Goal: Task Accomplishment & Management: Complete application form

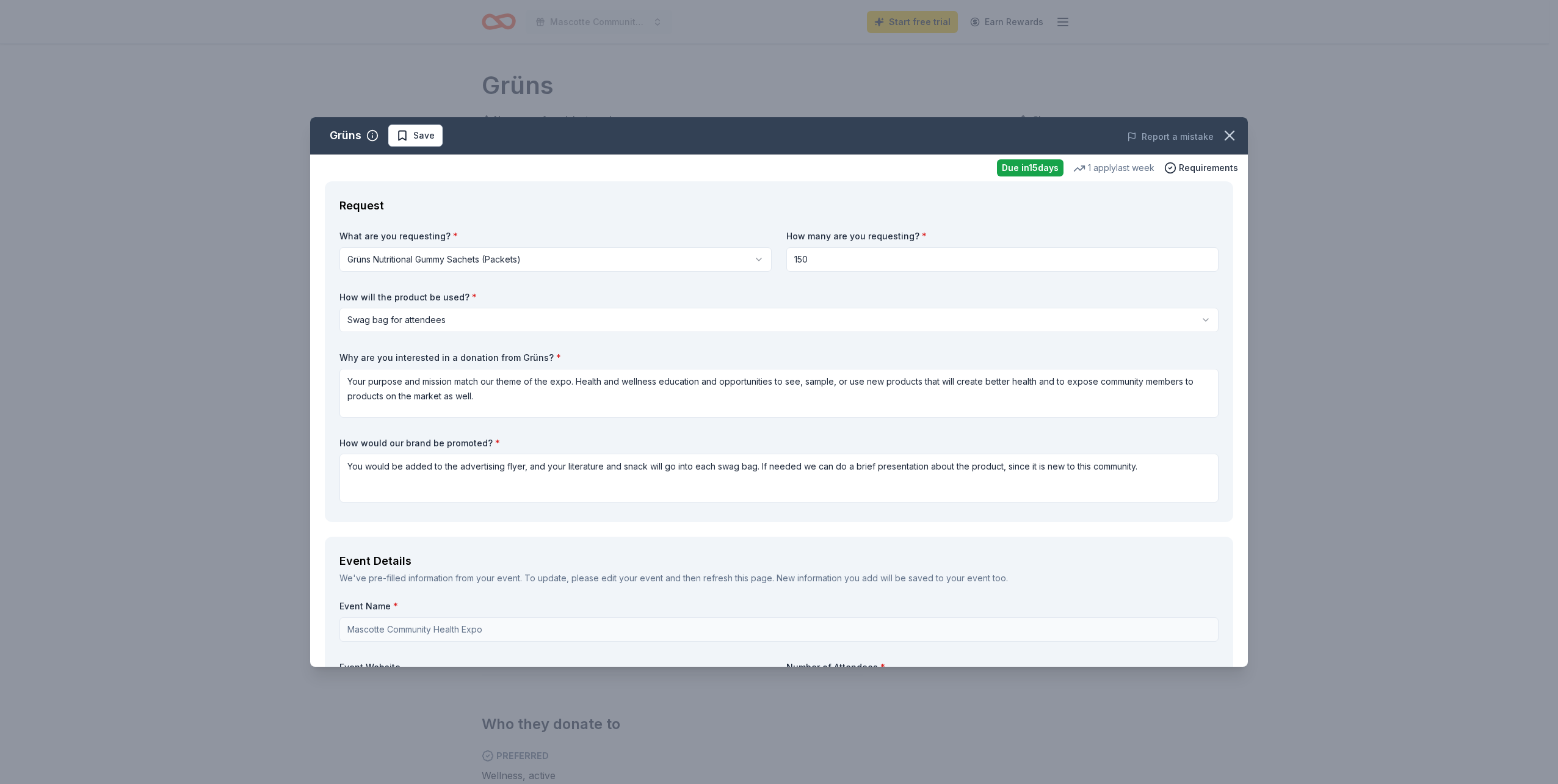
select select "swagBag"
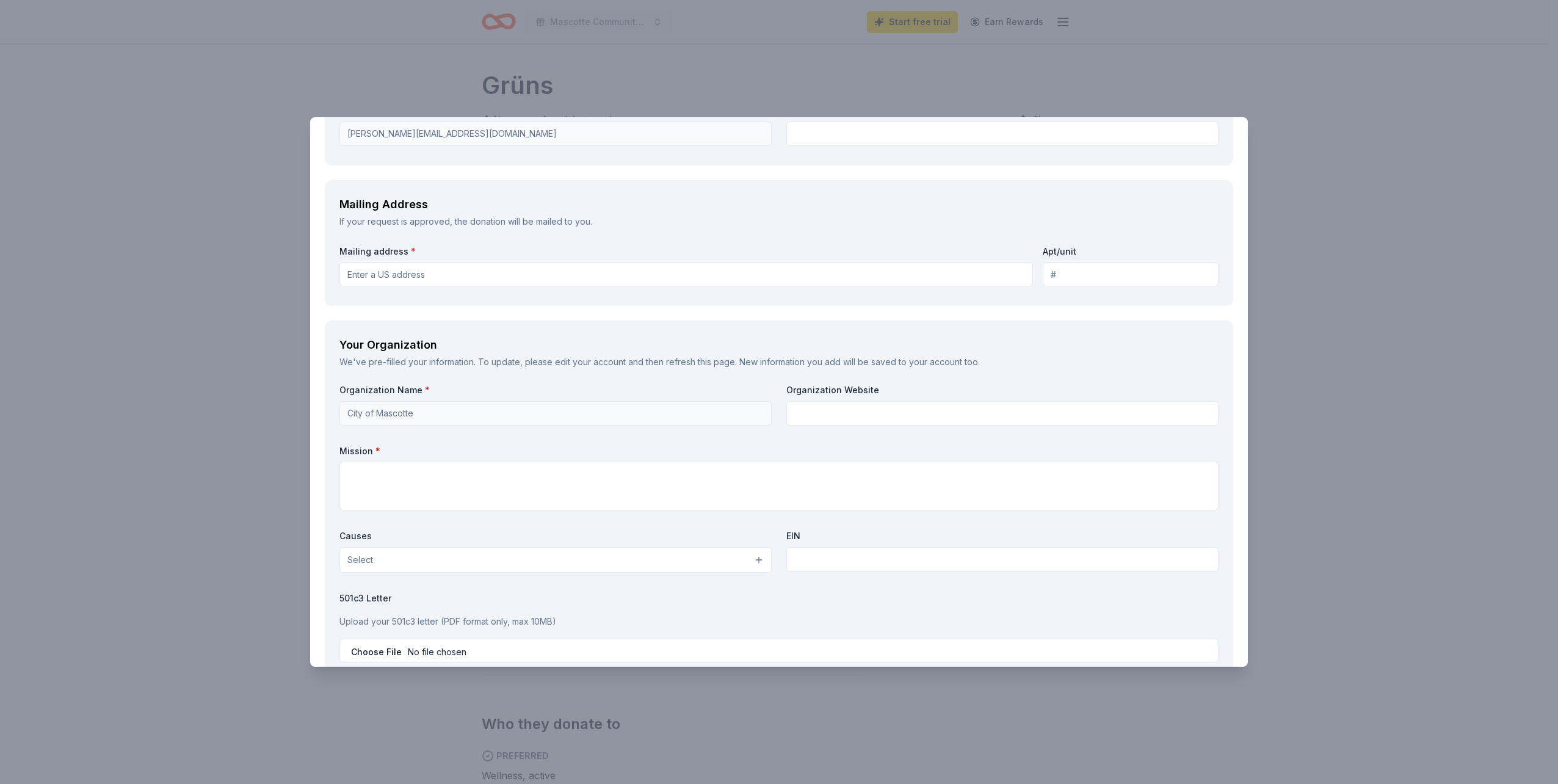
click at [574, 280] on input "Mailing address *" at bounding box center [686, 273] width 693 height 24
type input "100 E Myers Blvd"
type input "15"
click at [751, 563] on button "Select" at bounding box center [556, 560] width 432 height 26
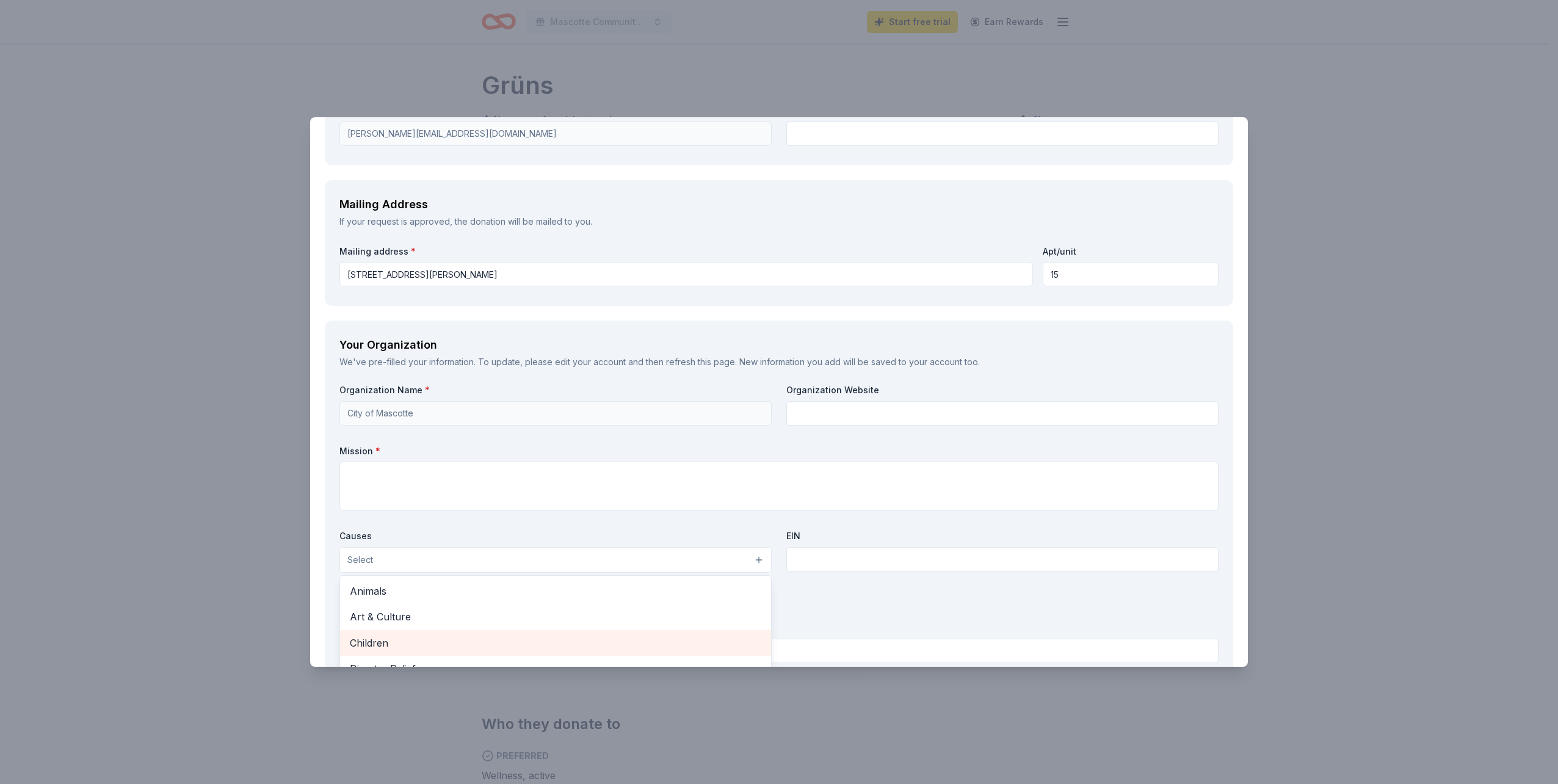
click at [668, 640] on span "Children" at bounding box center [555, 642] width 412 height 16
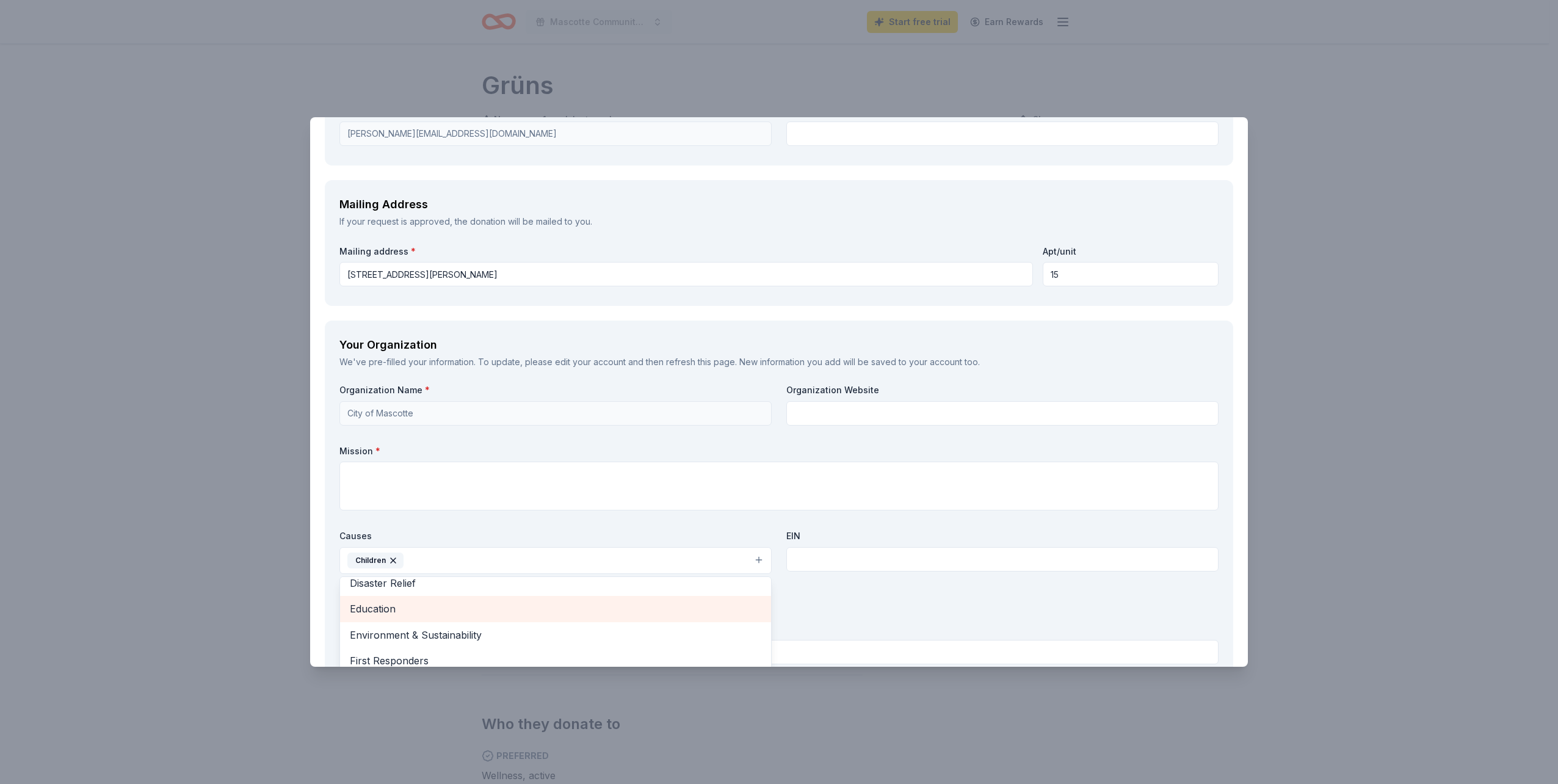
click at [670, 612] on span "Education" at bounding box center [555, 608] width 412 height 16
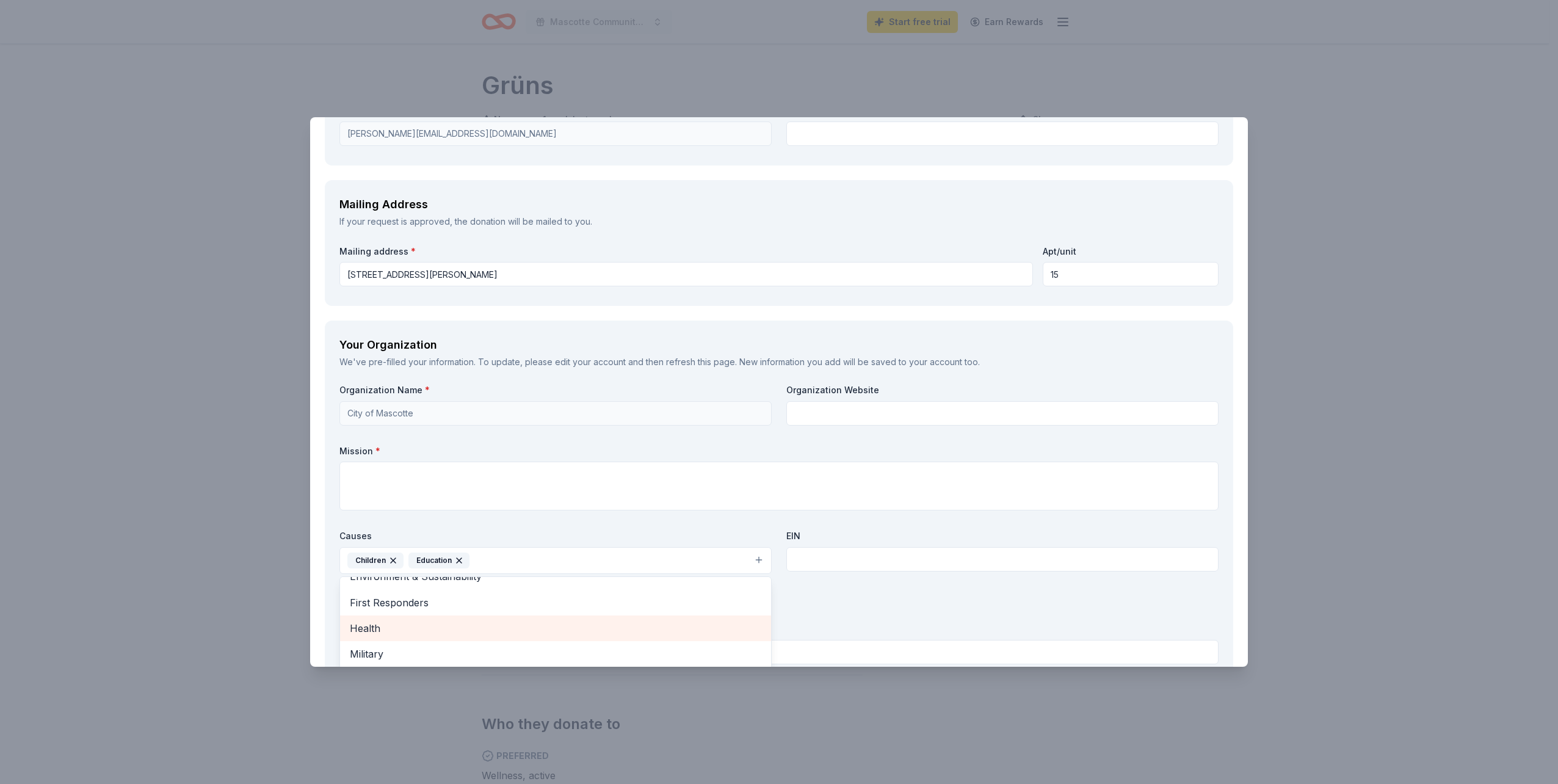
scroll to position [118, 0]
click at [596, 612] on div "Health" at bounding box center [556, 603] width 431 height 26
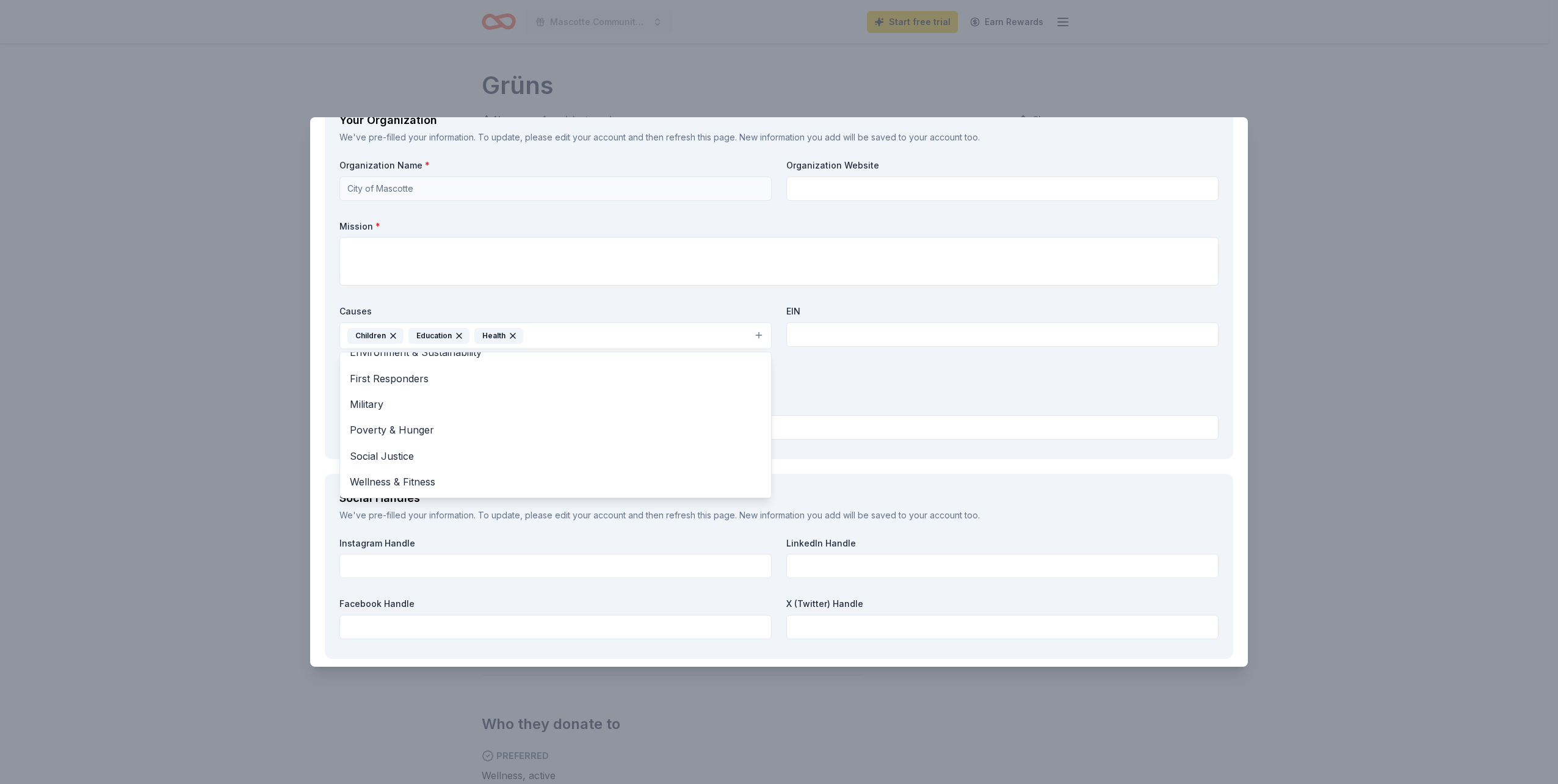
scroll to position [1214, 0]
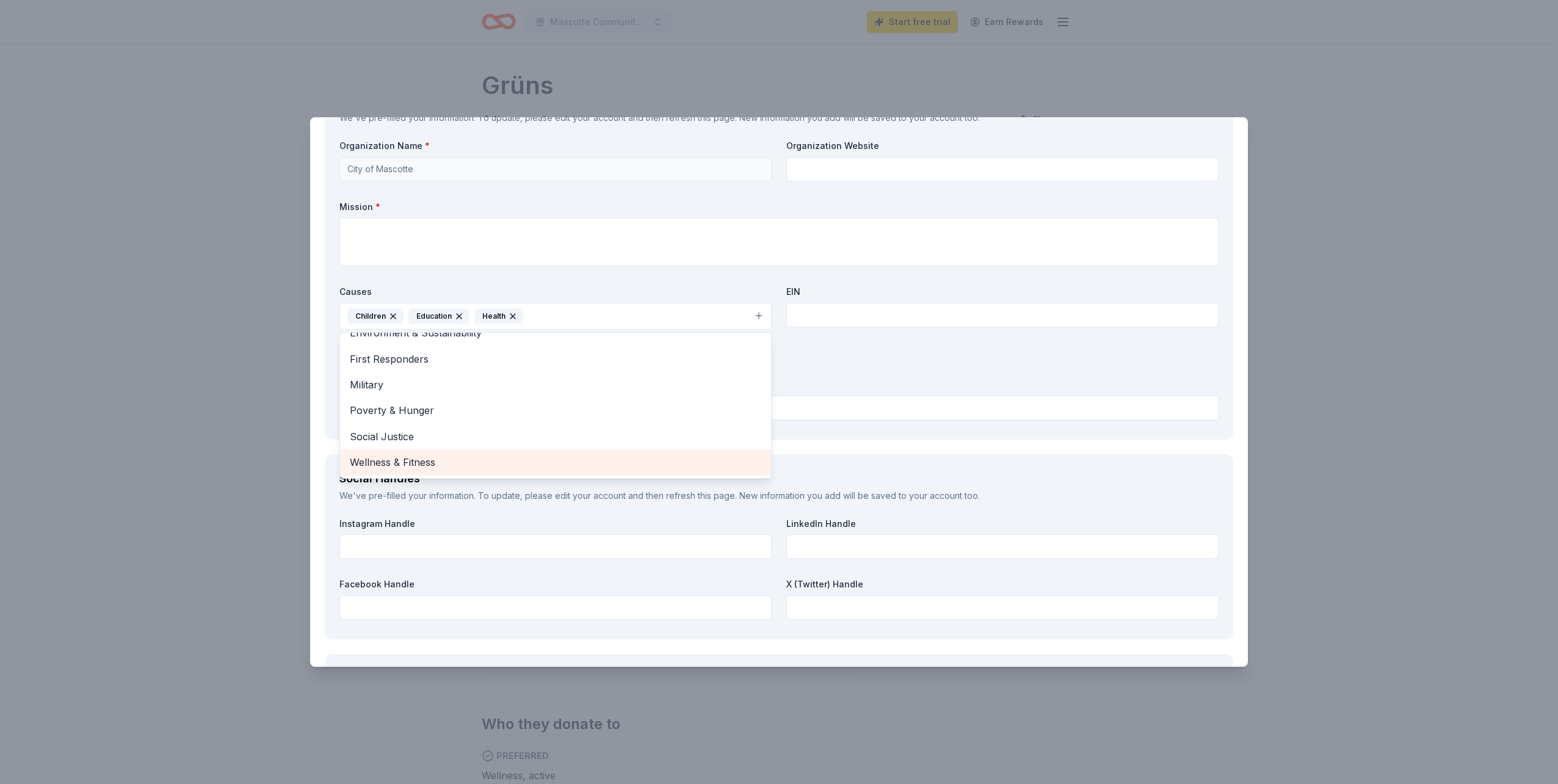
click at [519, 459] on span "Wellness & Fitness" at bounding box center [555, 461] width 412 height 16
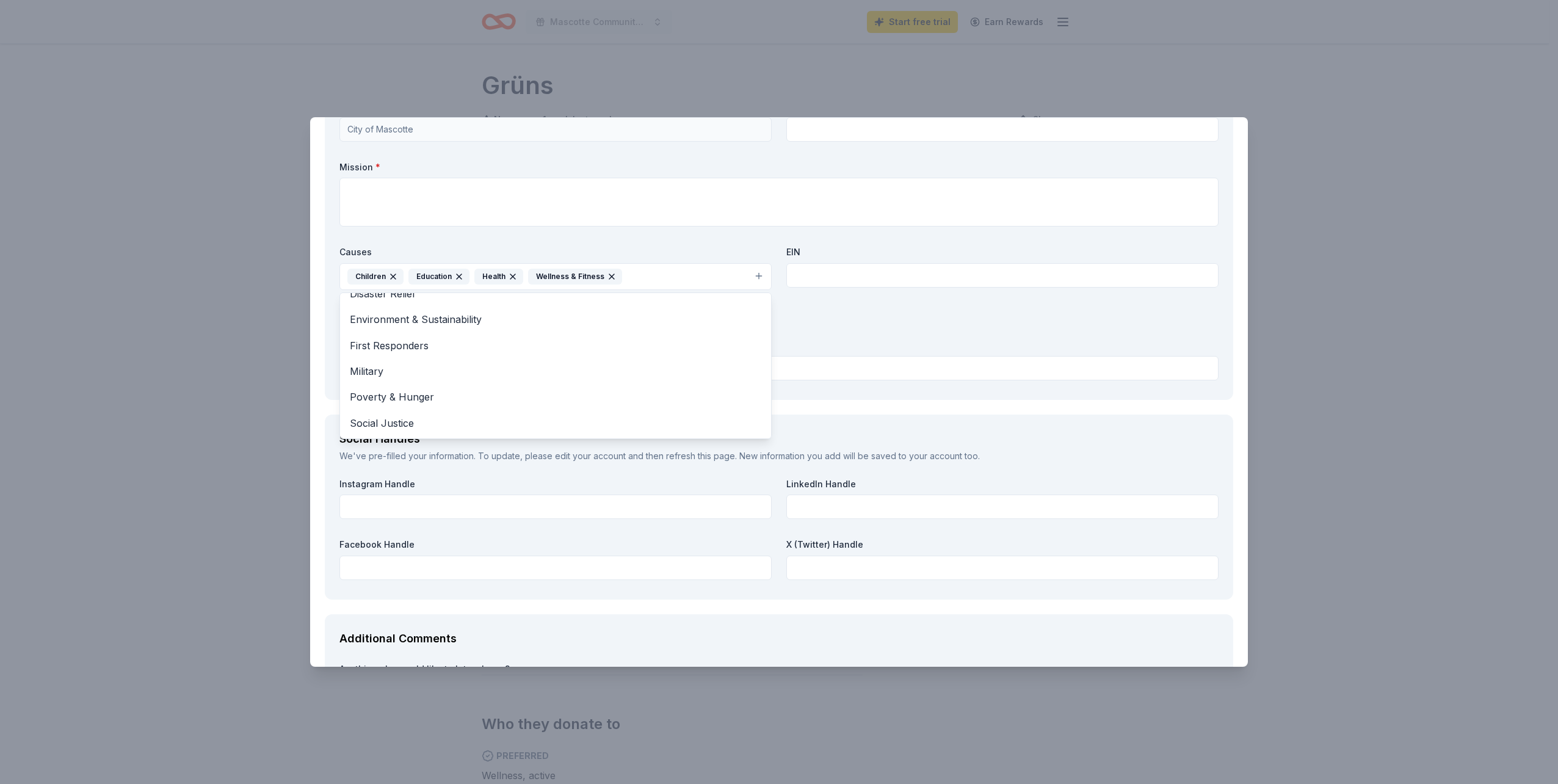
scroll to position [1276, 0]
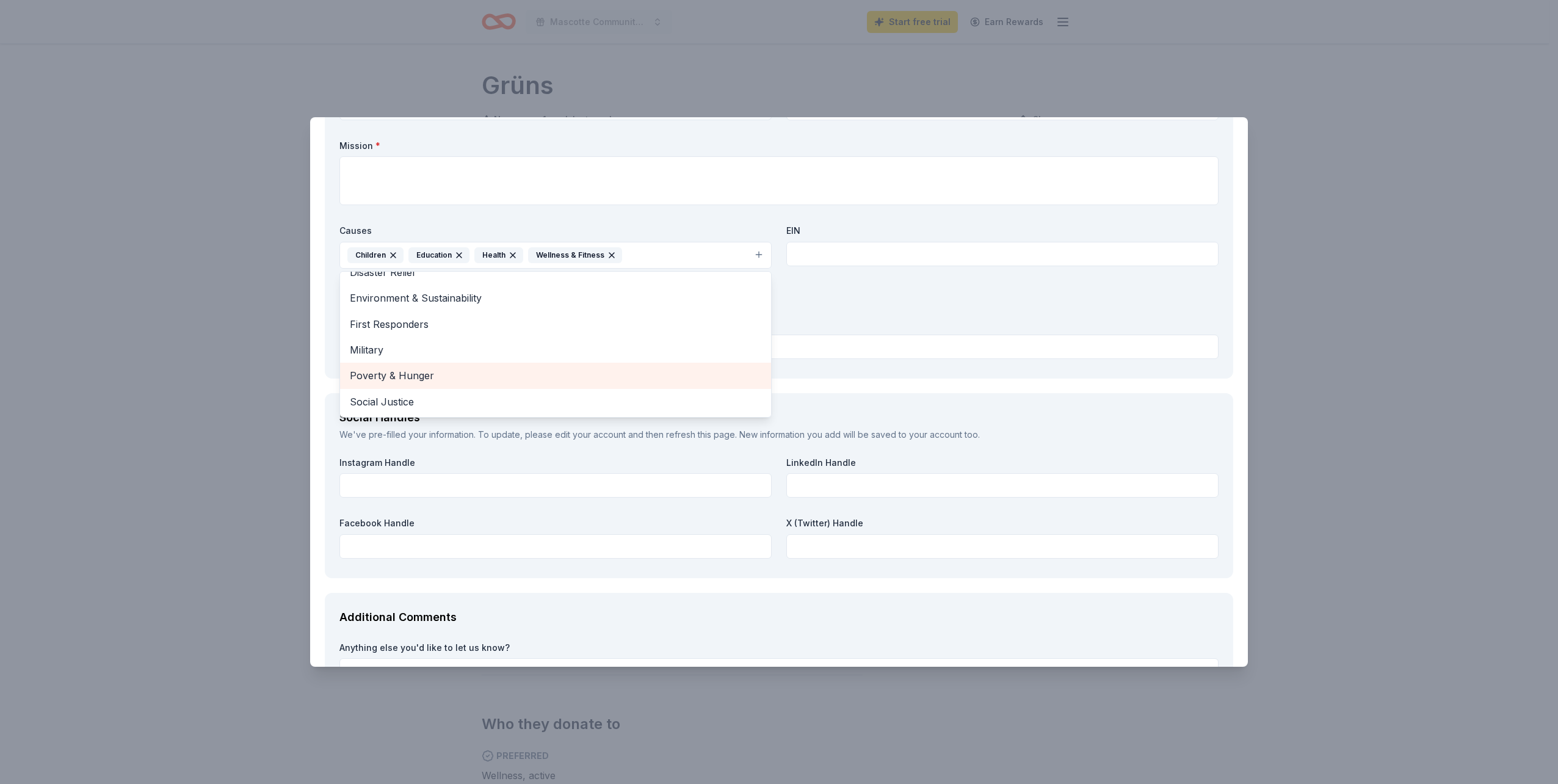
click at [698, 377] on span "Poverty & Hunger" at bounding box center [555, 375] width 412 height 16
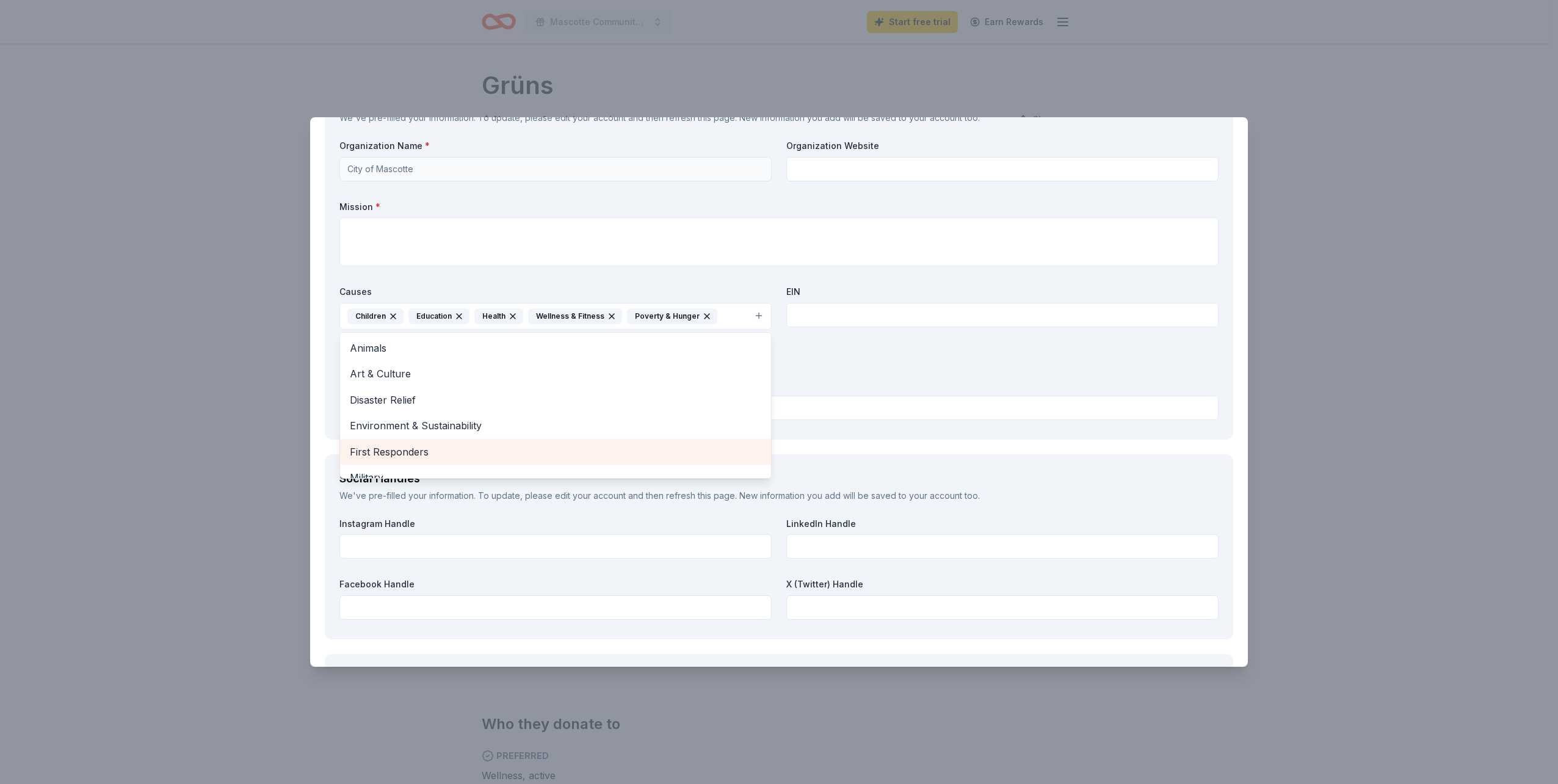
scroll to position [1153, 0]
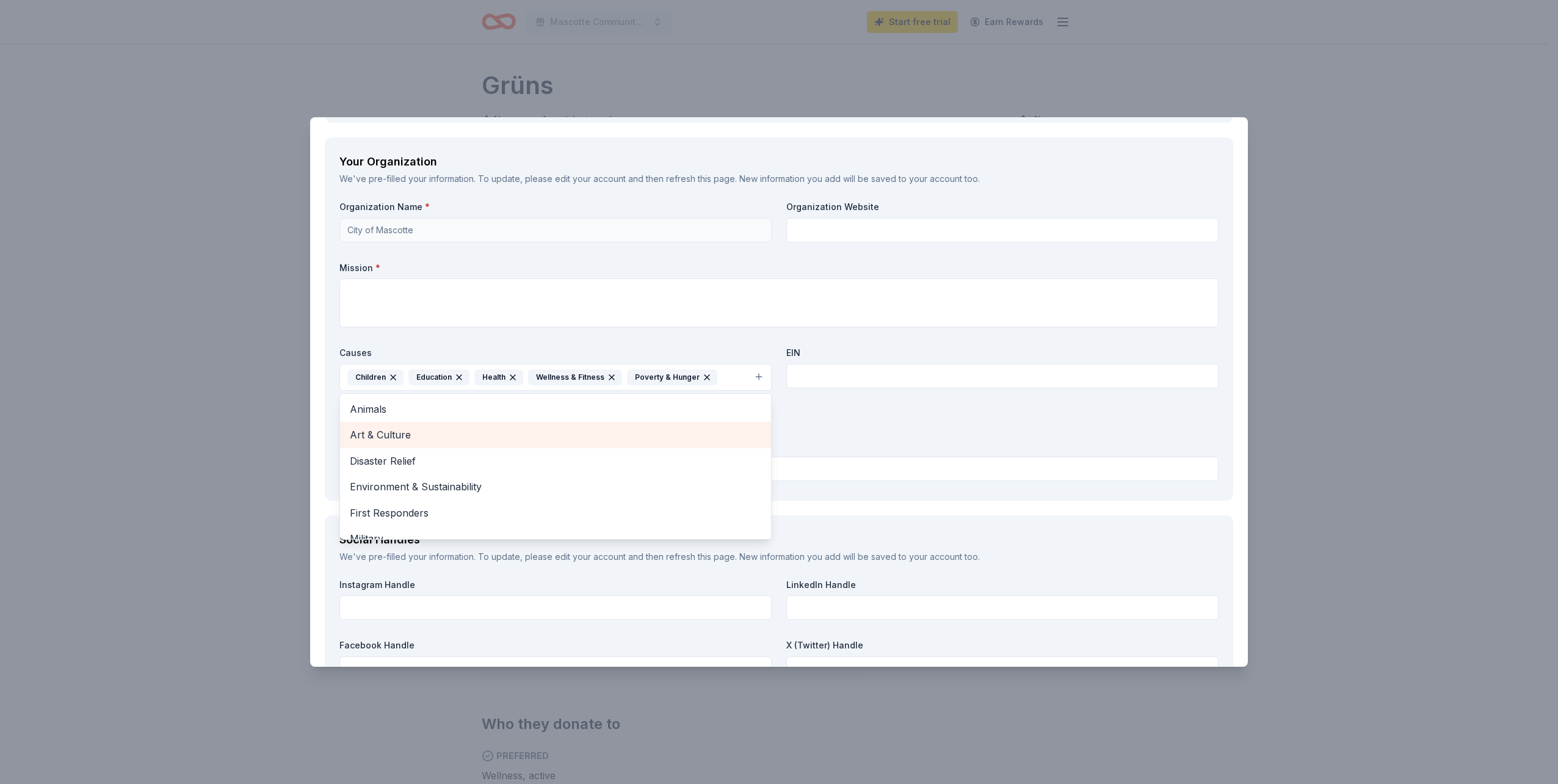
click at [424, 438] on span "Art & Culture" at bounding box center [555, 434] width 412 height 16
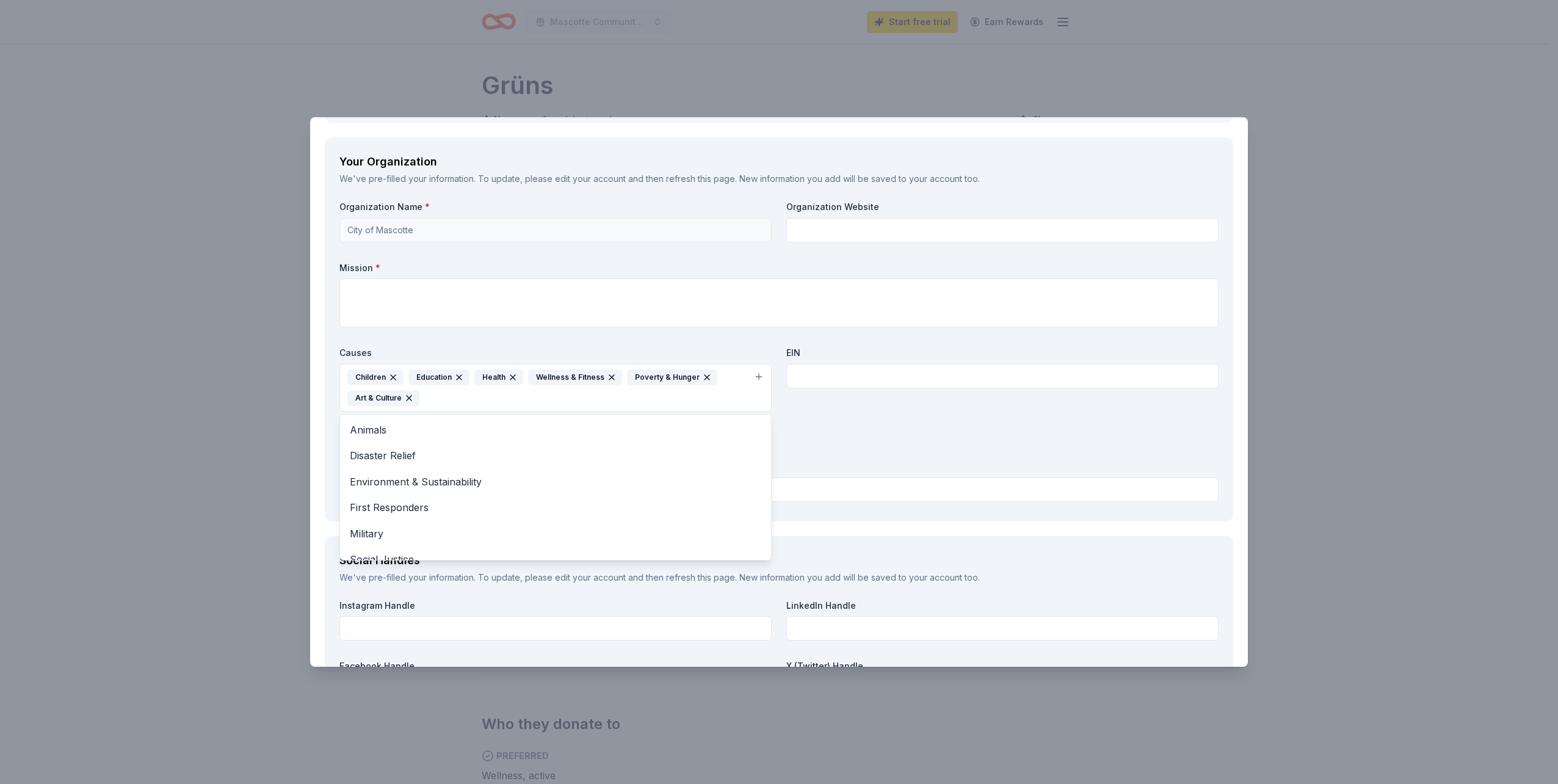
click at [805, 432] on div "Organization Name * City of Mascotte Organization Website Mission * Causes Chil…" at bounding box center [779, 354] width 880 height 305
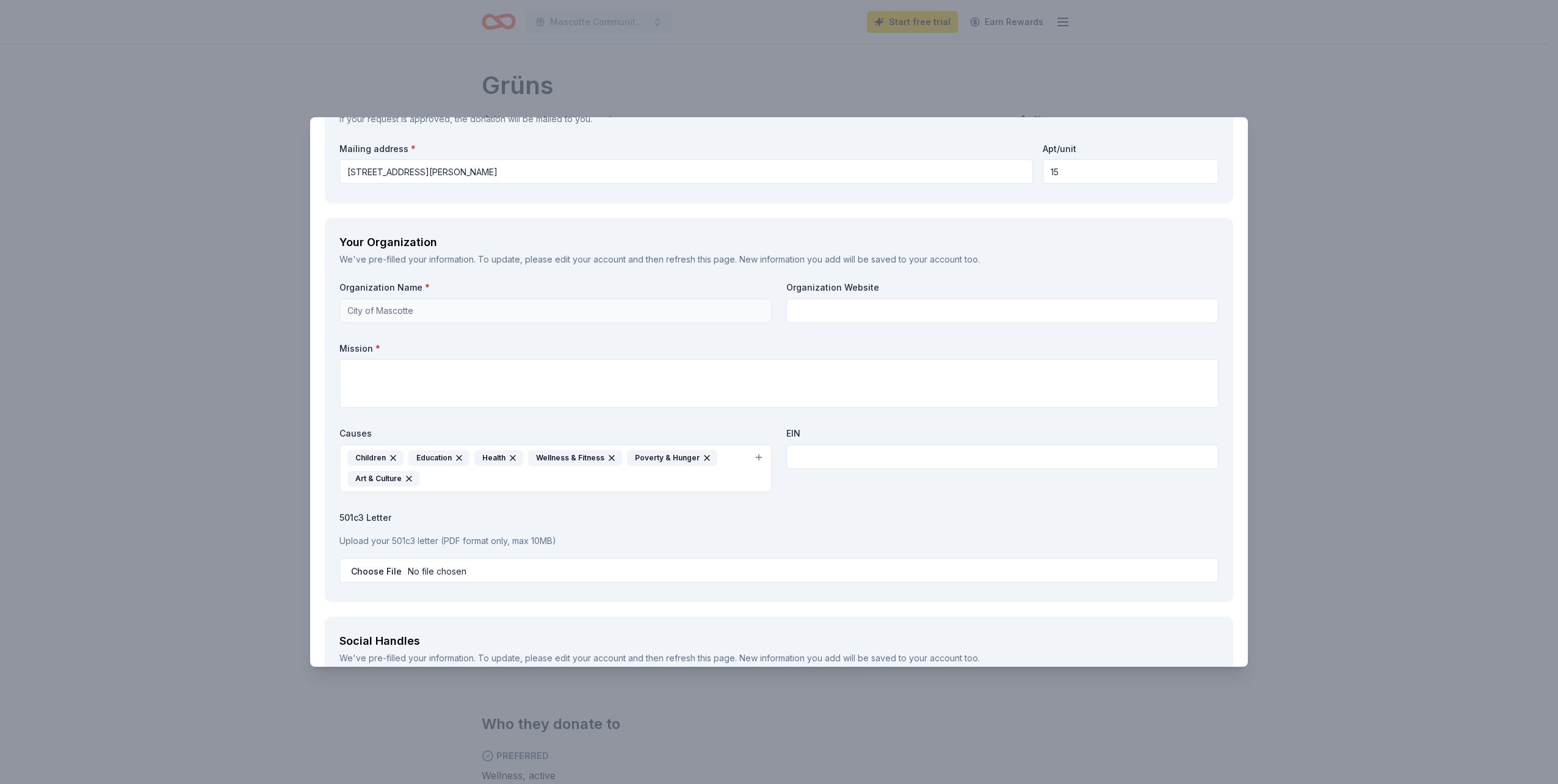
scroll to position [1053, 0]
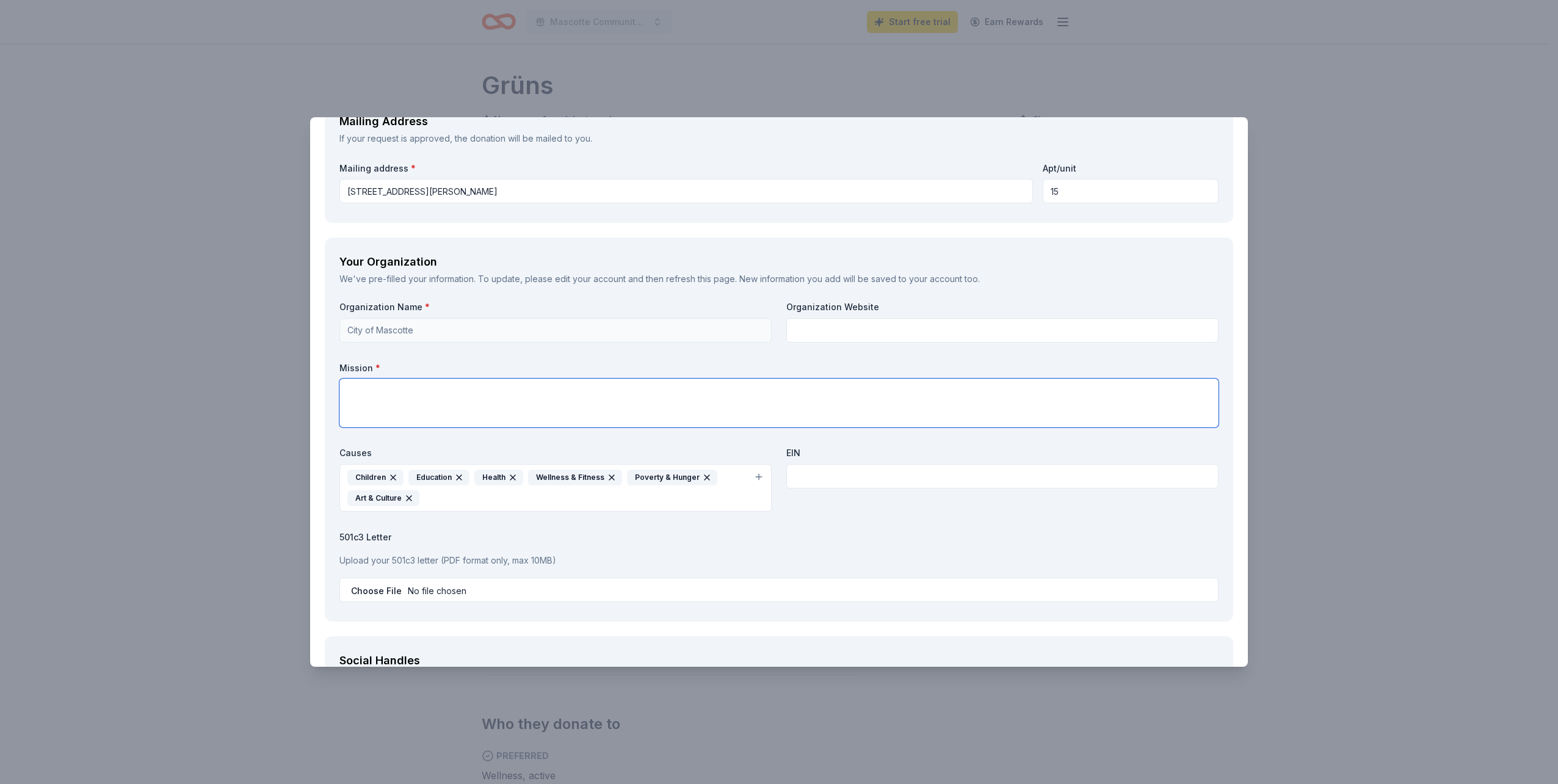
click at [602, 412] on textarea at bounding box center [779, 402] width 880 height 49
paste textarea "The mission of the City of Mascotte Parks and Recreation Department is to enric…"
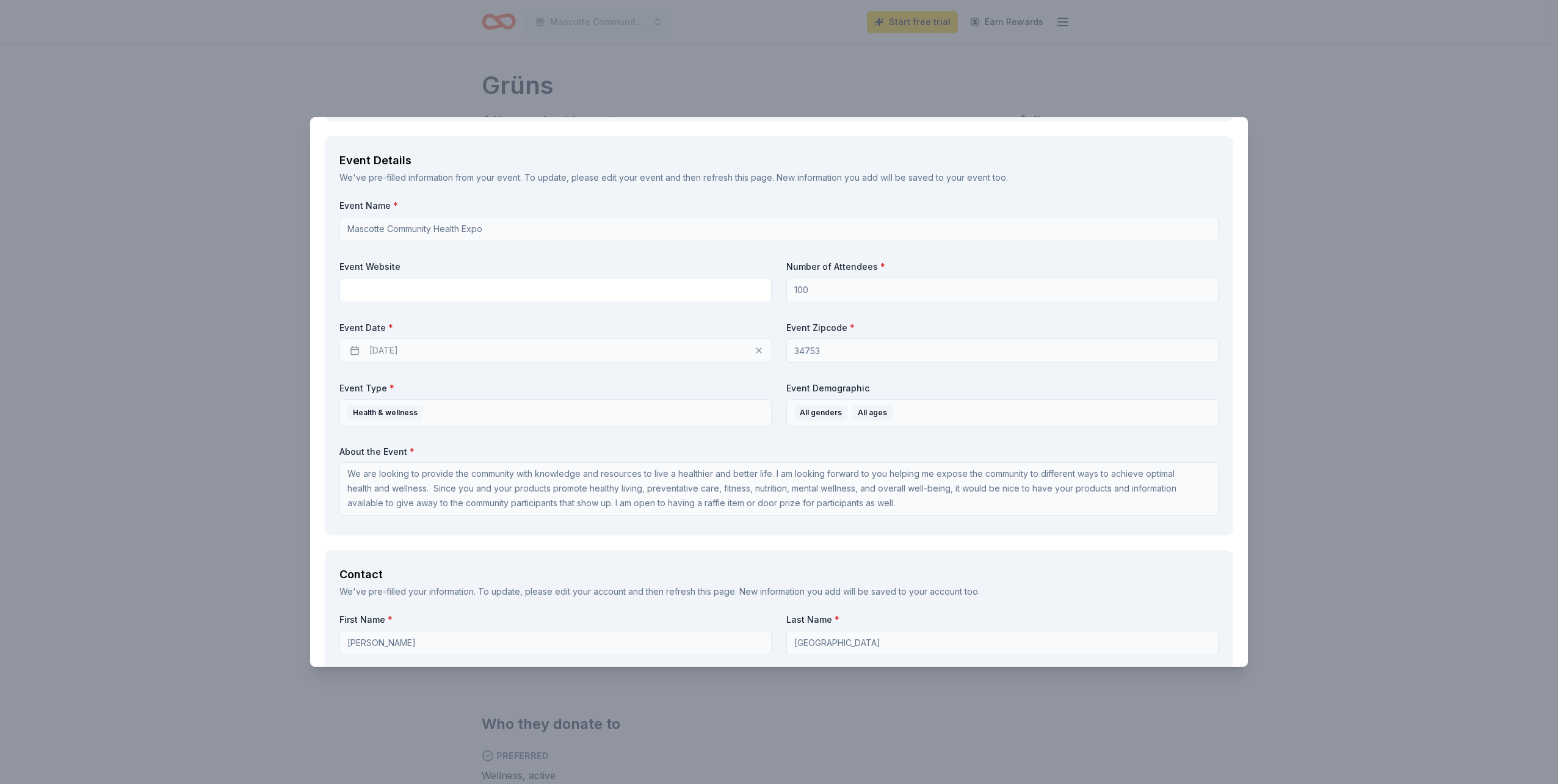
scroll to position [382, 0]
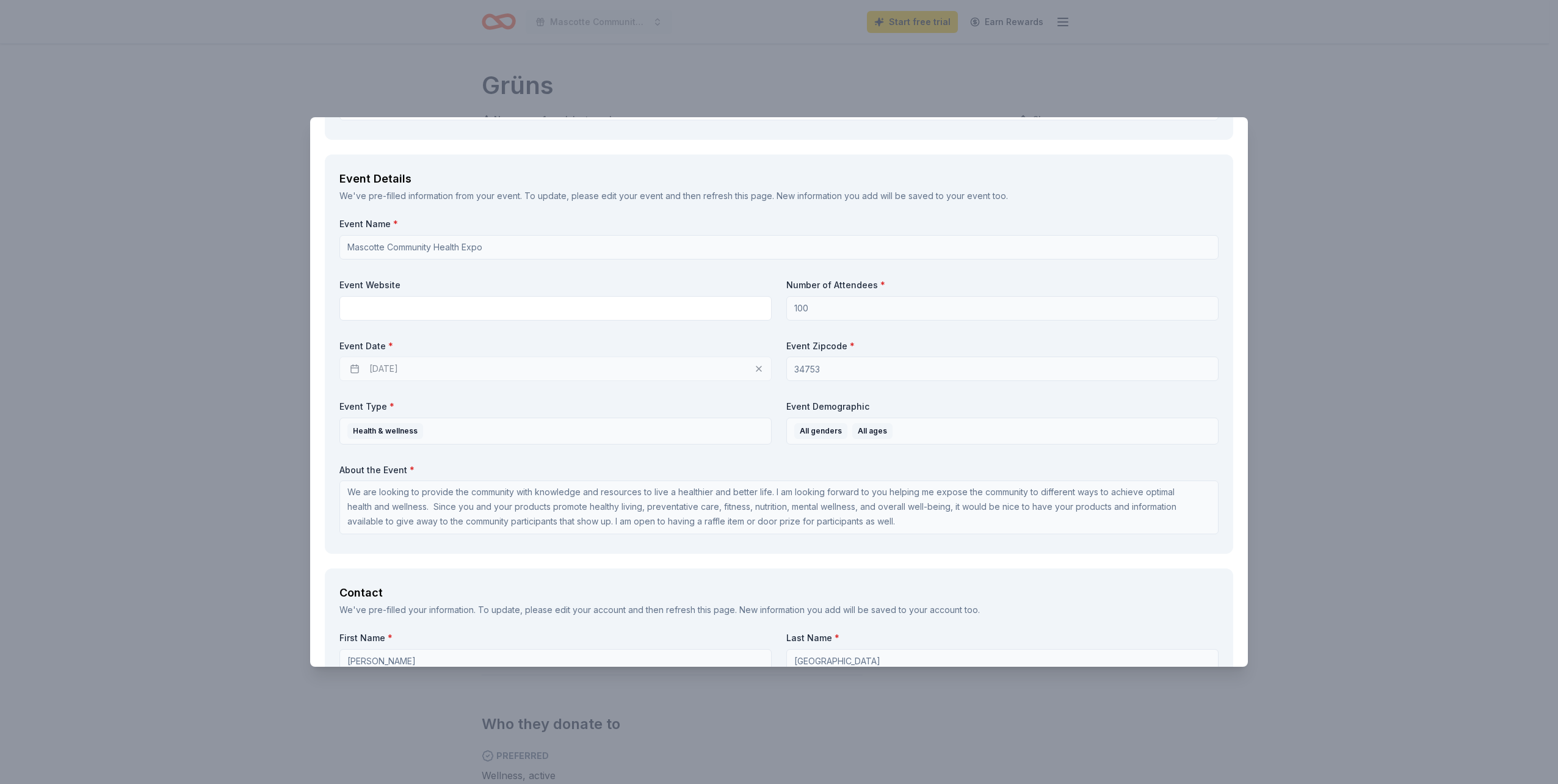
type textarea "The mission of the City of Mascotte Parks and Recreation Department is to enric…"
click at [449, 370] on div "[DATE]" at bounding box center [556, 368] width 432 height 24
click at [356, 369] on div "[DATE]" at bounding box center [556, 368] width 432 height 24
click at [755, 371] on div "[DATE]" at bounding box center [556, 368] width 432 height 24
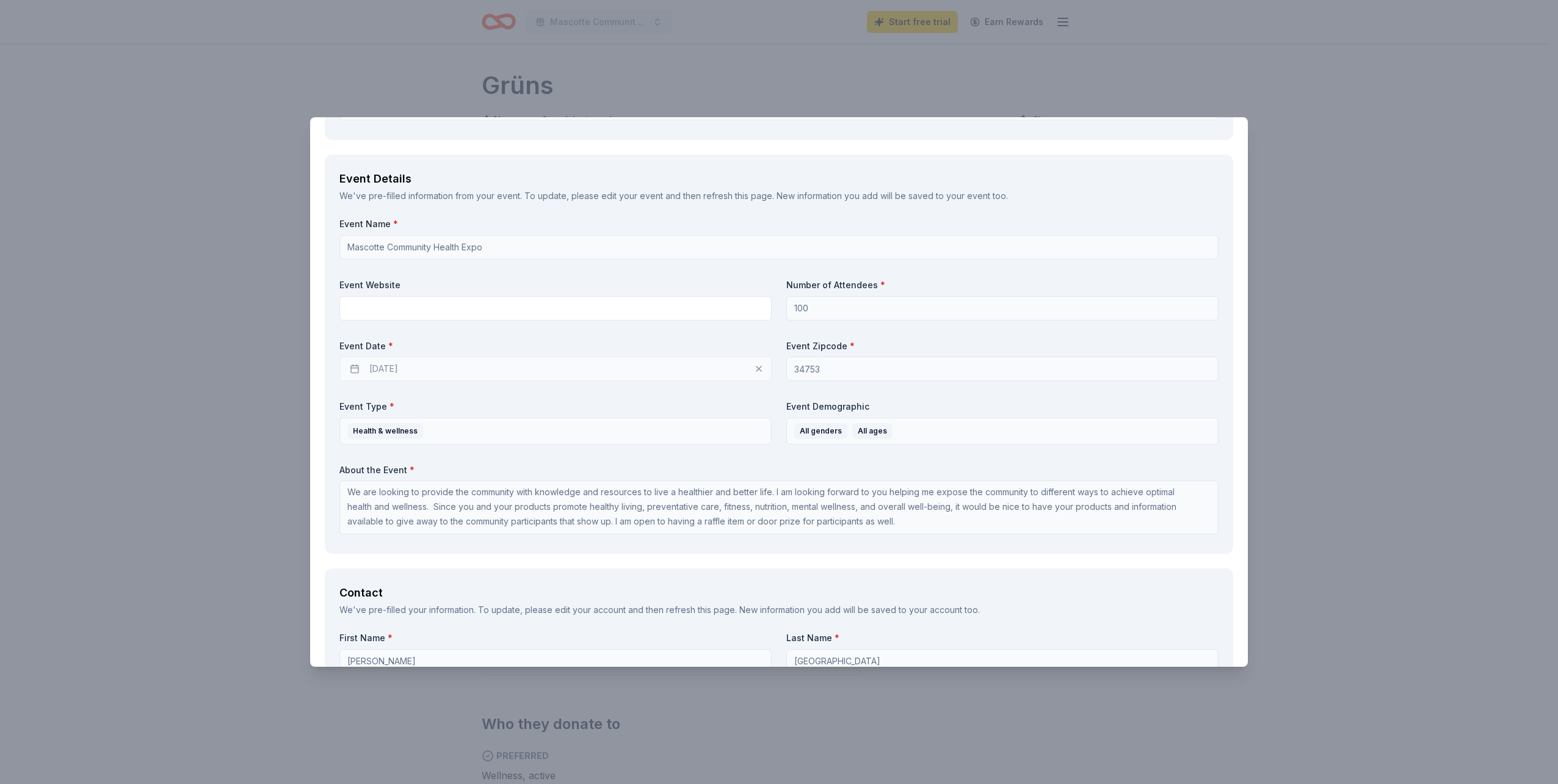
click at [414, 370] on div "[DATE]" at bounding box center [556, 368] width 432 height 24
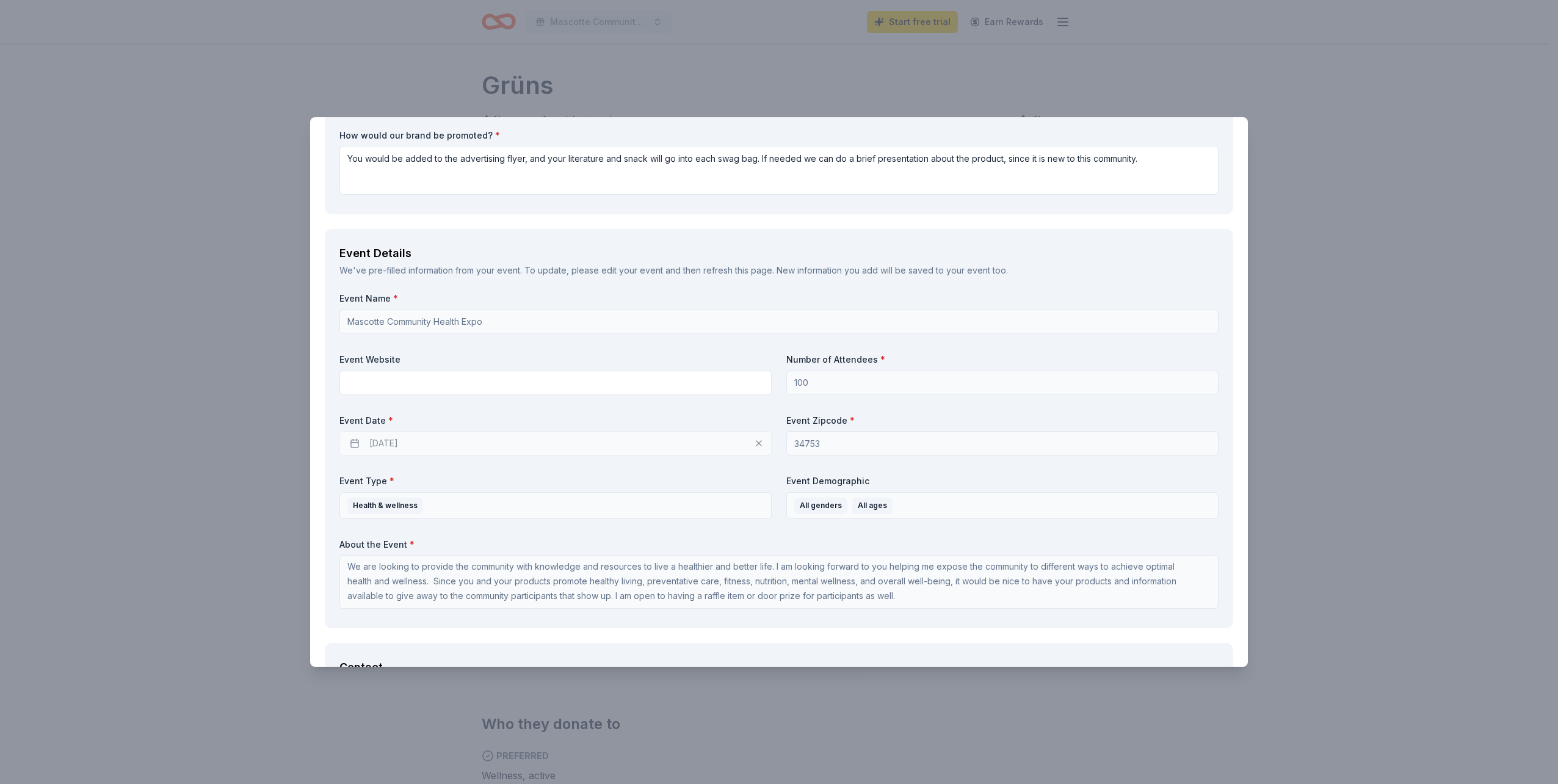
scroll to position [305, 0]
click at [732, 443] on div "[DATE]" at bounding box center [556, 445] width 432 height 24
click at [755, 445] on div "[DATE]" at bounding box center [556, 445] width 432 height 24
click at [755, 445] on div "[DATE]" at bounding box center [556, 445] width 432 height 24
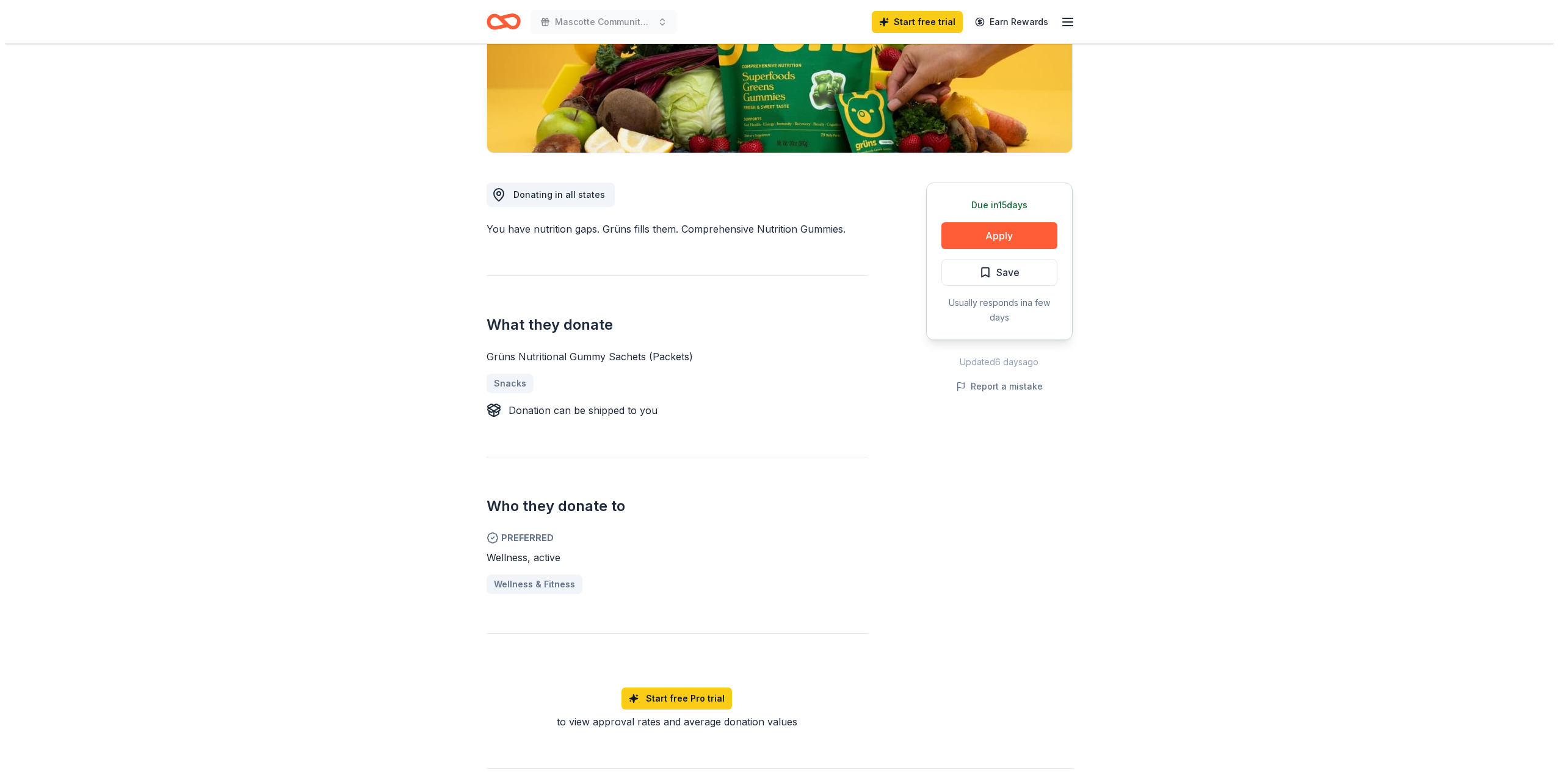
scroll to position [183, 0]
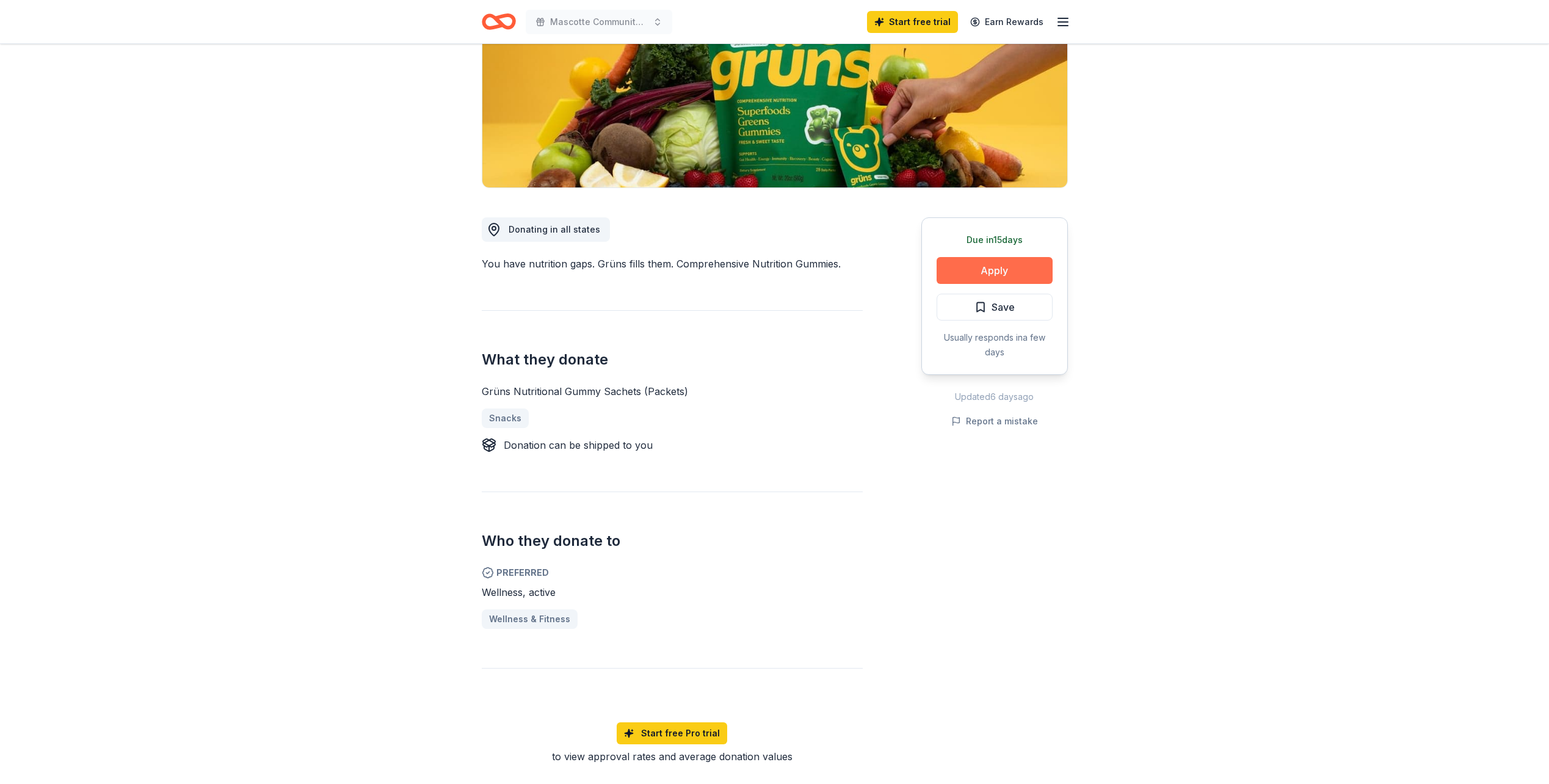
click at [953, 268] on button "Apply" at bounding box center [995, 270] width 116 height 26
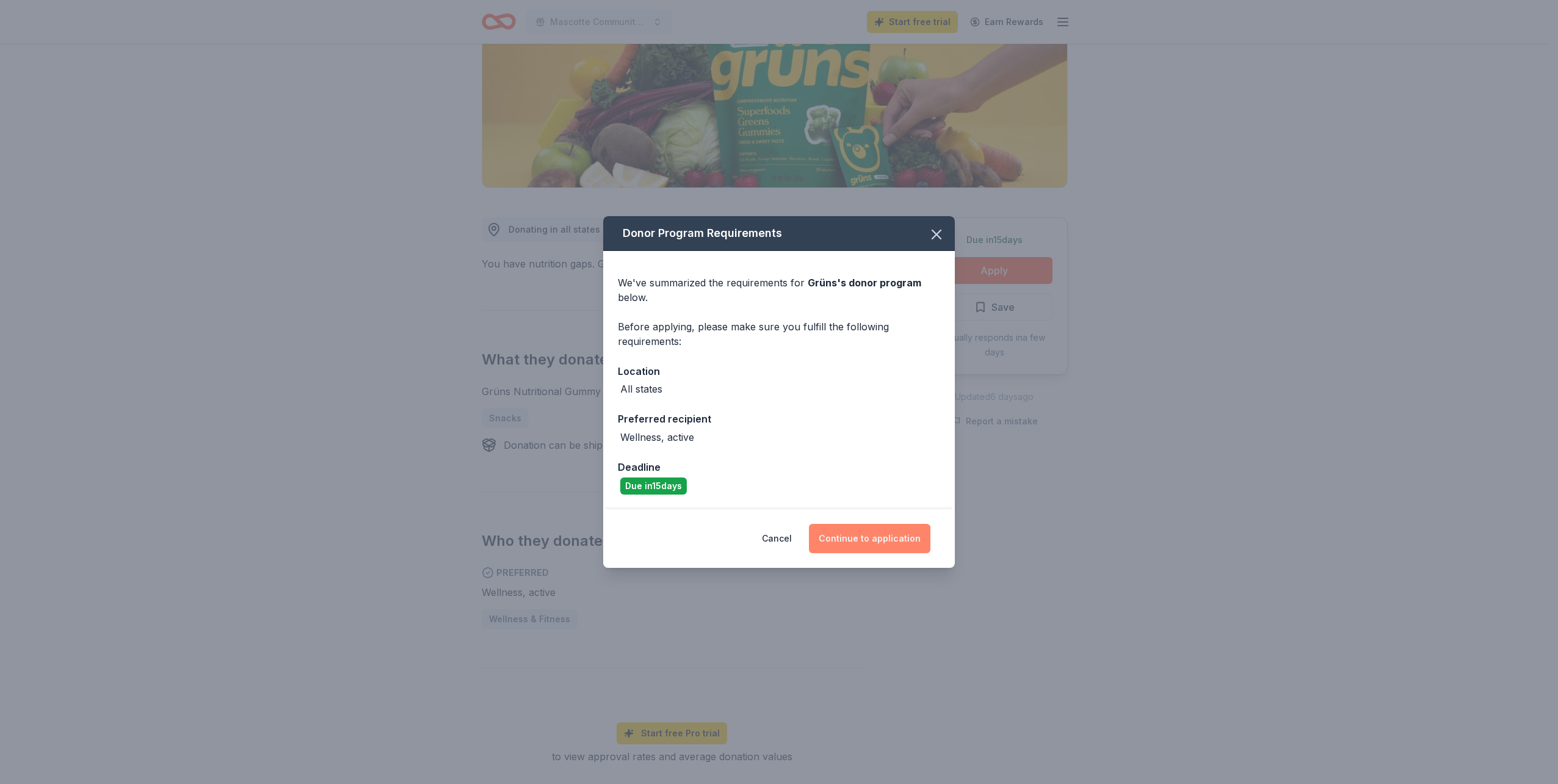
click at [880, 536] on button "Continue to application" at bounding box center [870, 538] width 122 height 29
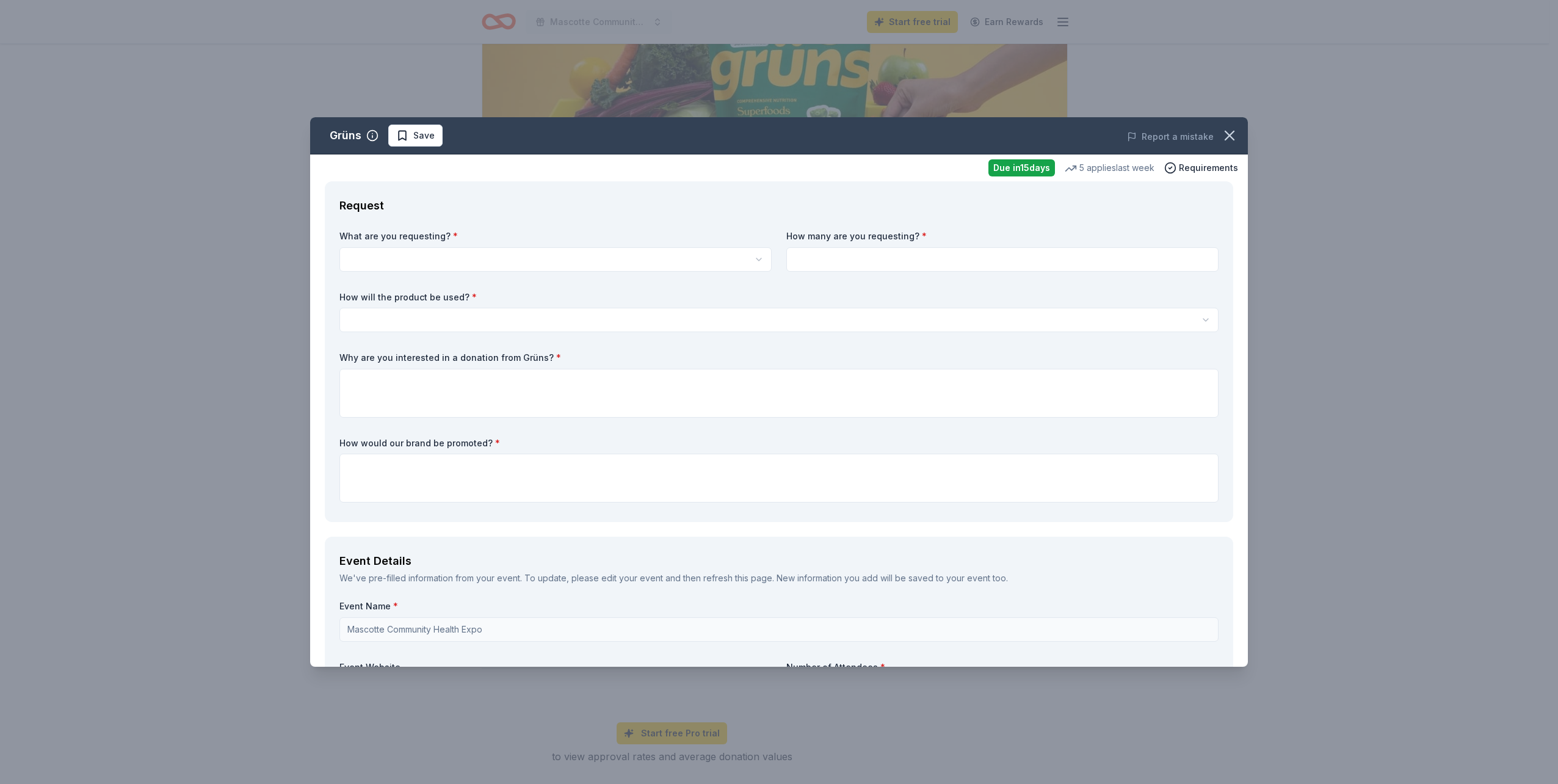
scroll to position [0, 0]
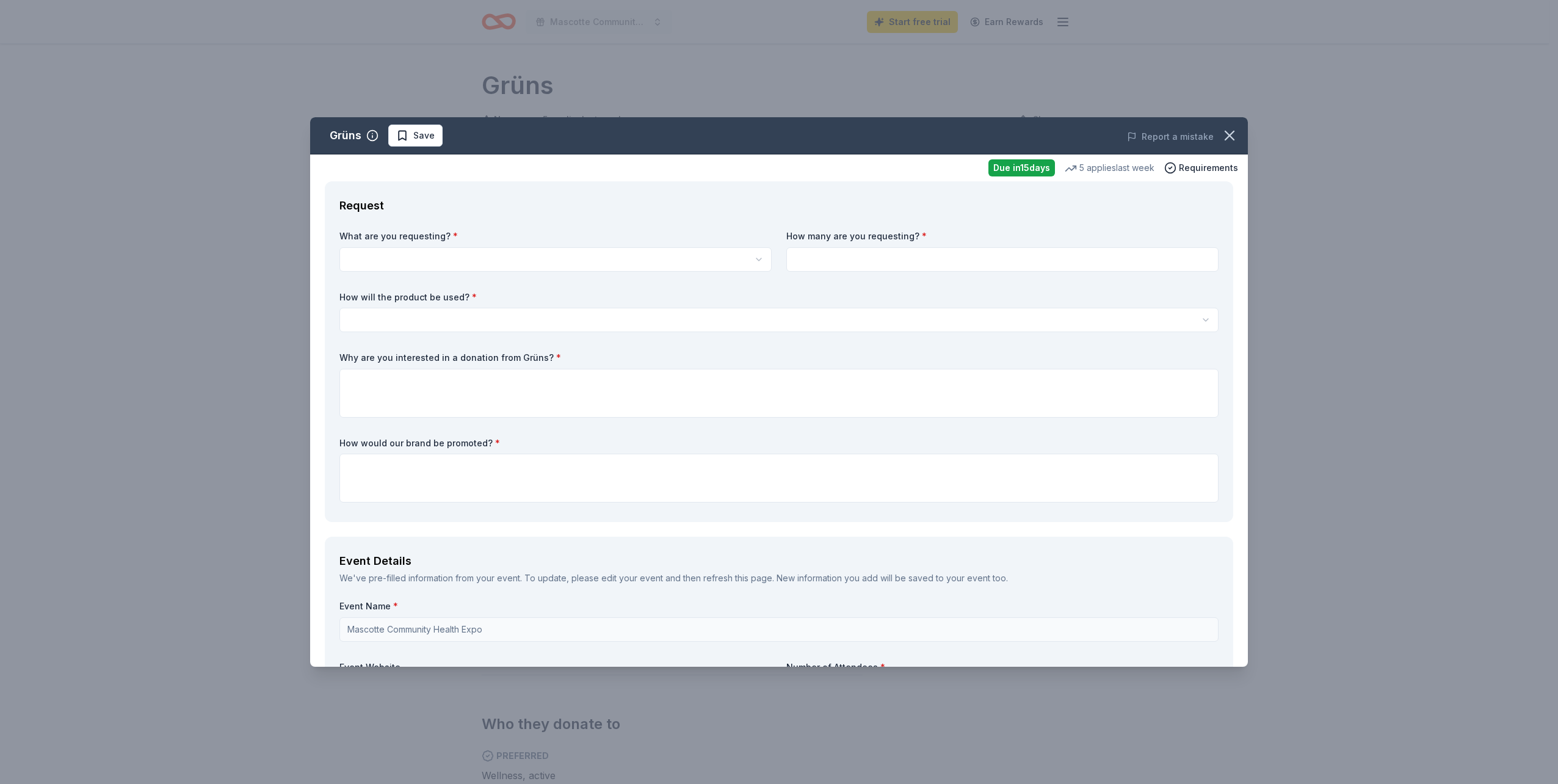
click at [629, 260] on html "Mascotte Community Health Expo Start free trial Earn Rewards Due [DATE] Share G…" at bounding box center [779, 392] width 1558 height 784
click at [711, 271] on html "Mascotte Community Health Expo Start free trial Earn Rewards Due [DATE] Share G…" at bounding box center [779, 392] width 1558 height 784
select select "Grüns Nutritional Gummy Sachets (Packets)"
click at [846, 263] on input at bounding box center [1003, 259] width 432 height 24
type input "150"
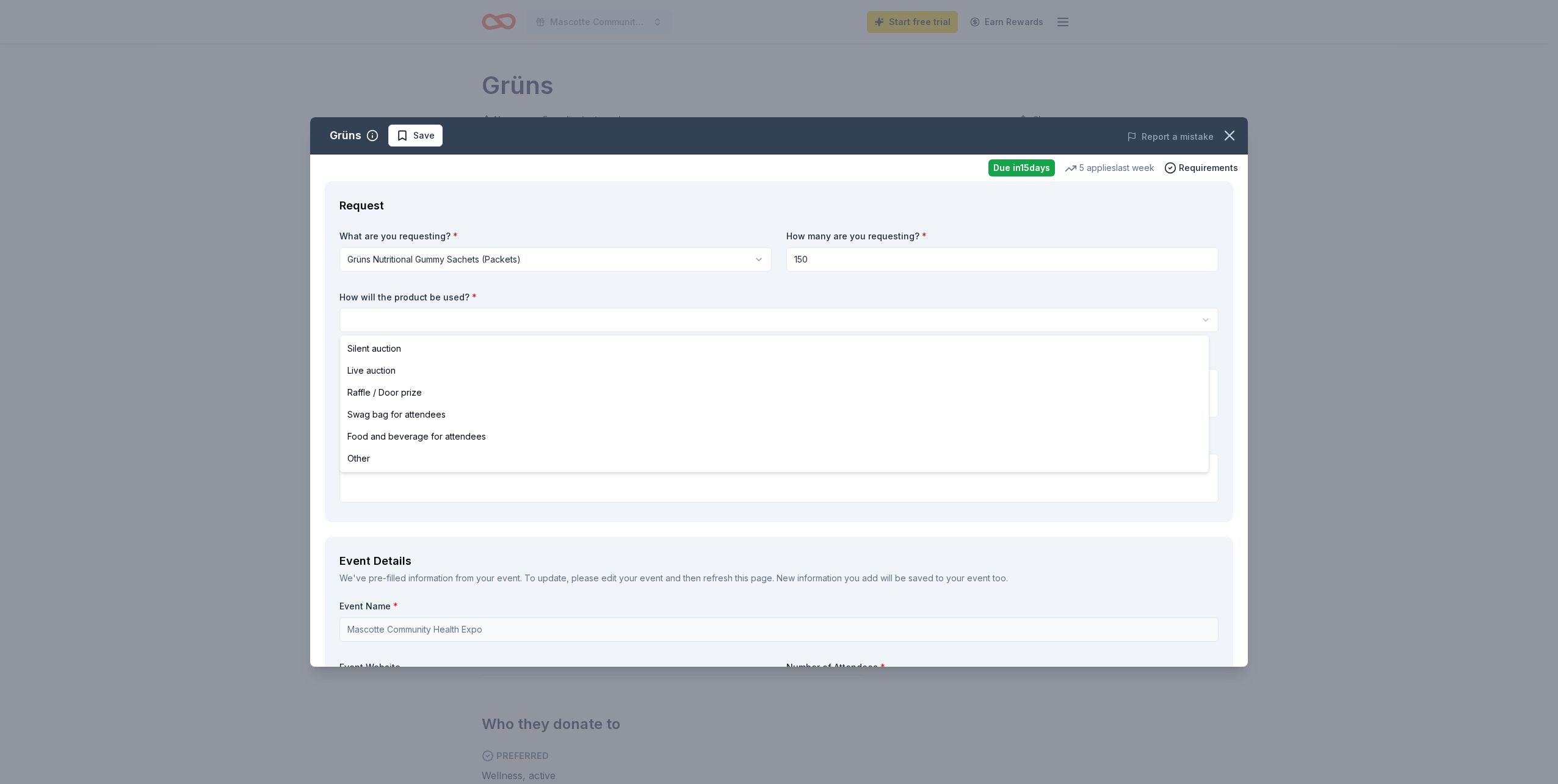
click at [533, 313] on html "Mascotte Community Health Expo Start free trial Earn Rewards Due [DATE] Share G…" at bounding box center [779, 392] width 1558 height 784
select select "foodAndBeverage"
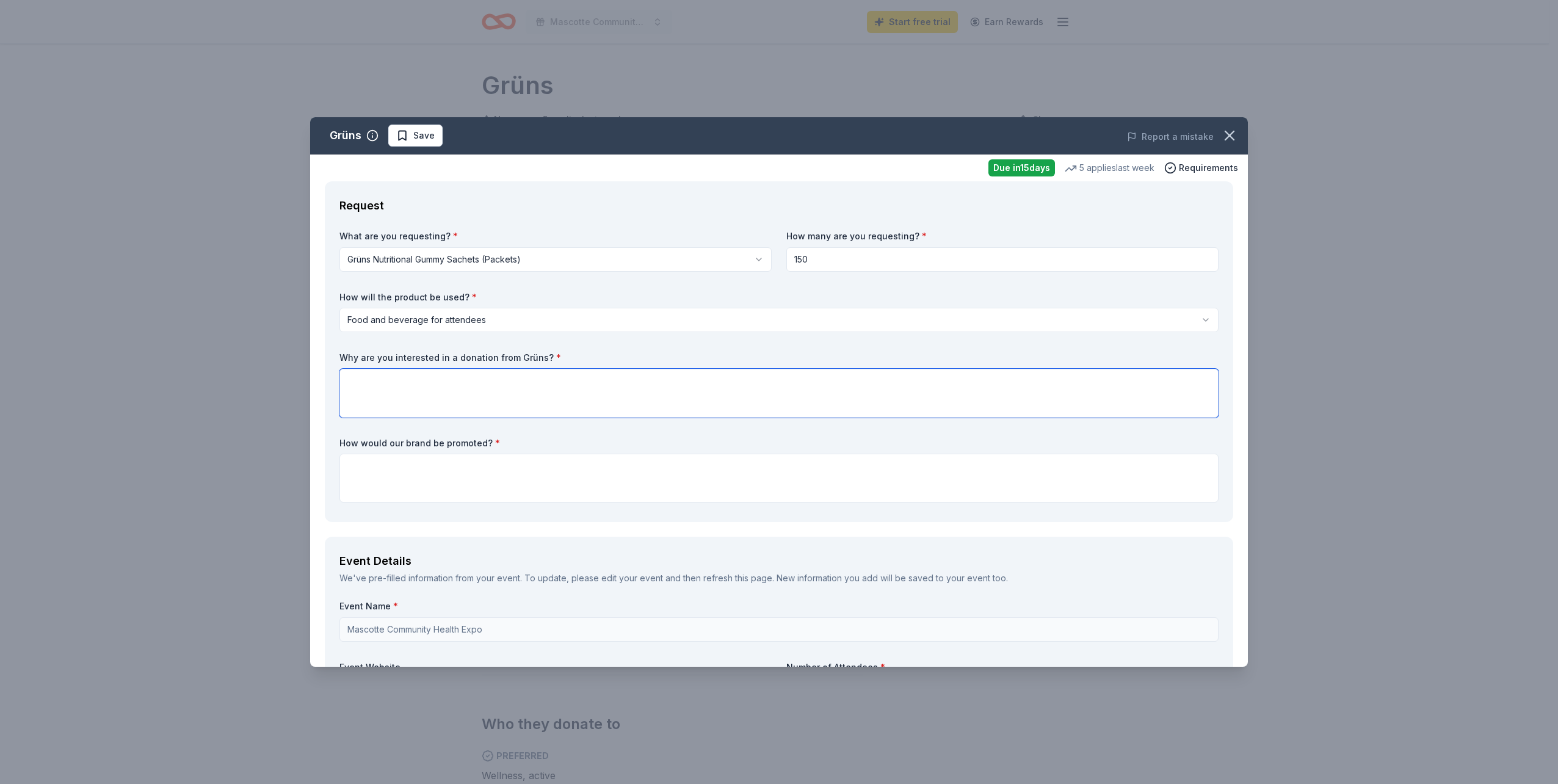
click at [462, 398] on textarea at bounding box center [779, 392] width 880 height 49
type textarea "I read about your product and believe in the benefits it will have on a person'…"
click at [591, 467] on textarea at bounding box center [779, 478] width 880 height 49
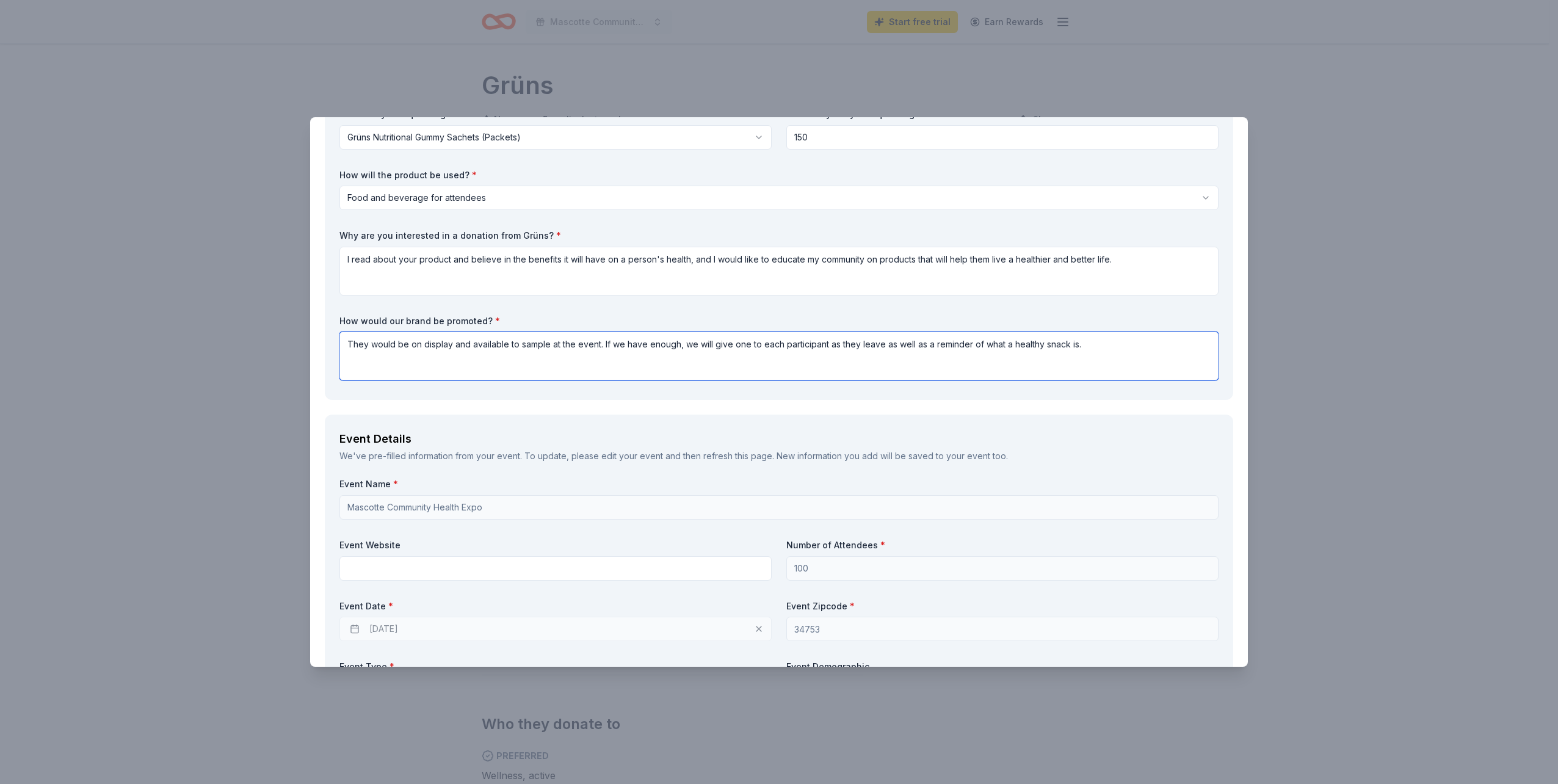
scroll to position [183, 0]
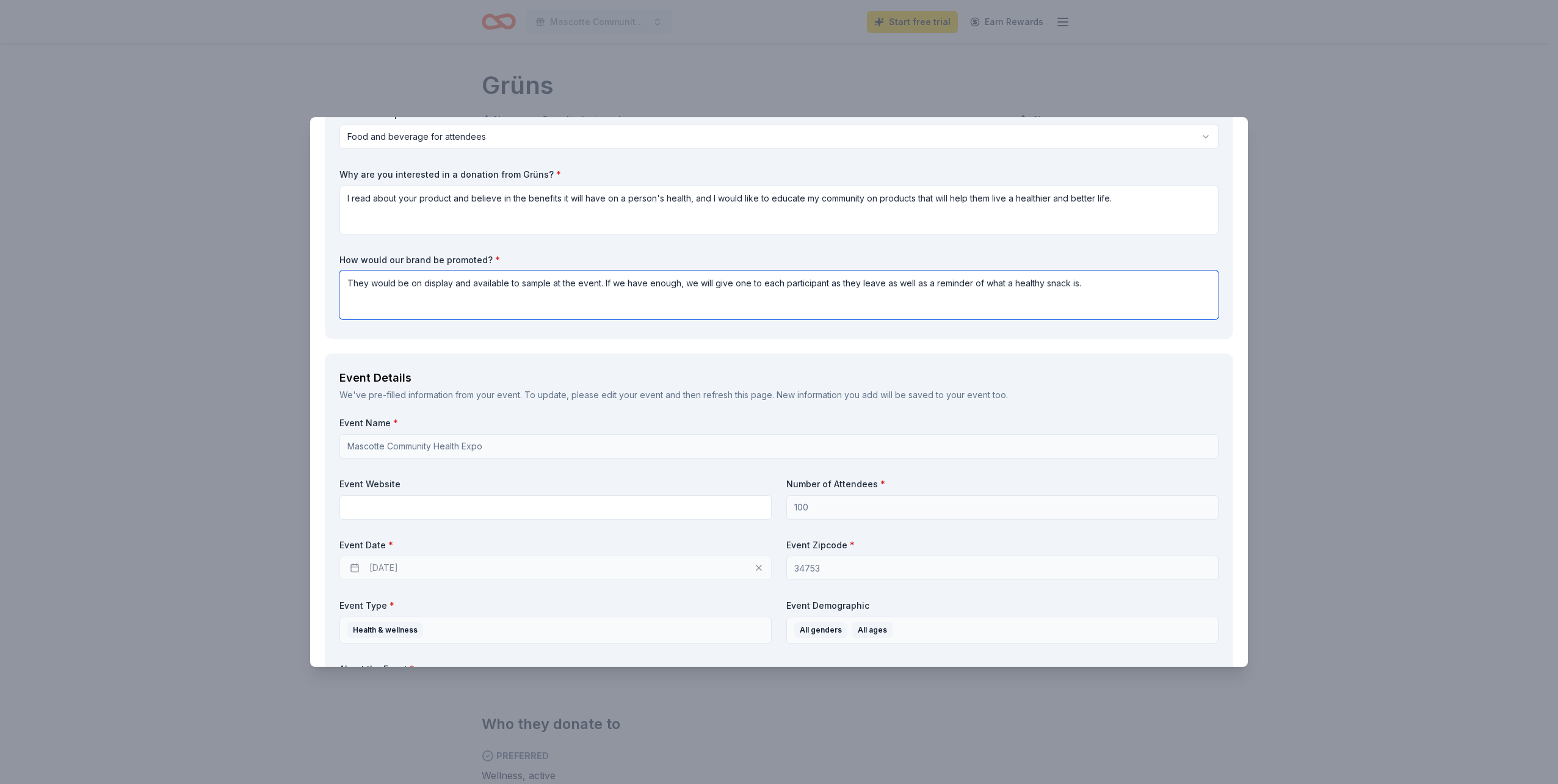
type textarea "They would be on display and available to sample at the event. If we have enoug…"
click at [754, 568] on div "[DATE]" at bounding box center [556, 567] width 432 height 24
click at [410, 564] on div "[DATE]" at bounding box center [556, 567] width 432 height 24
click at [408, 565] on div "[DATE]" at bounding box center [556, 567] width 432 height 24
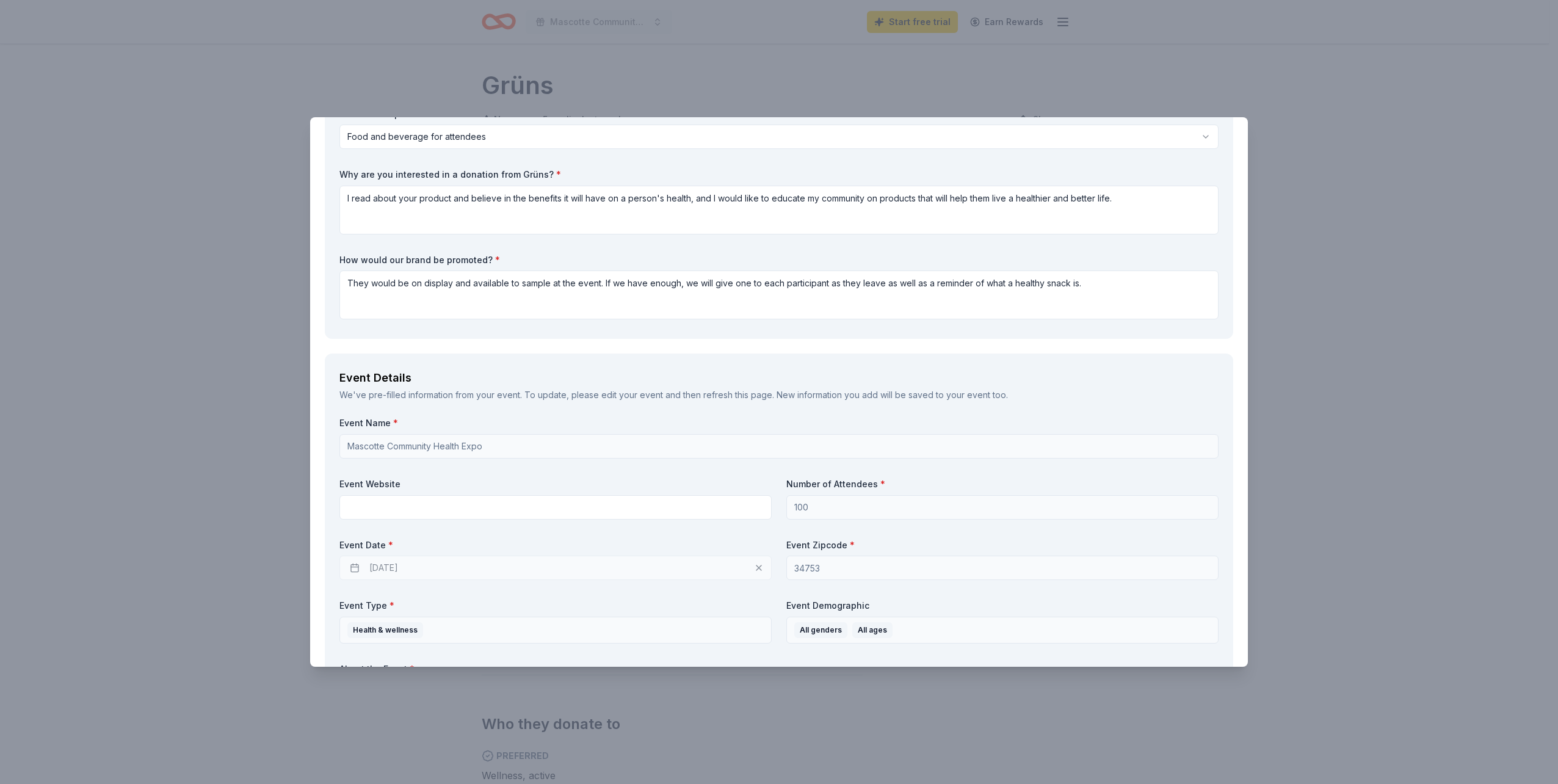
click at [369, 572] on div "[DATE]" at bounding box center [556, 567] width 432 height 24
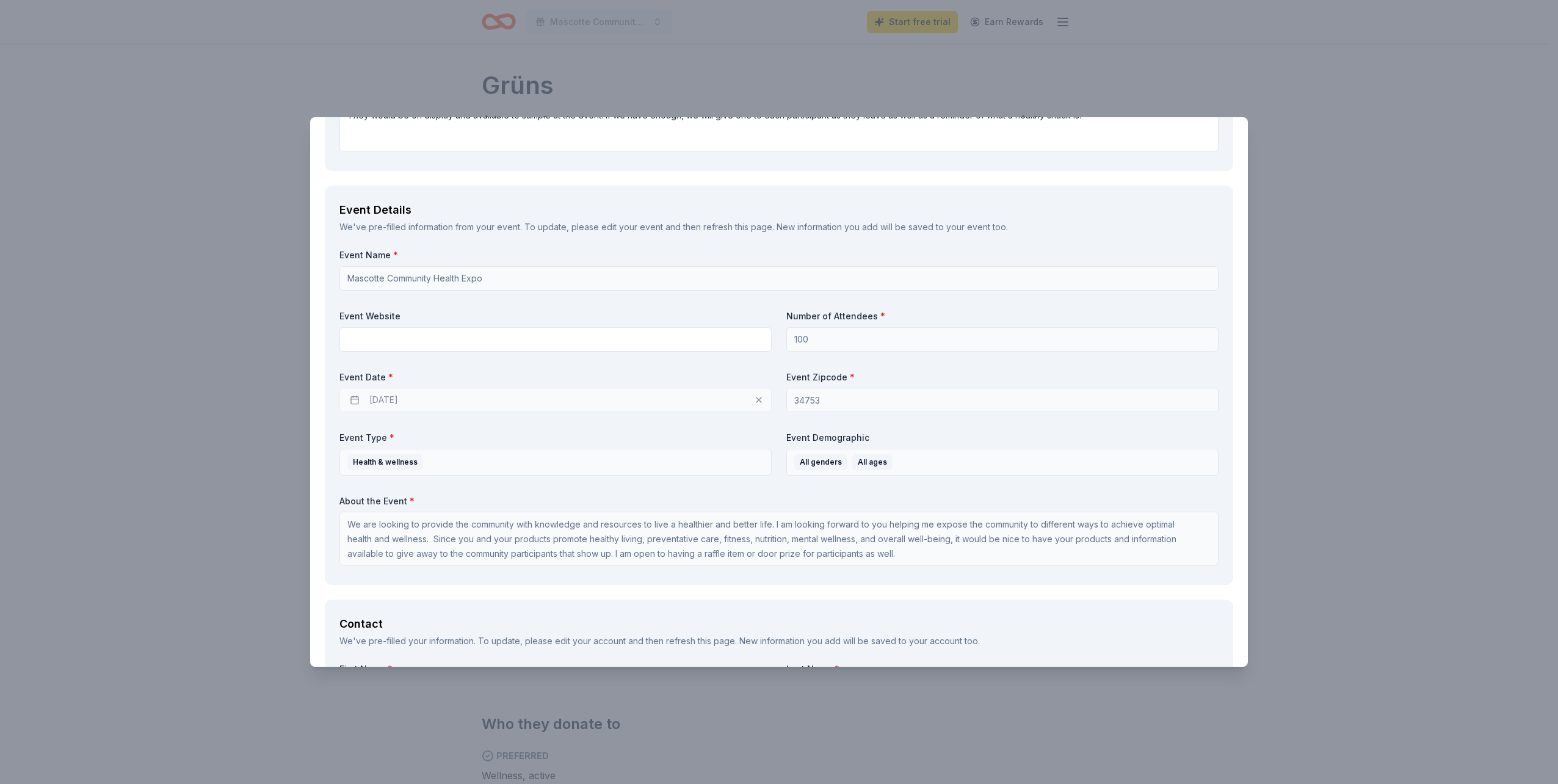
scroll to position [366, 0]
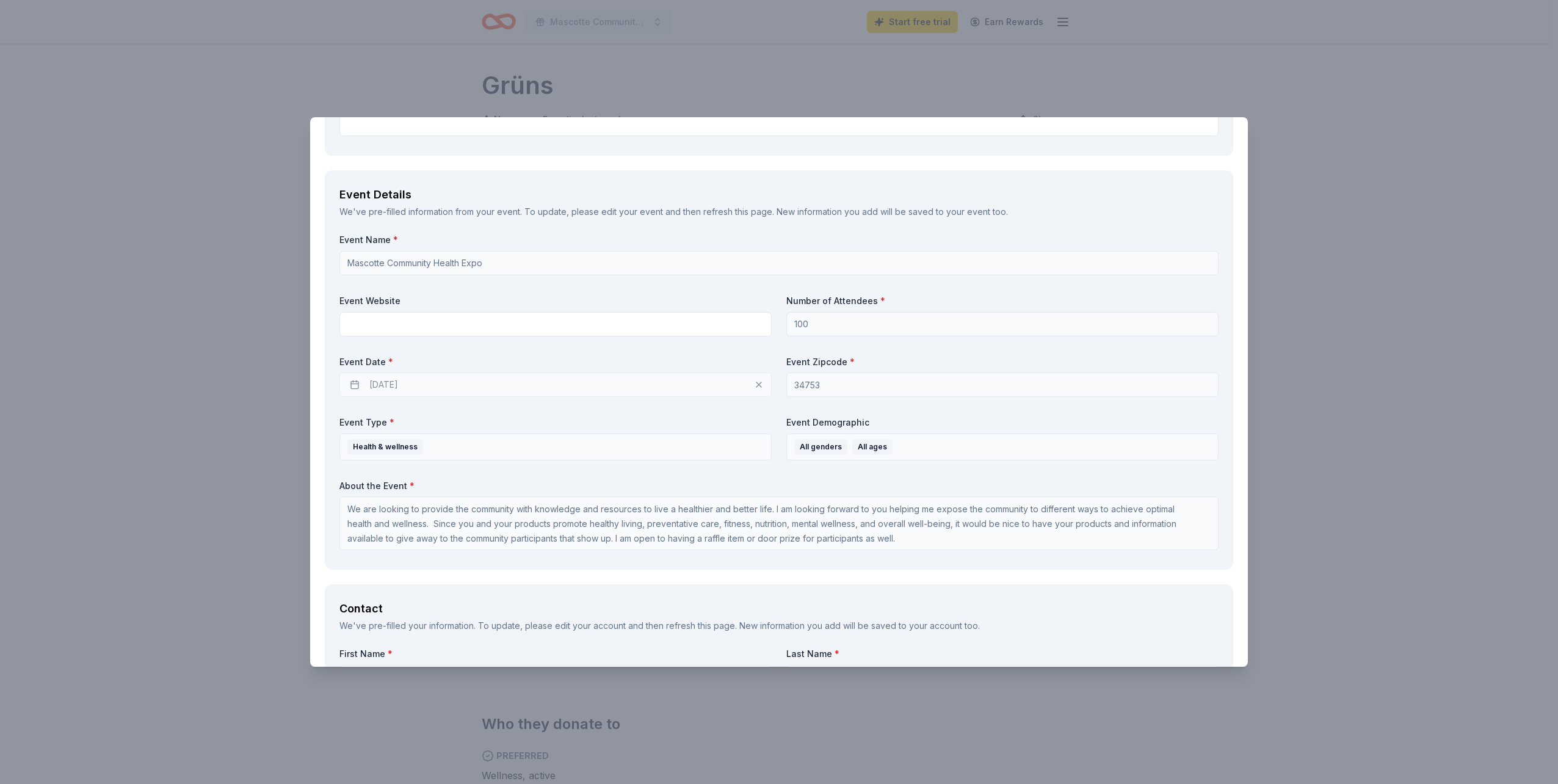
click at [356, 383] on div "[DATE]" at bounding box center [556, 384] width 432 height 24
click at [382, 384] on div "[DATE]" at bounding box center [556, 384] width 432 height 24
click at [756, 385] on div "[DATE]" at bounding box center [556, 384] width 432 height 24
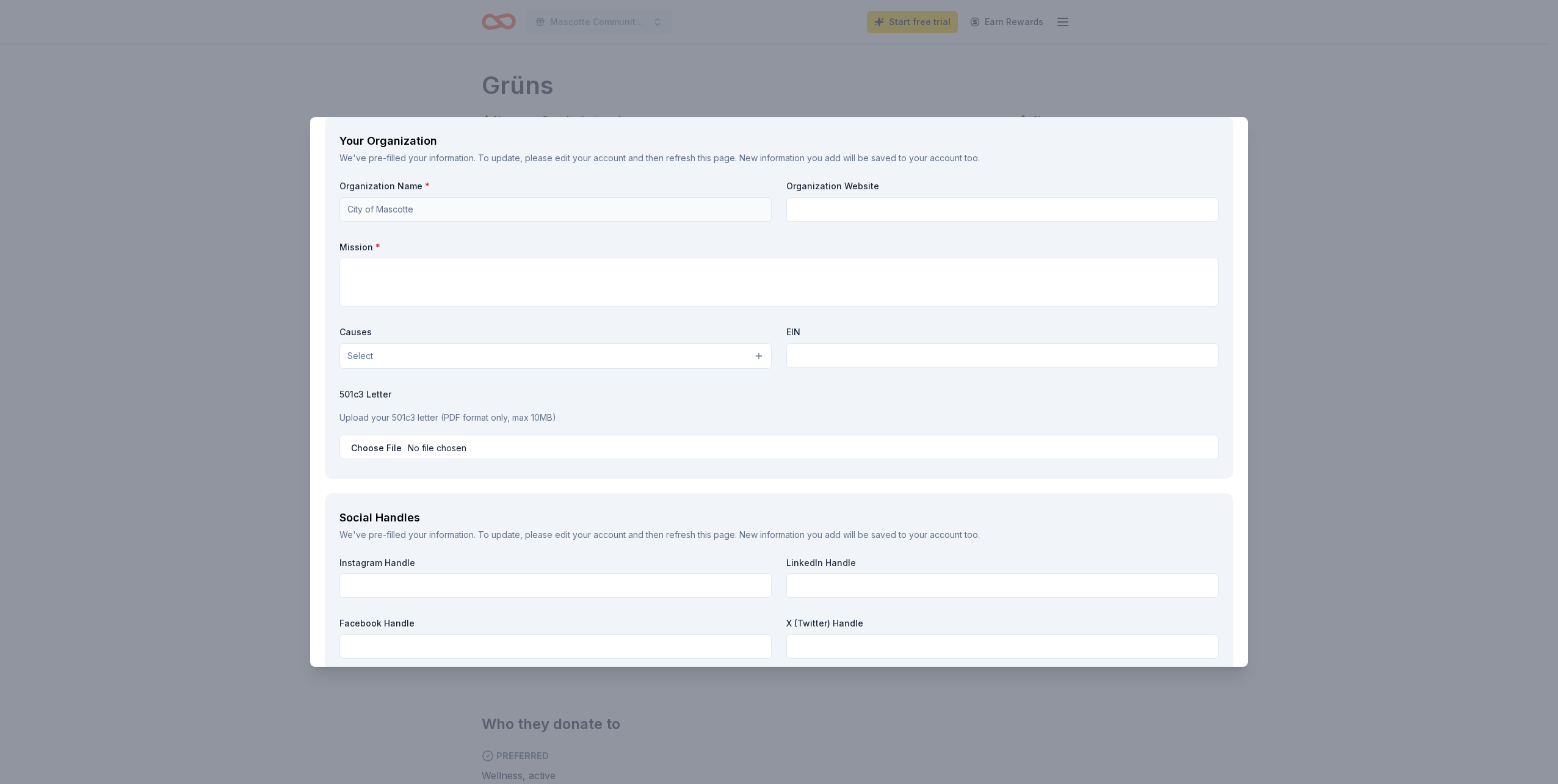
scroll to position [1093, 0]
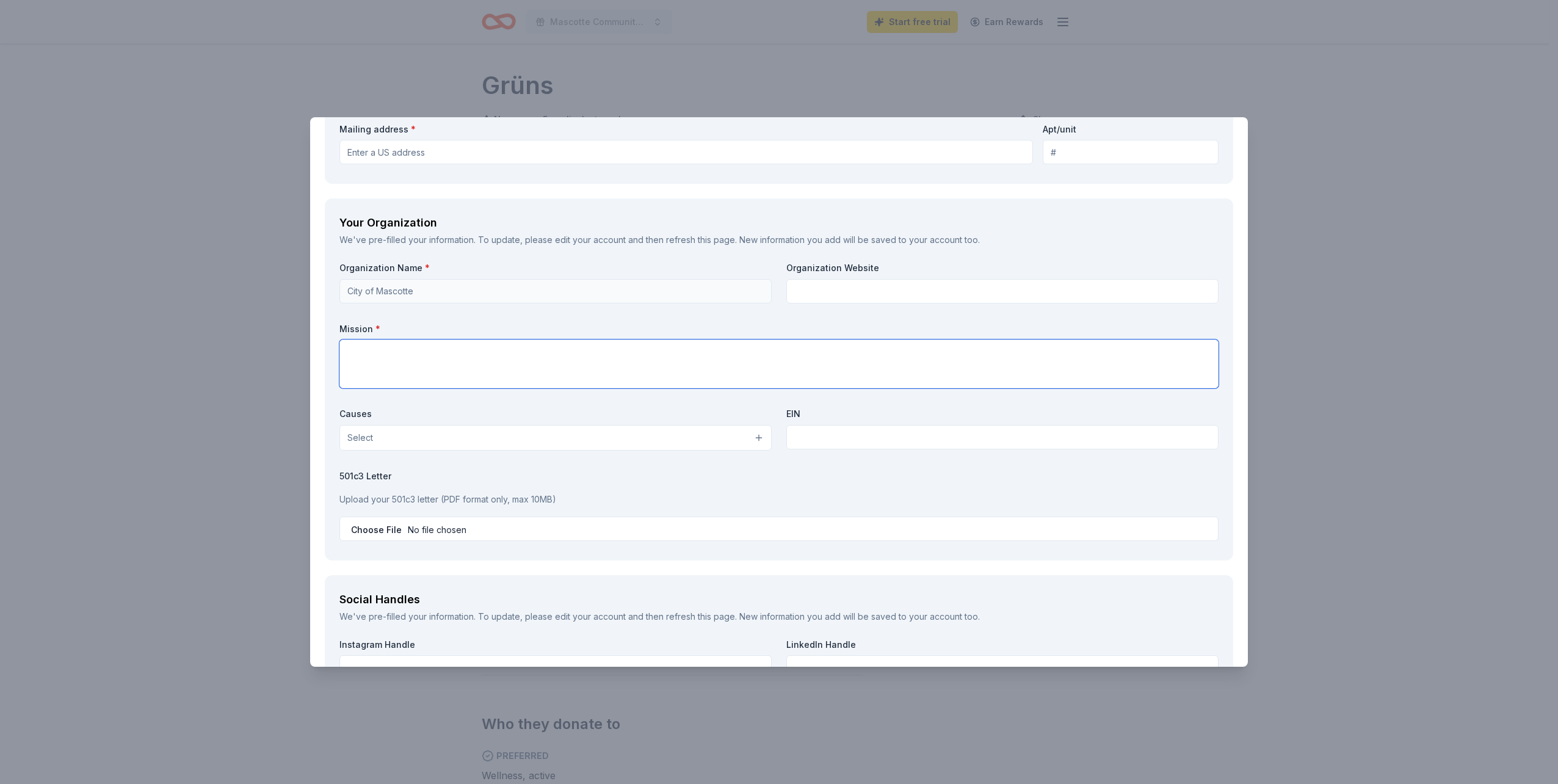
drag, startPoint x: 664, startPoint y: 363, endPoint x: 662, endPoint y: 357, distance: 6.3
click at [663, 362] on textarea at bounding box center [779, 363] width 880 height 49
paste textarea "The mission of the City of Mascotte Parks and Recreation Department is to enric…"
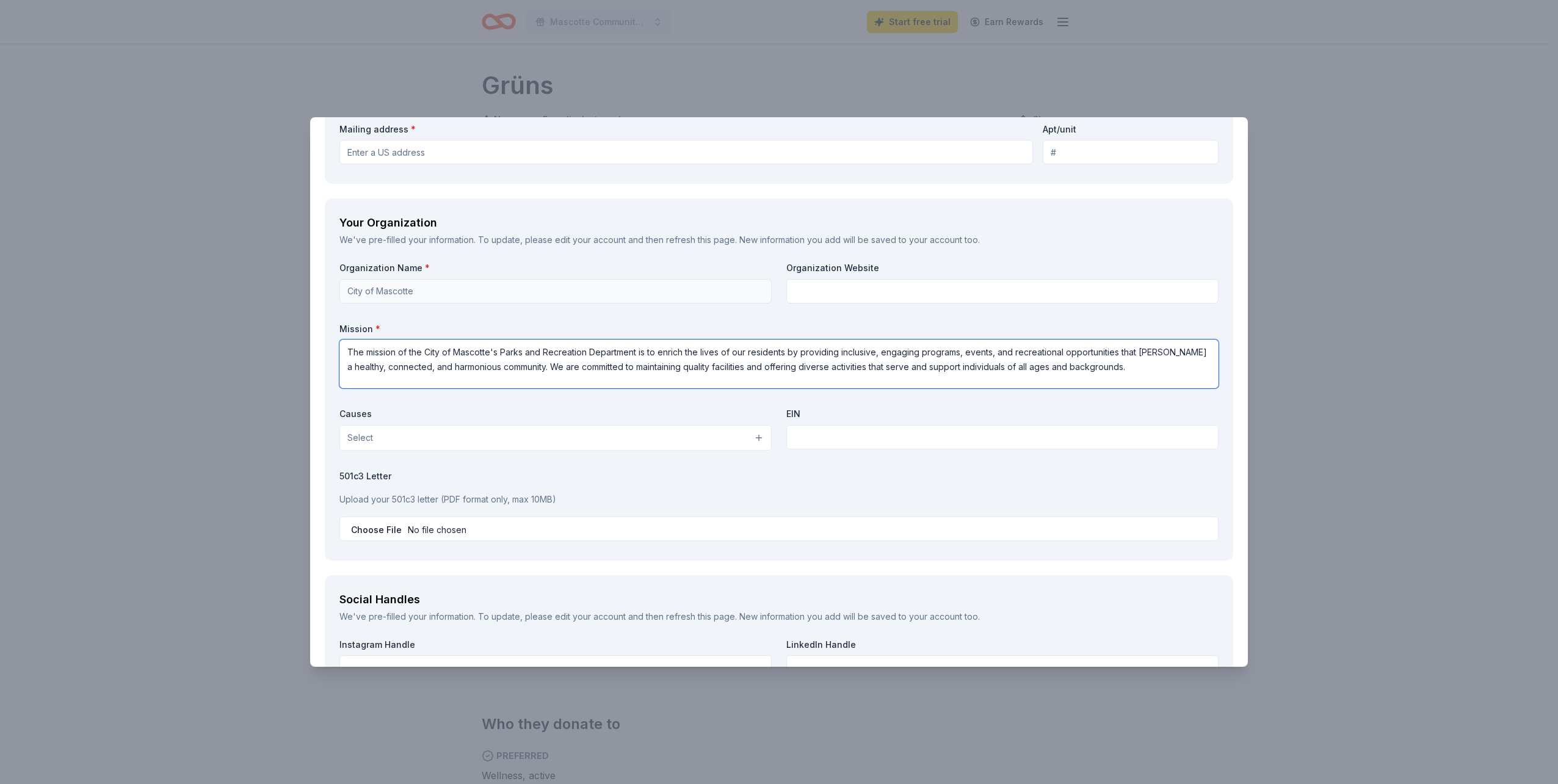
type textarea "The mission of the City of Mascotte's Parks and Recreation Department is to enr…"
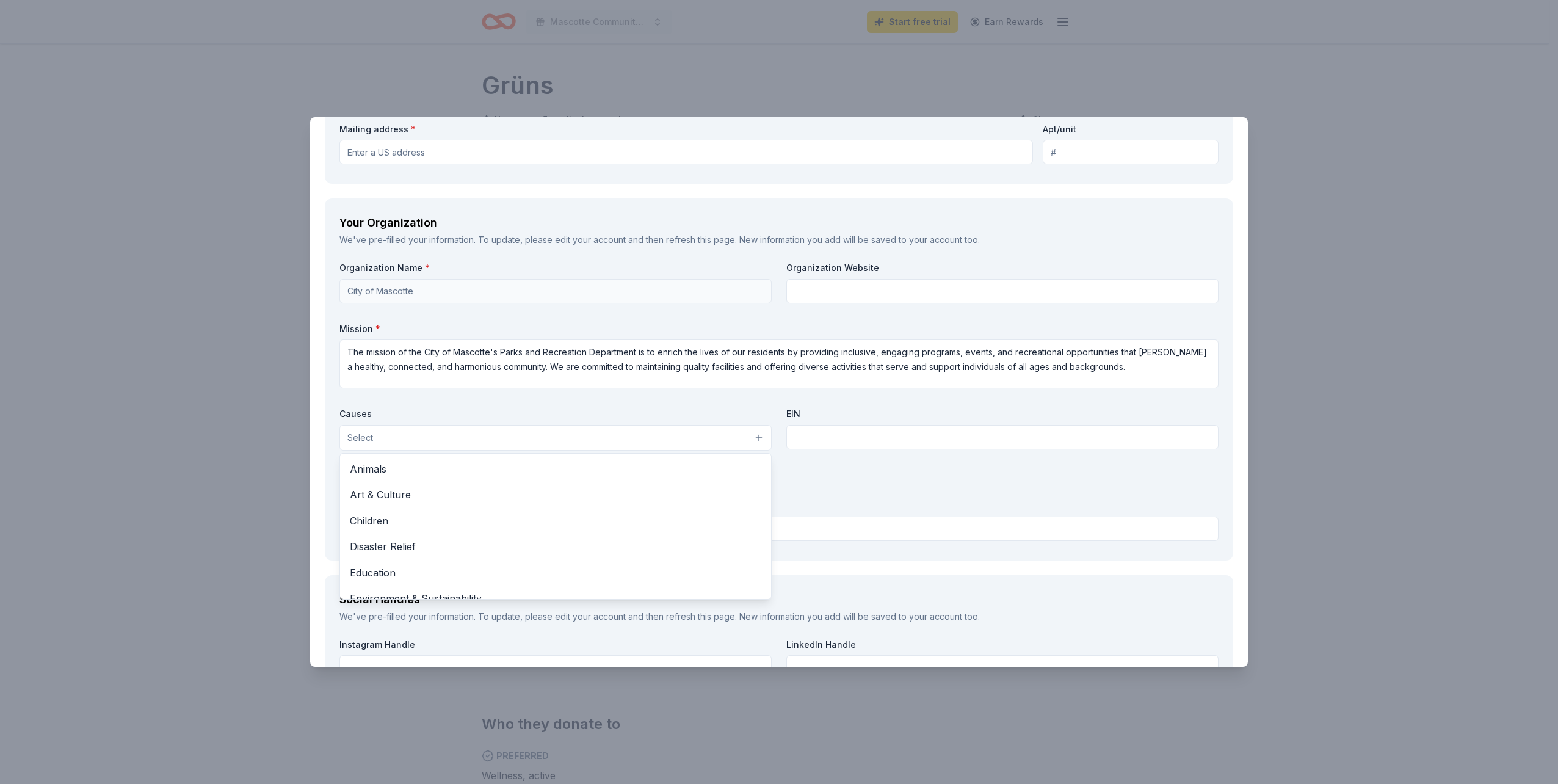
click at [740, 439] on button "Select" at bounding box center [556, 437] width 432 height 26
click at [682, 488] on span "Art & Culture" at bounding box center [555, 494] width 412 height 16
click at [681, 488] on span "Children" at bounding box center [555, 495] width 412 height 16
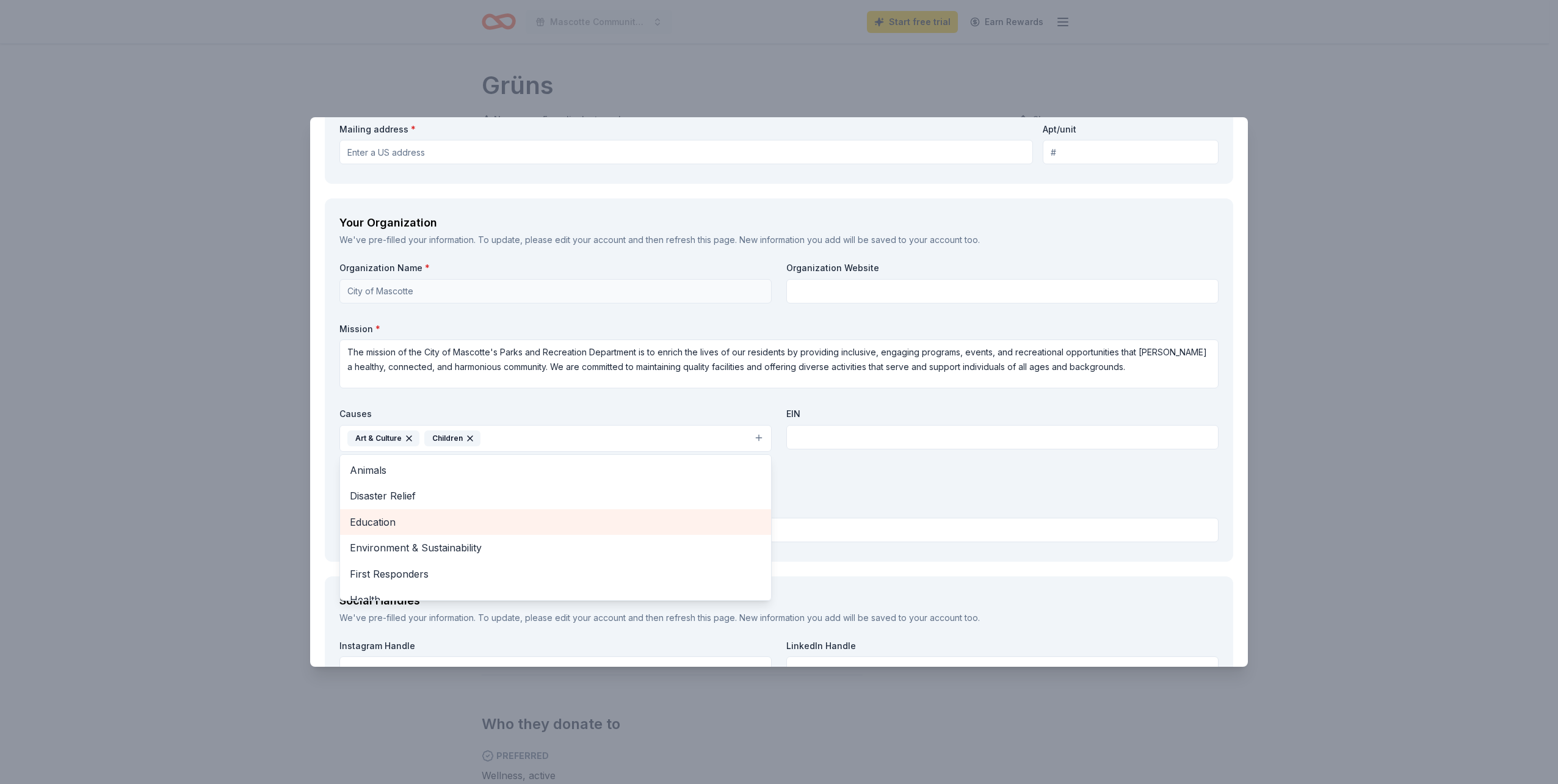
click at [664, 514] on span "Education" at bounding box center [555, 522] width 412 height 16
click at [615, 517] on span "Environment & Sustainability" at bounding box center [555, 522] width 412 height 16
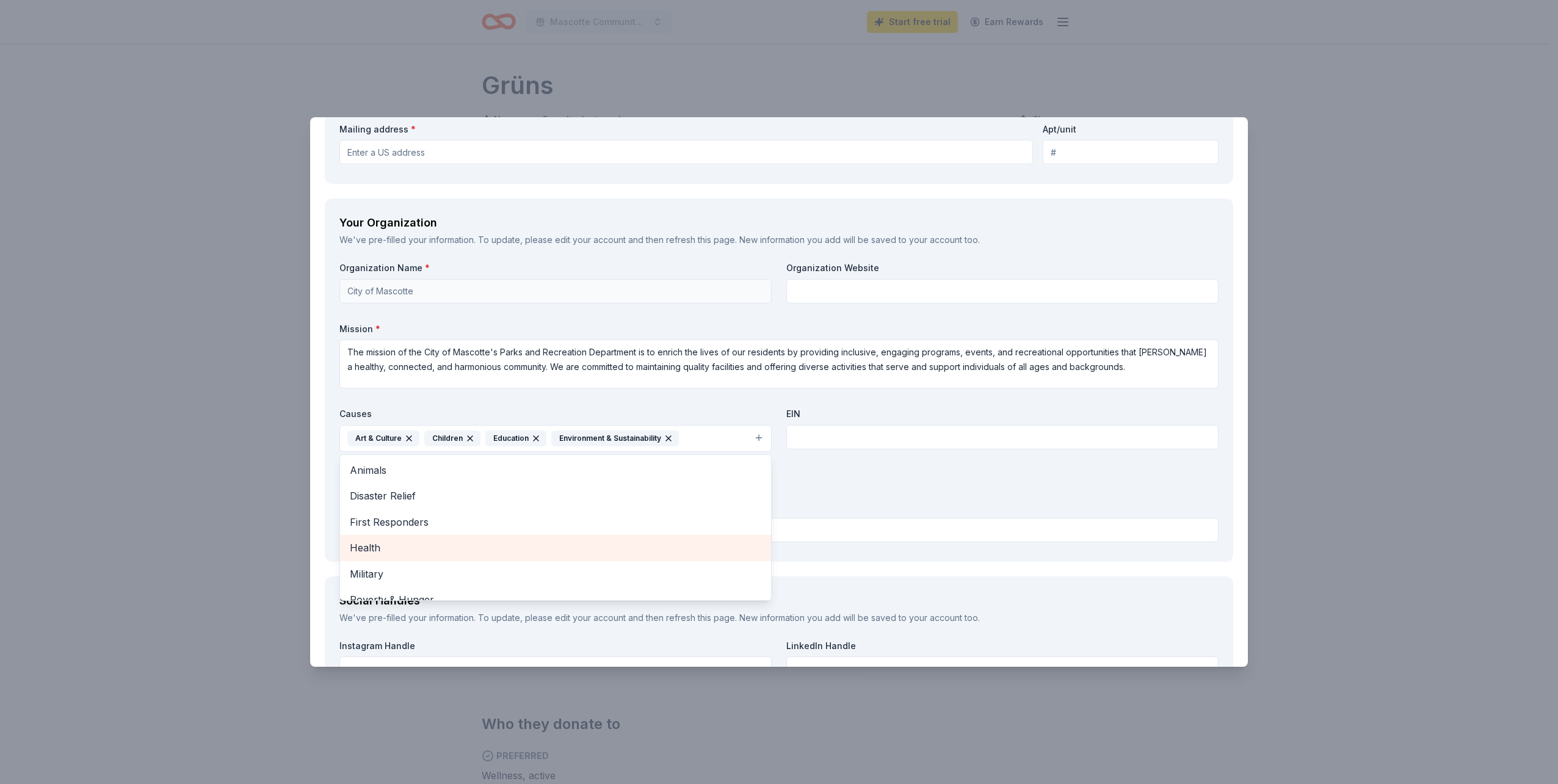
click at [567, 555] on span "Health" at bounding box center [555, 547] width 412 height 16
click at [546, 582] on div "Poverty & Hunger" at bounding box center [556, 573] width 431 height 26
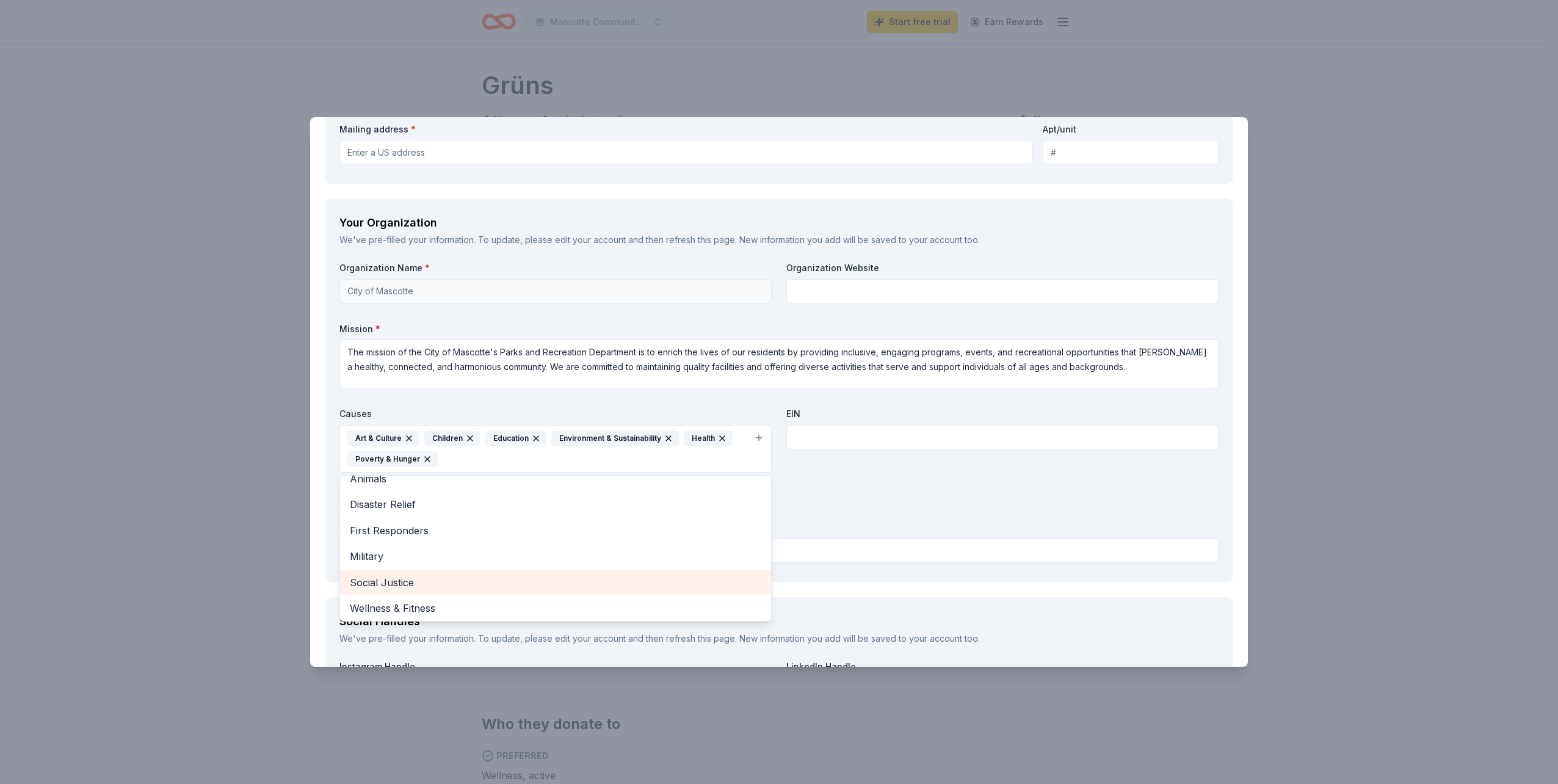
scroll to position [15, 0]
click at [503, 603] on span "Wellness & Fitness" at bounding box center [555, 605] width 412 height 16
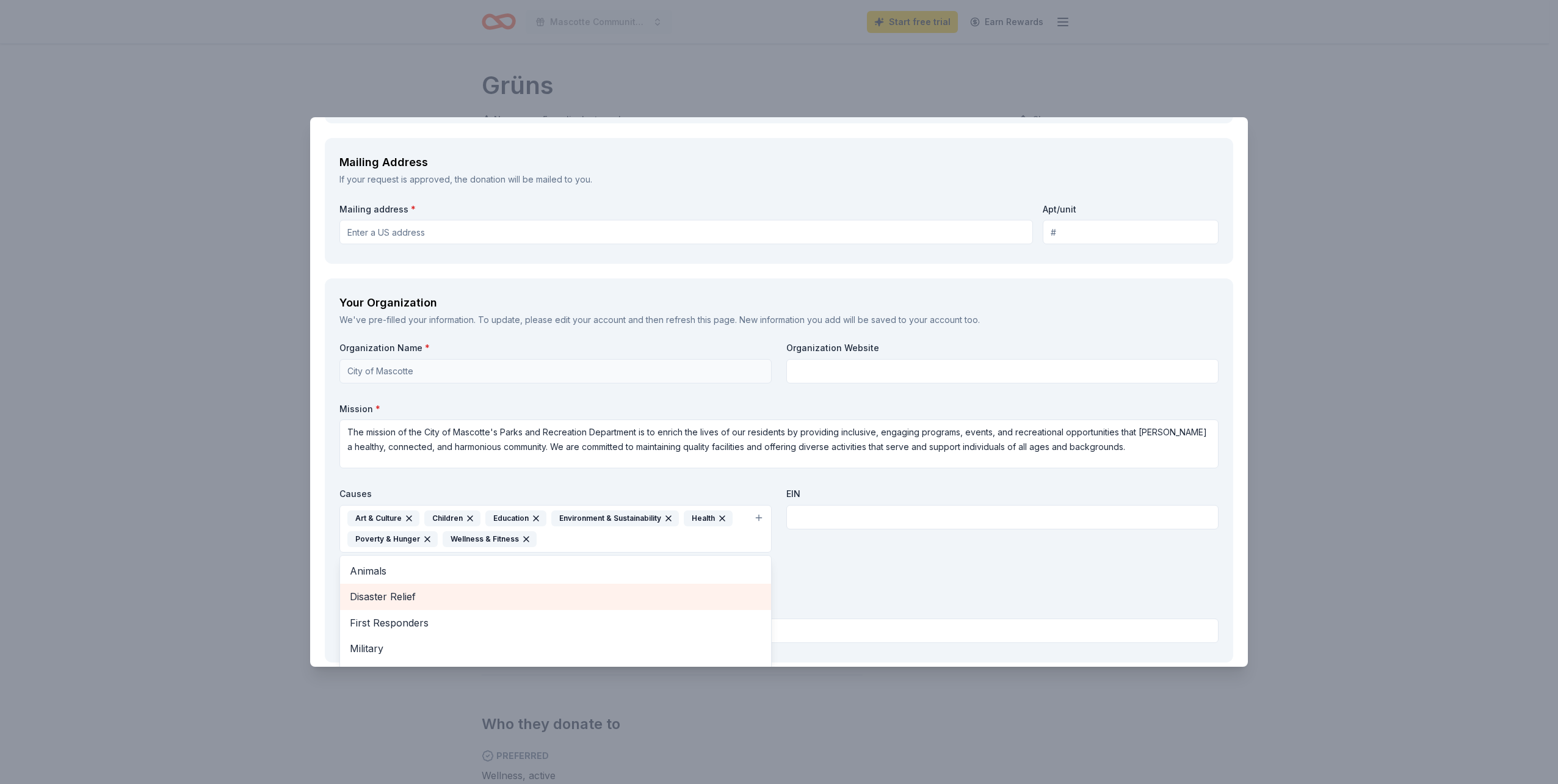
scroll to position [1032, 0]
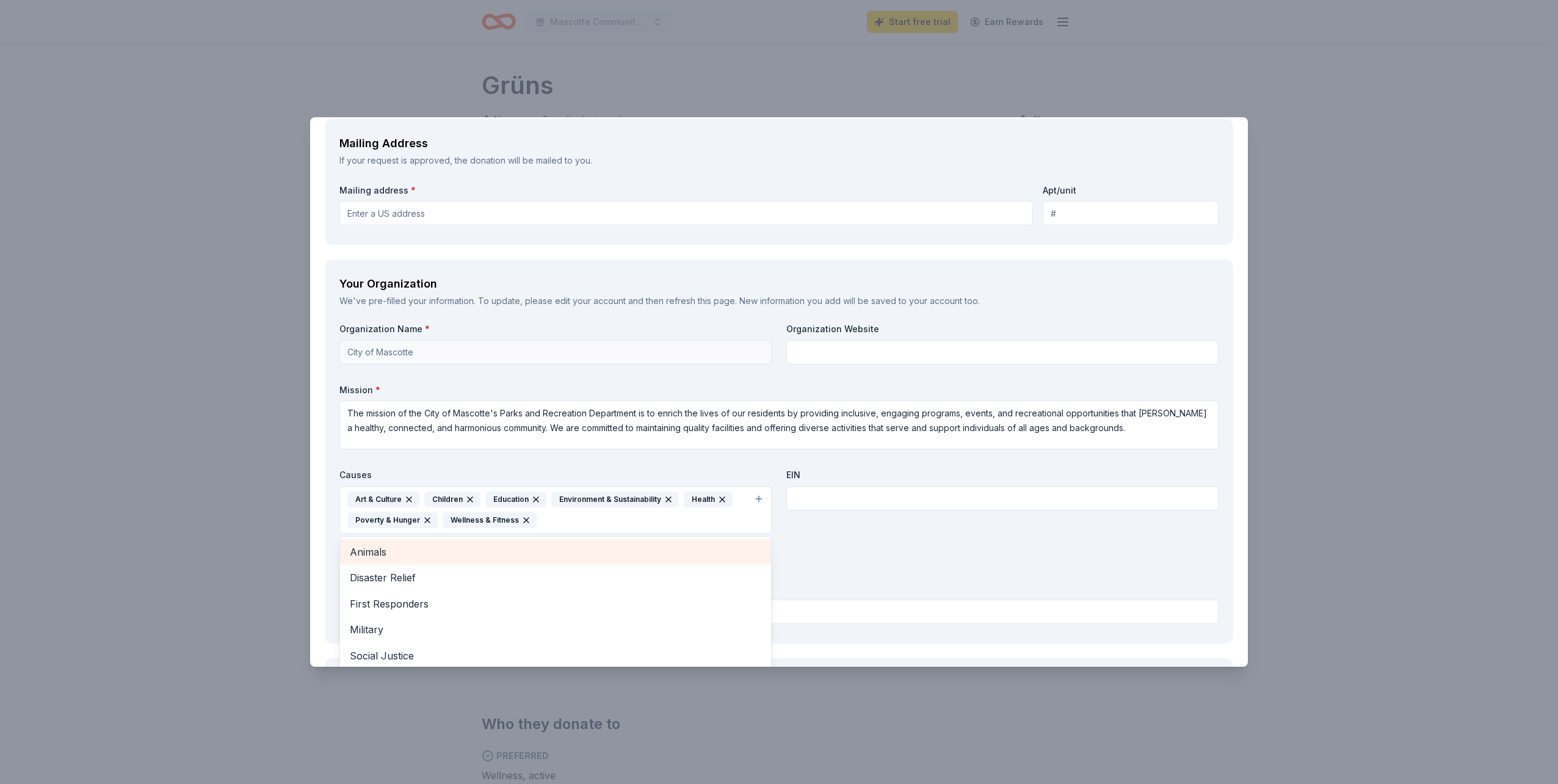
click at [493, 556] on span "Animals" at bounding box center [555, 551] width 412 height 16
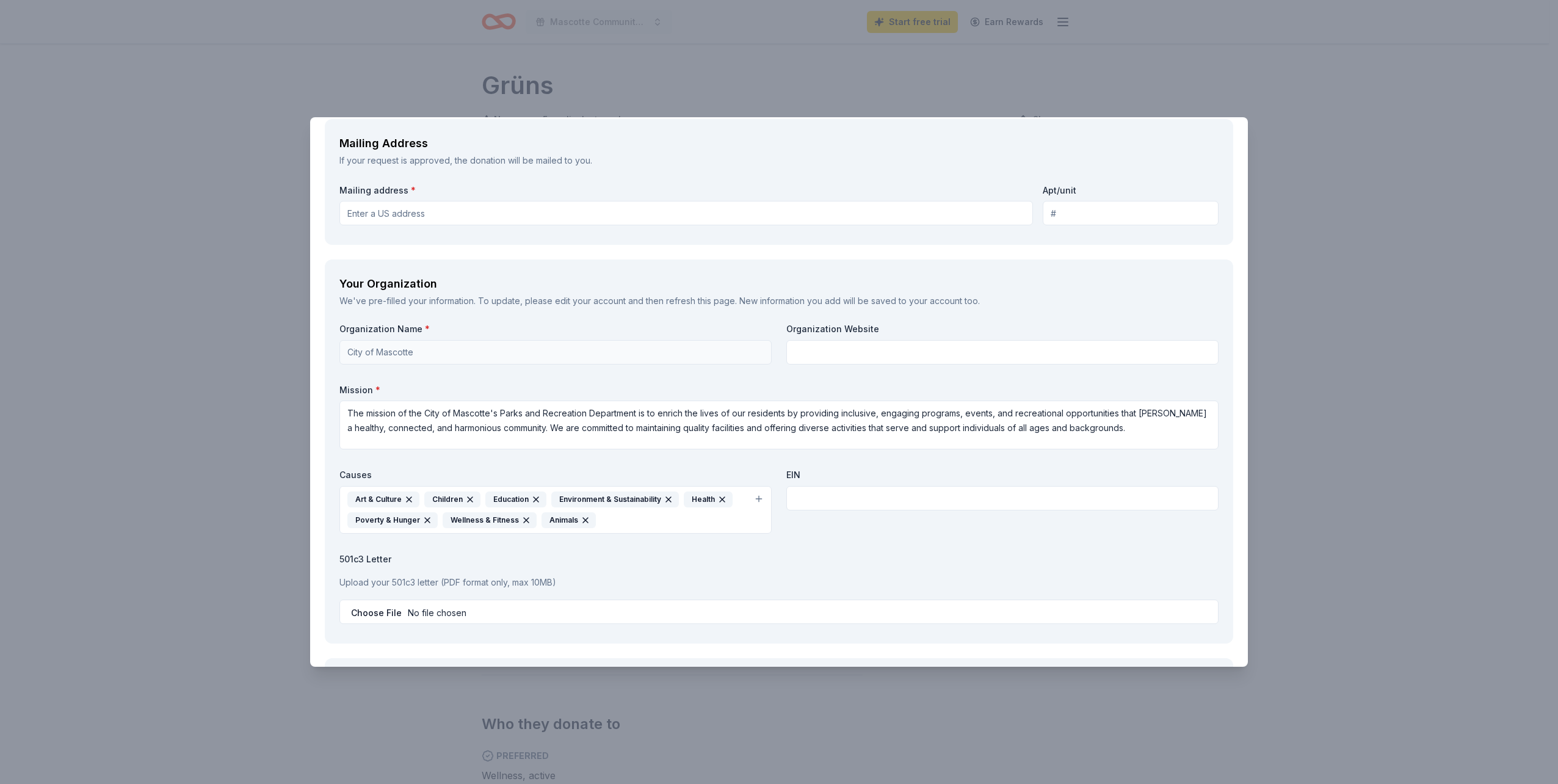
click at [583, 521] on icon "button" at bounding box center [586, 520] width 5 height 5
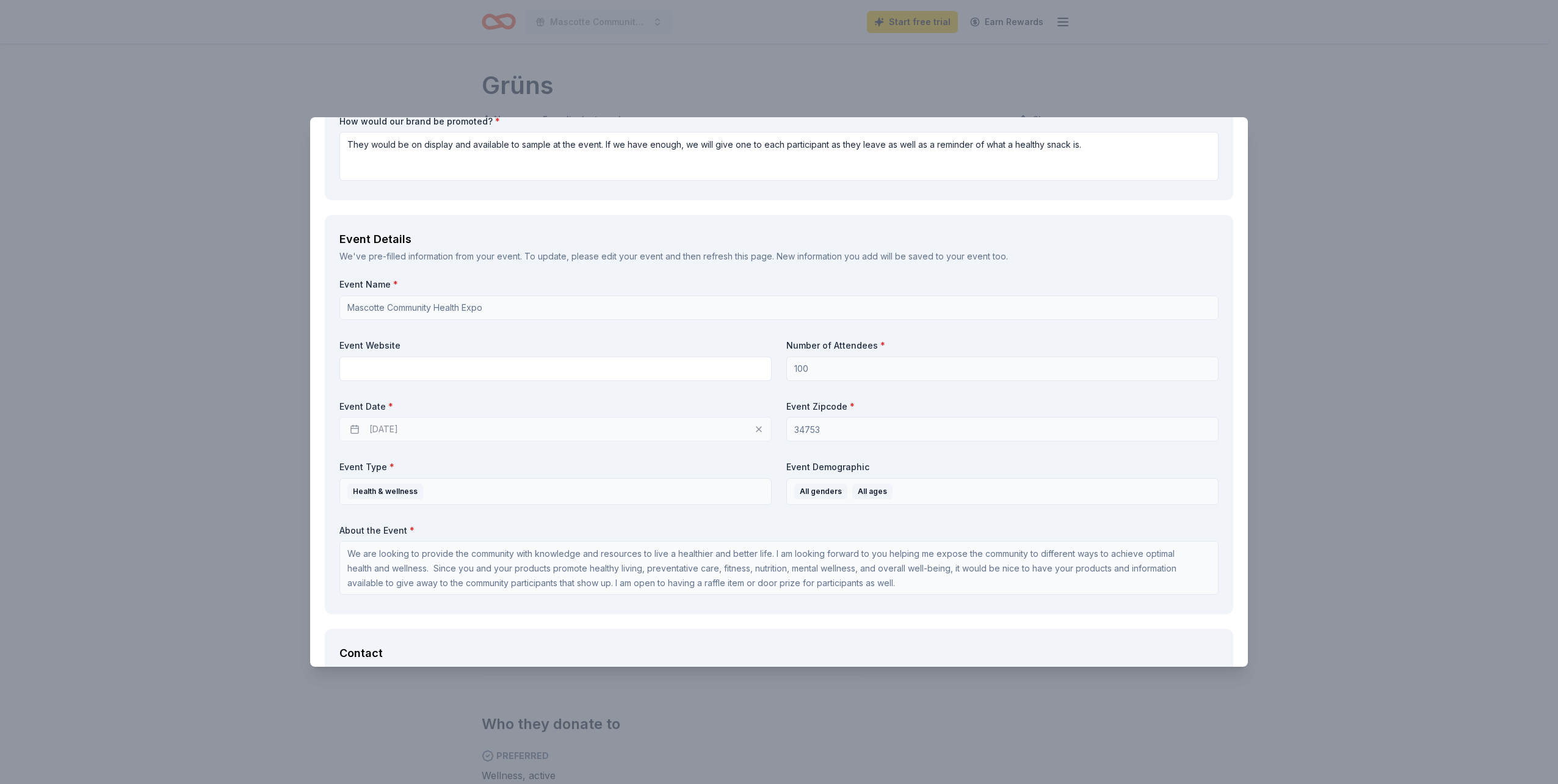
scroll to position [299, 0]
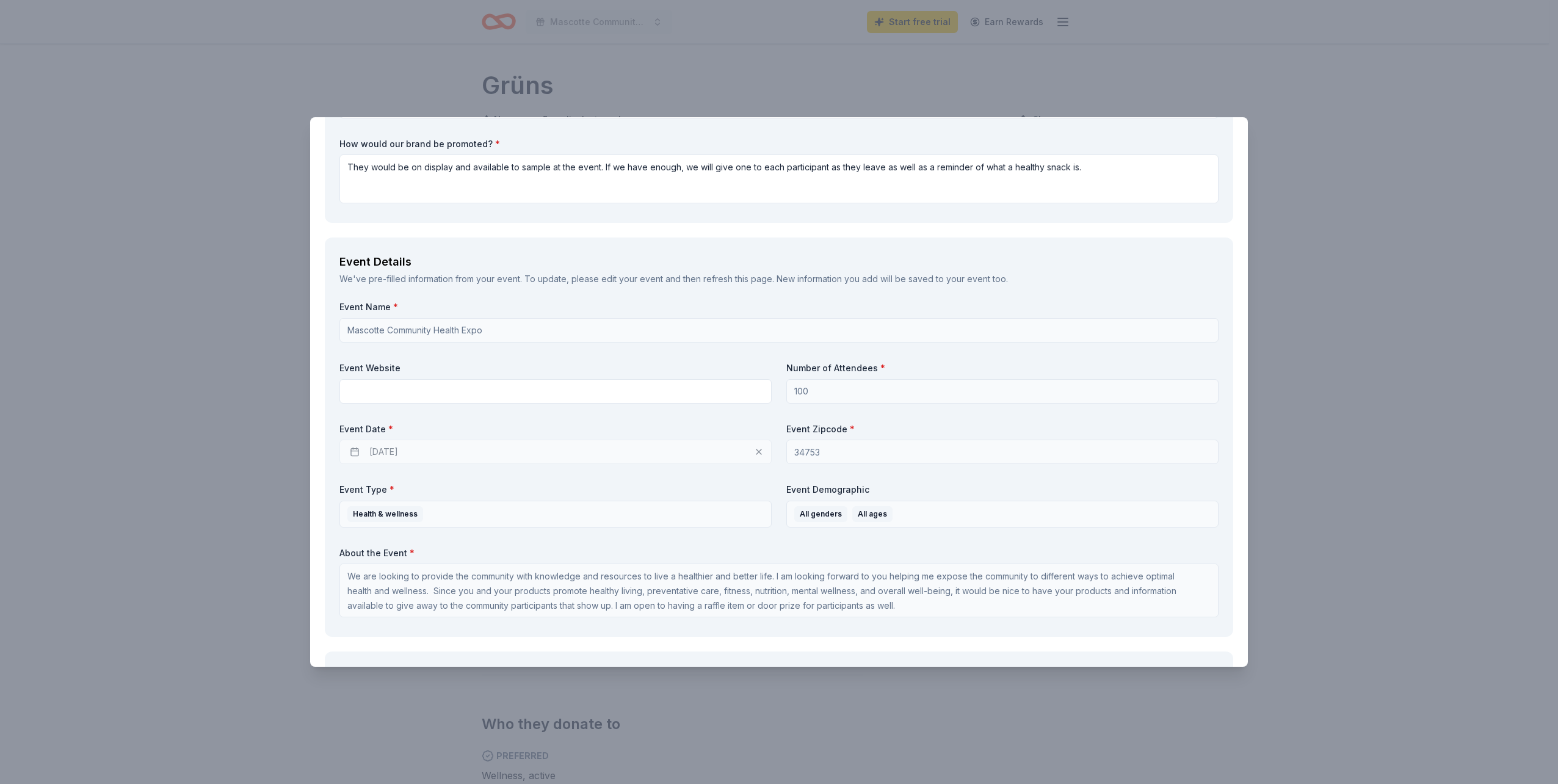
click at [755, 451] on div "[DATE]" at bounding box center [556, 451] width 432 height 24
click at [755, 451] on div "[DATE]" at bounding box center [556, 451] width 432 height 24
click at [599, 455] on div "[DATE]" at bounding box center [556, 451] width 432 height 24
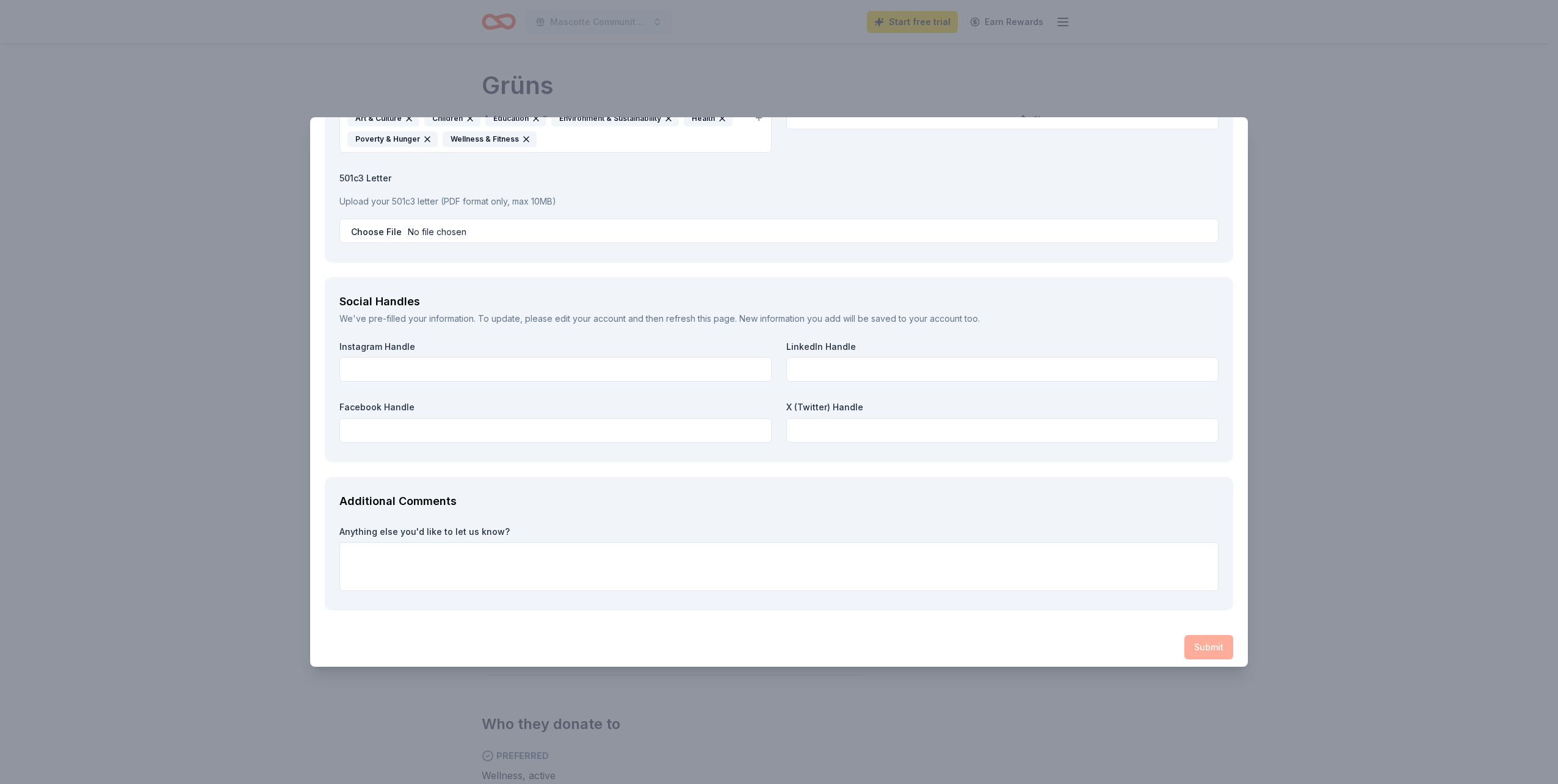
scroll to position [1420, 0]
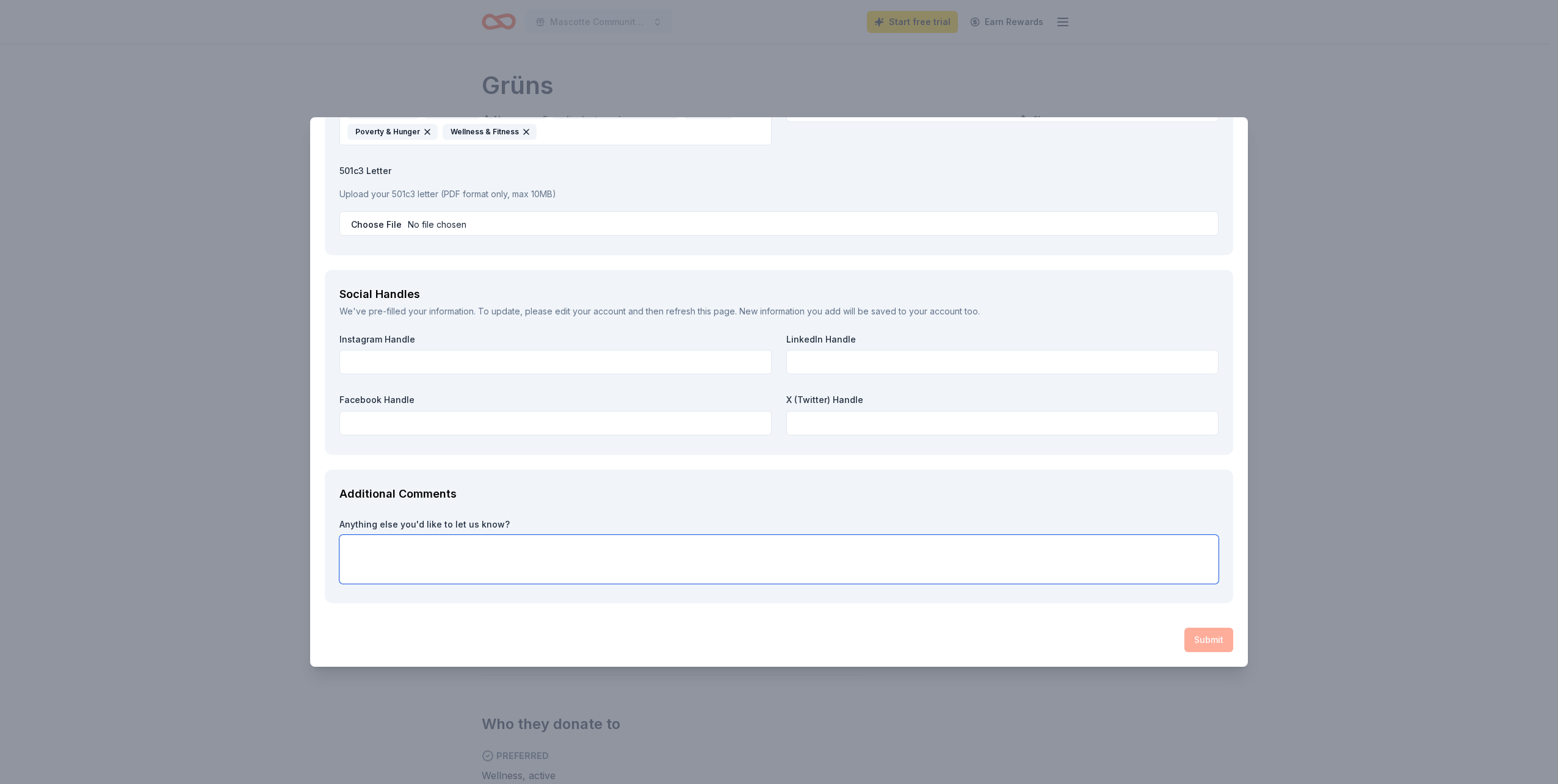
click at [602, 549] on textarea at bounding box center [779, 559] width 880 height 49
type textarea "The actual event date is [DATE], the web page is not allowing me to change the …"
click at [1198, 639] on div "Submit" at bounding box center [779, 639] width 909 height 24
click at [1198, 642] on div "Submit" at bounding box center [779, 639] width 909 height 24
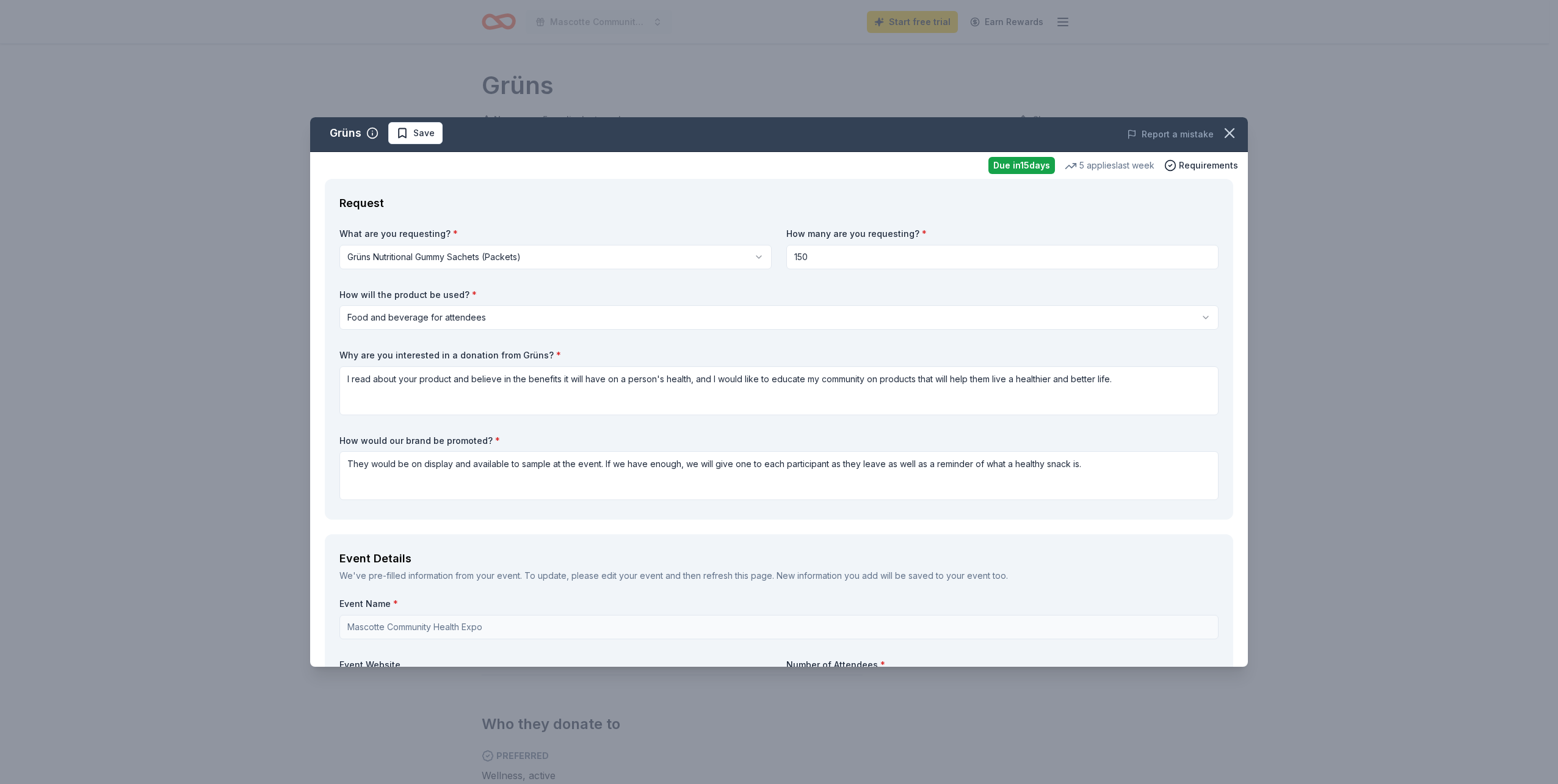
scroll to position [0, 0]
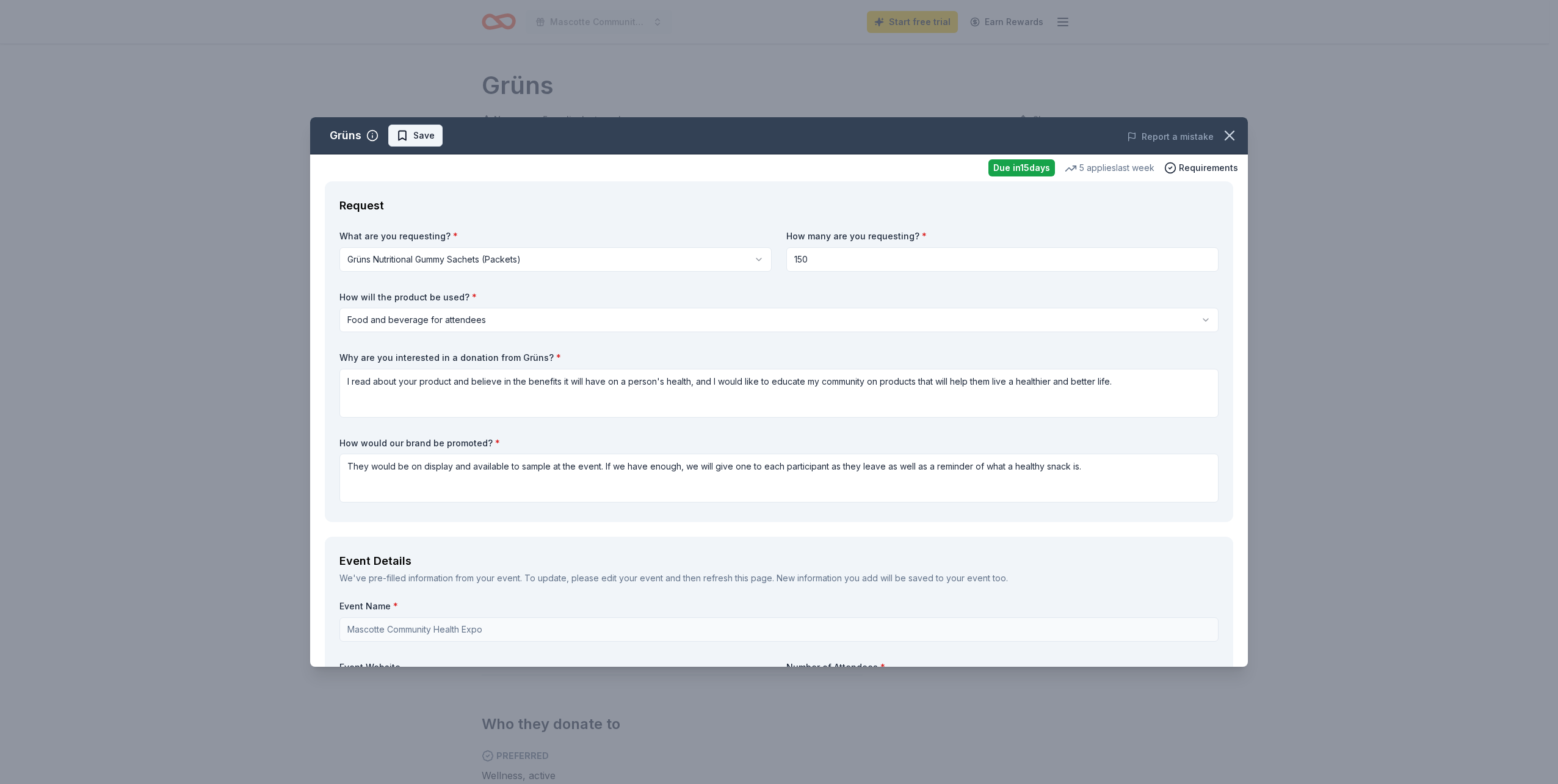
click at [411, 137] on span "Save" at bounding box center [415, 136] width 38 height 15
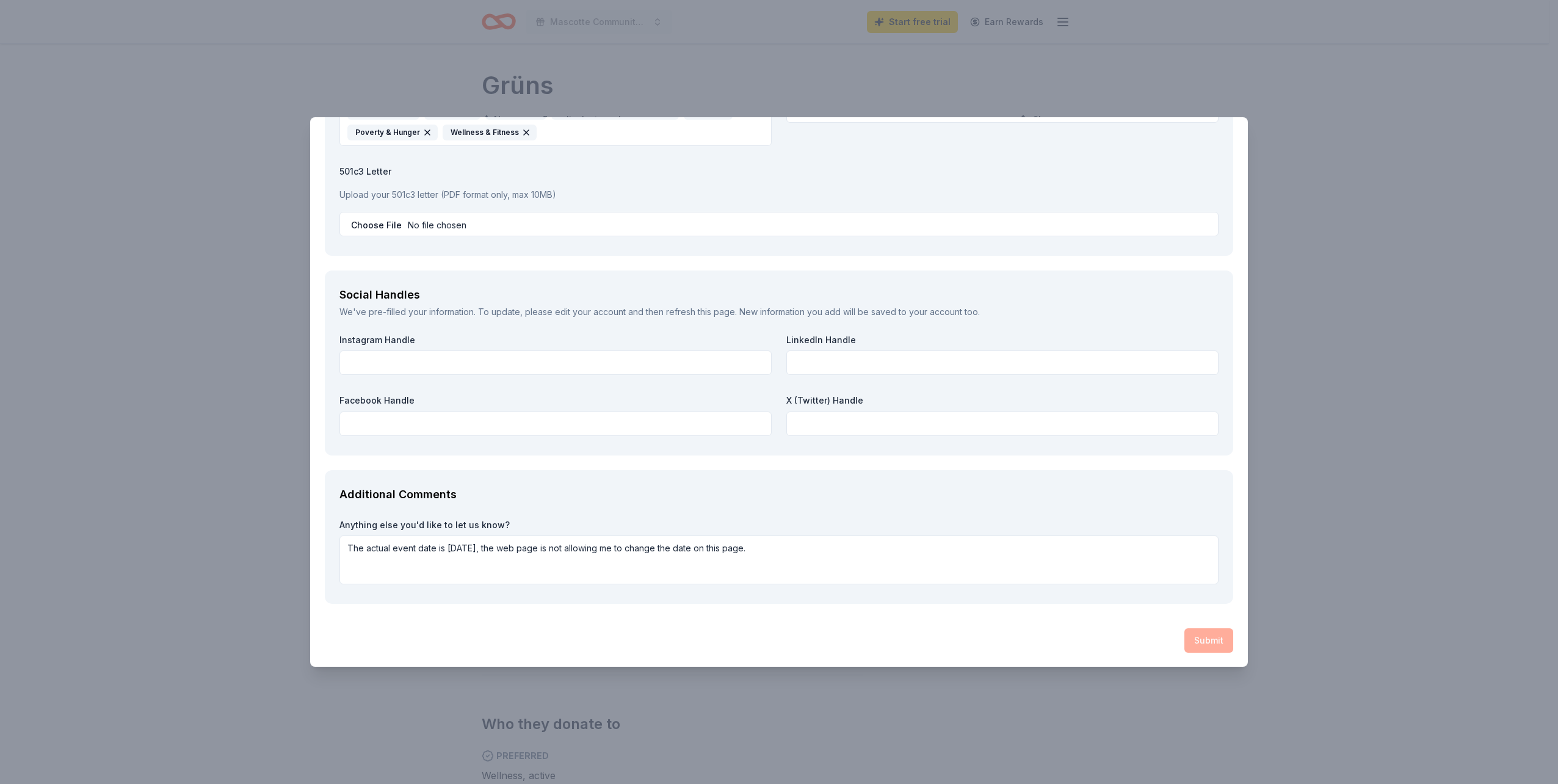
scroll to position [1420, 0]
click at [1193, 641] on div "Submit" at bounding box center [779, 639] width 909 height 24
click at [591, 430] on input "text" at bounding box center [556, 422] width 432 height 24
click at [566, 363] on input "text" at bounding box center [556, 361] width 432 height 24
click at [1193, 640] on div "Submit" at bounding box center [779, 639] width 909 height 24
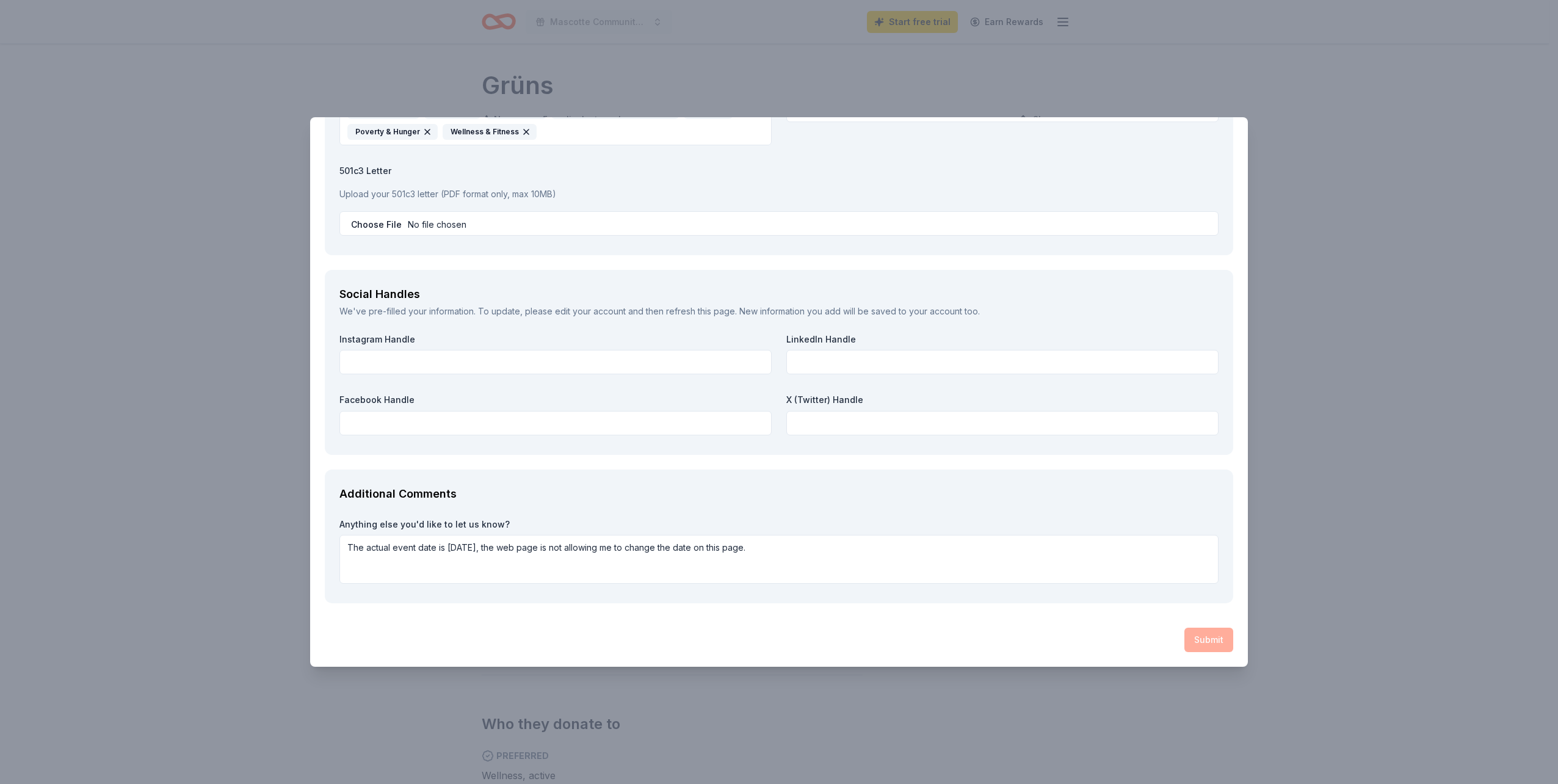
click at [1192, 640] on div "Submit" at bounding box center [779, 639] width 909 height 24
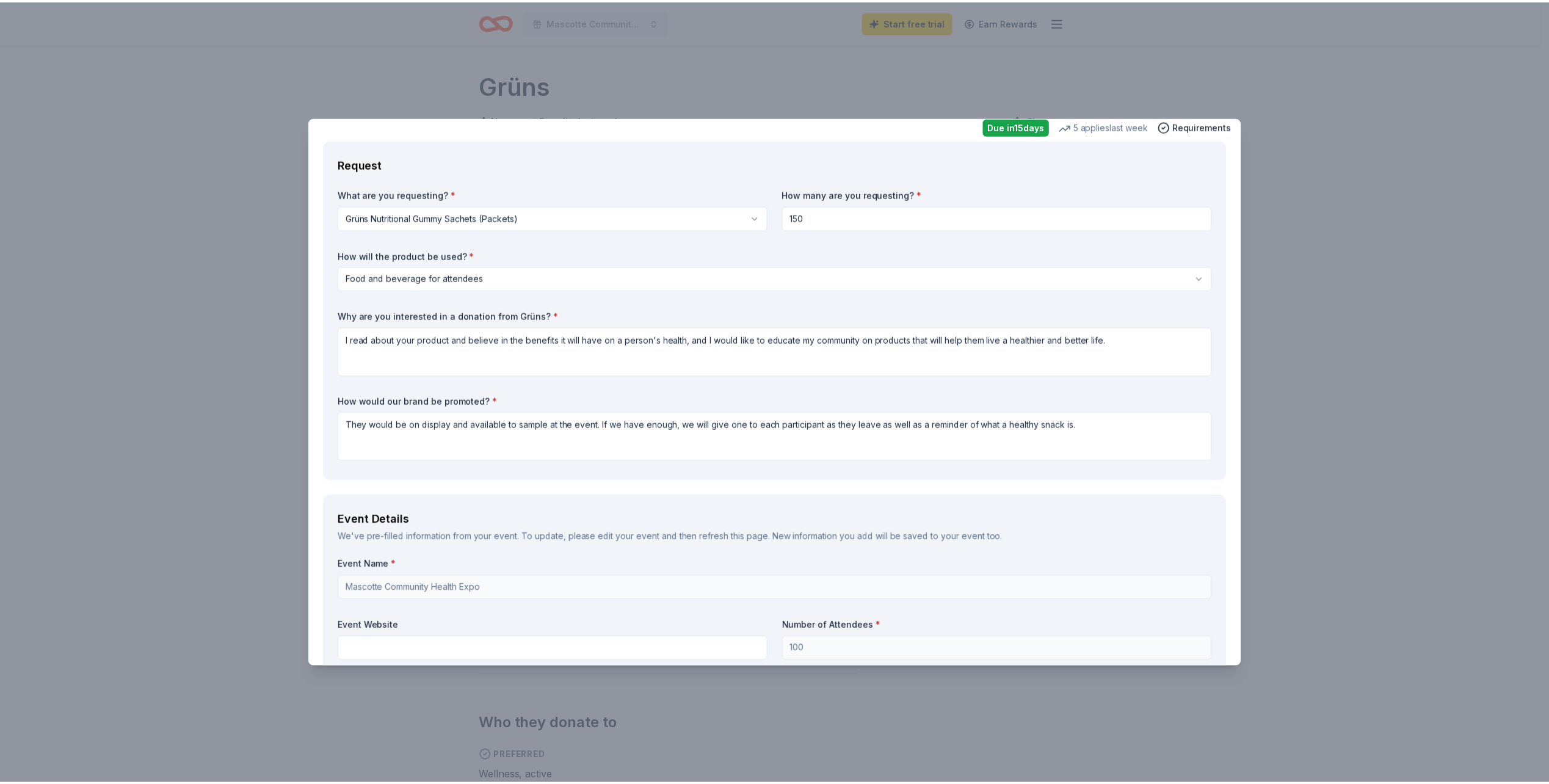
scroll to position [0, 0]
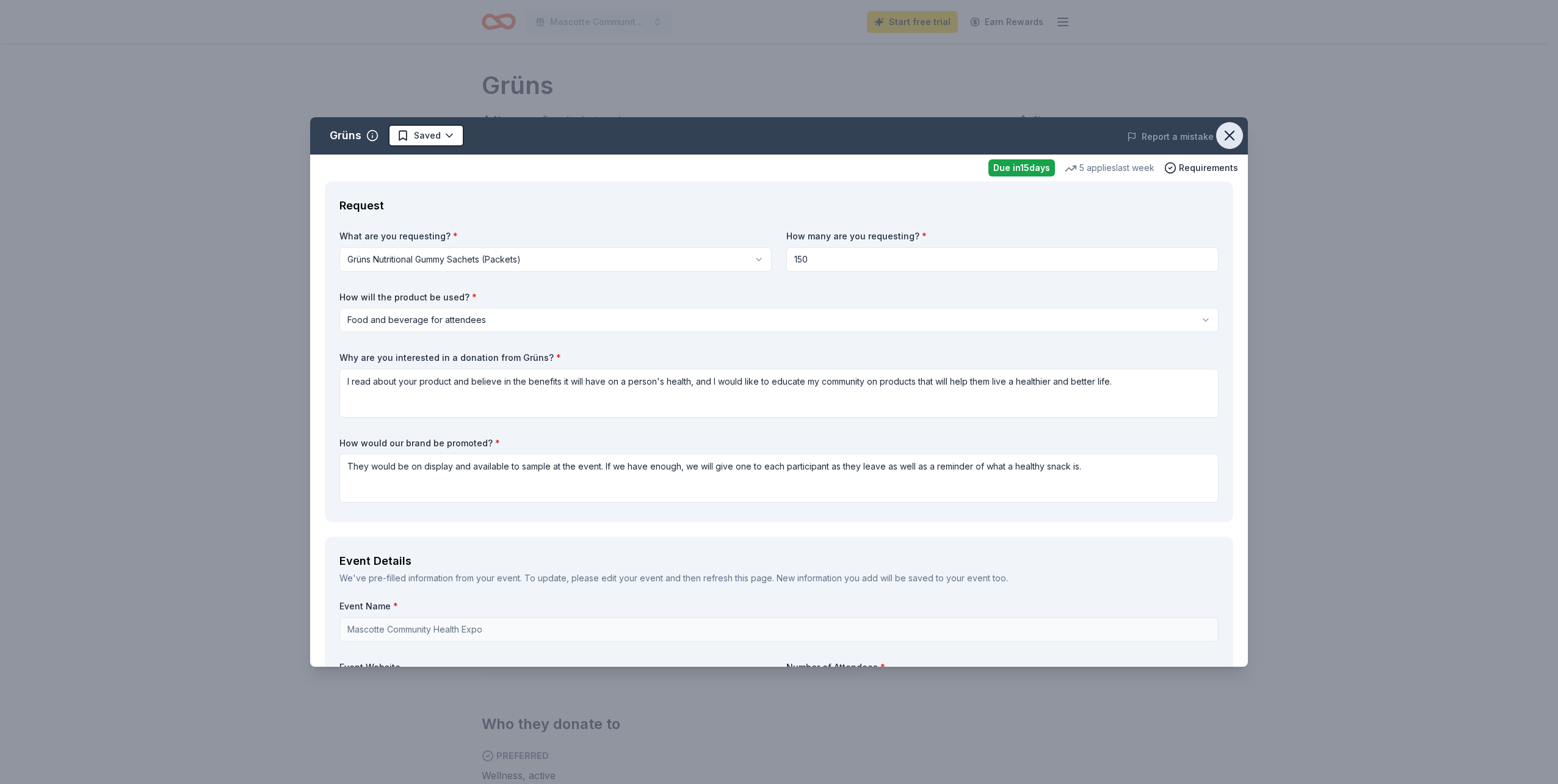
click at [1226, 134] on icon "button" at bounding box center [1230, 135] width 8 height 8
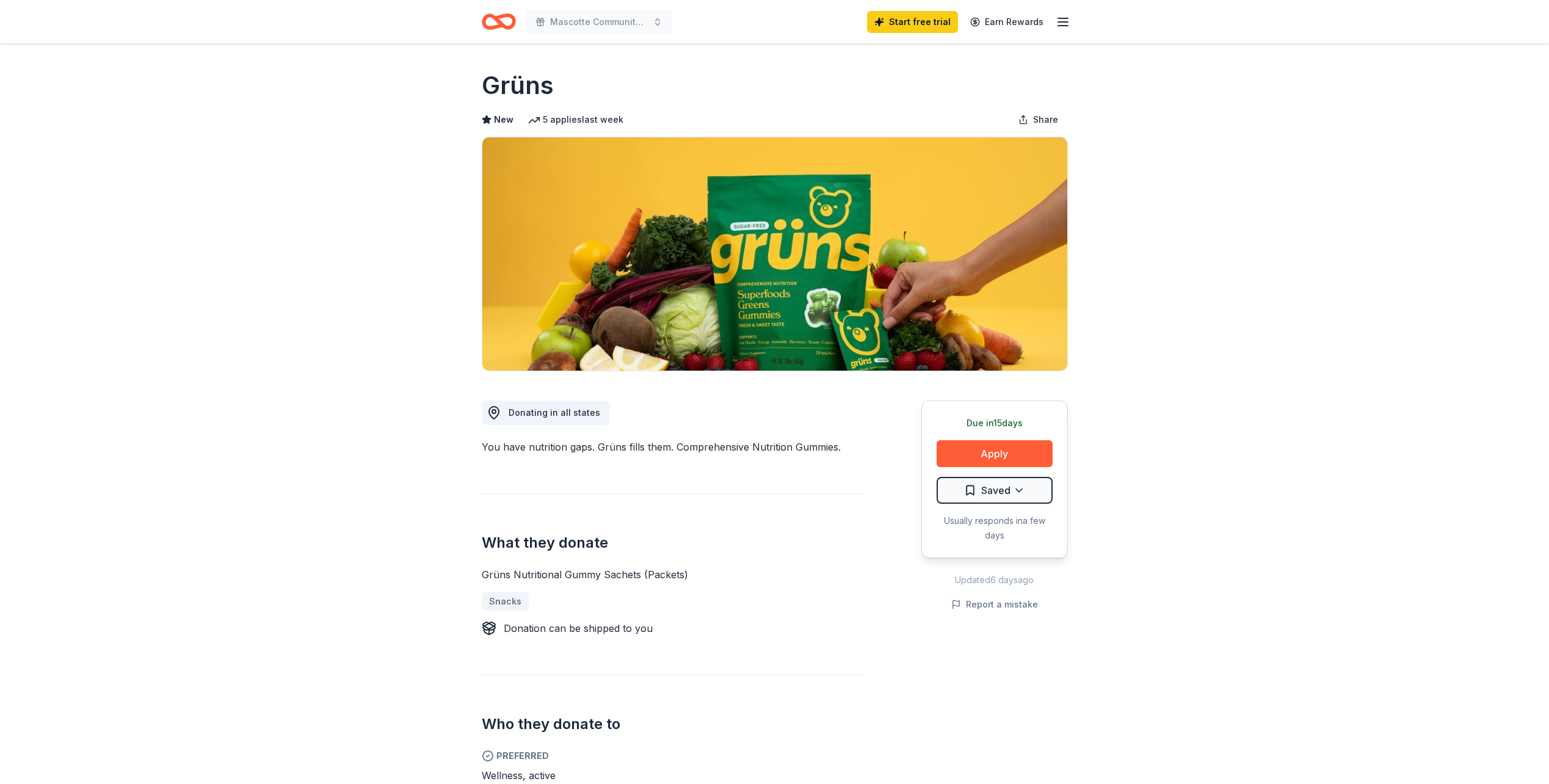
click at [1065, 23] on icon "button" at bounding box center [1064, 22] width 15 height 15
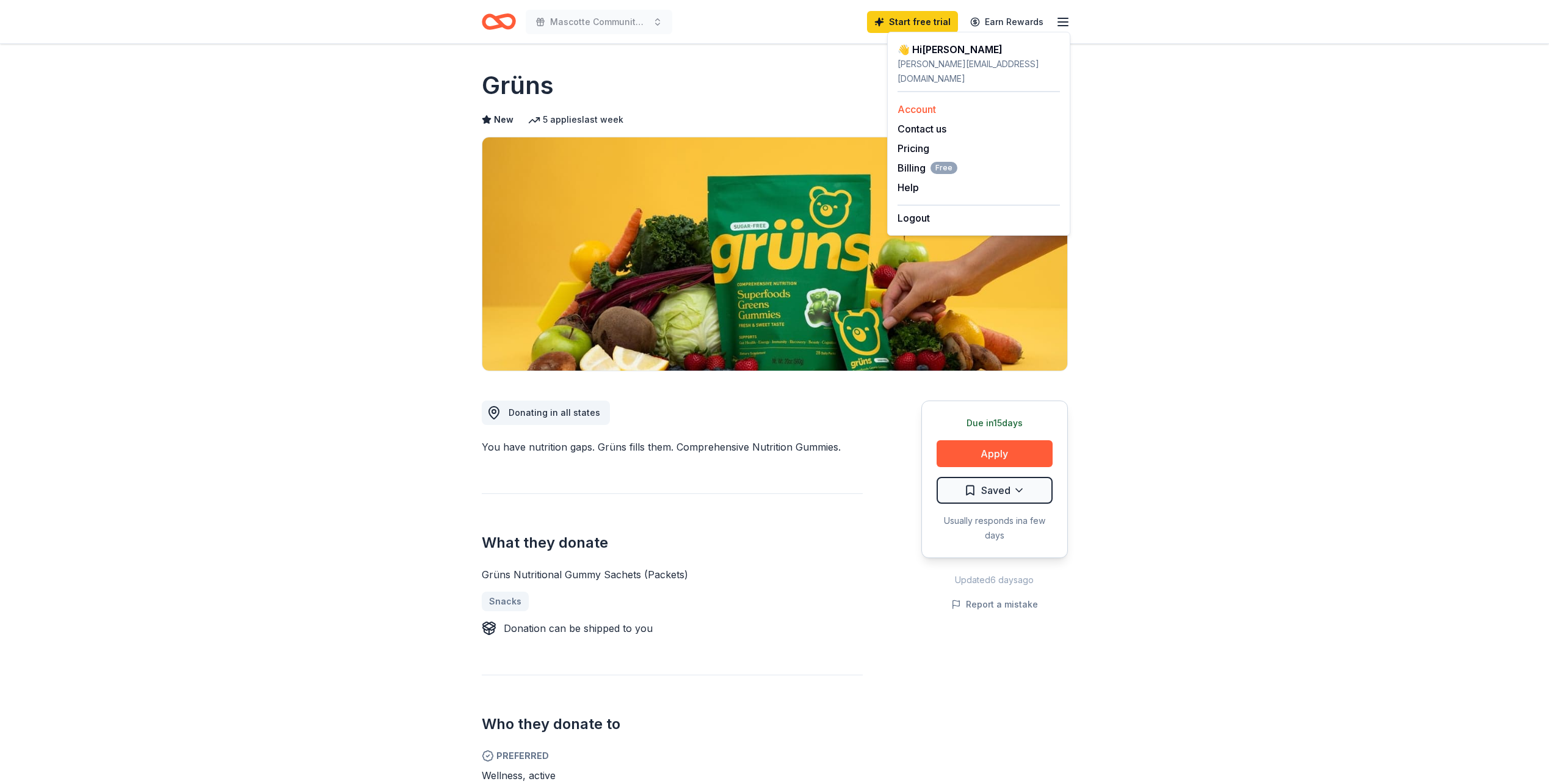
click at [928, 103] on link "Account" at bounding box center [917, 109] width 38 height 12
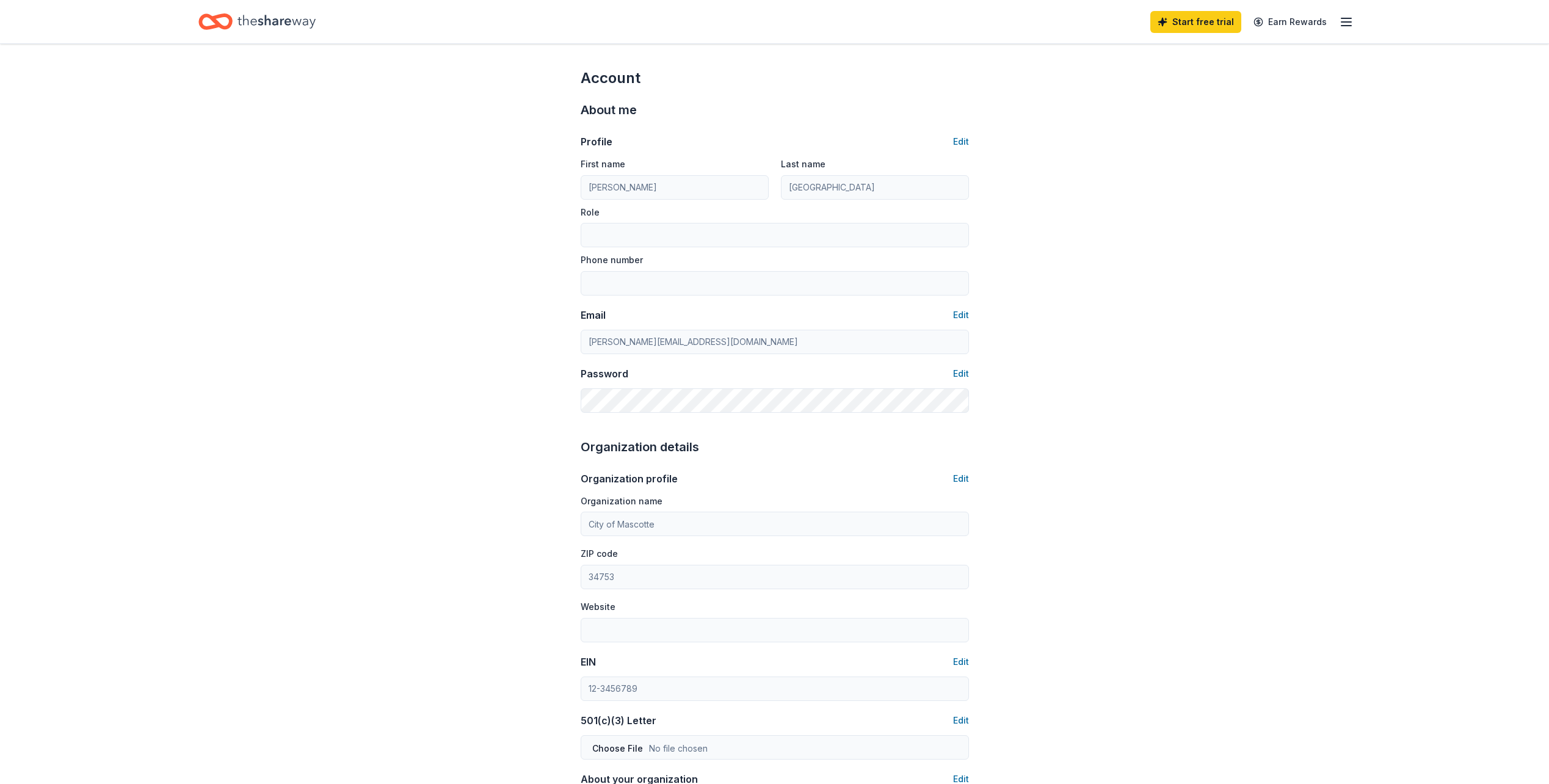
click at [275, 24] on icon "Home" at bounding box center [277, 22] width 78 height 25
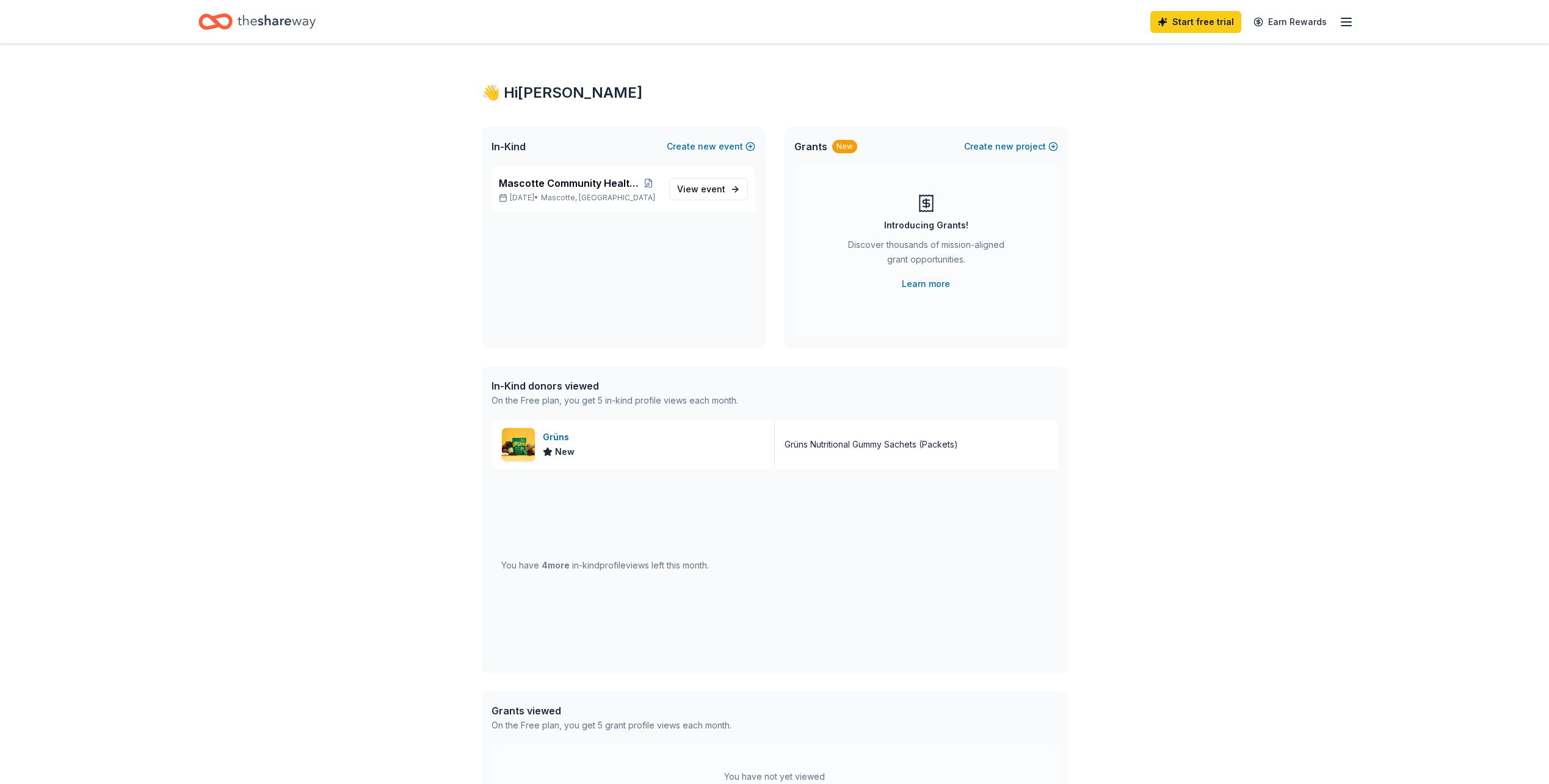
click at [265, 22] on icon "Home" at bounding box center [277, 22] width 78 height 13
click at [689, 187] on span "View event" at bounding box center [702, 190] width 48 height 15
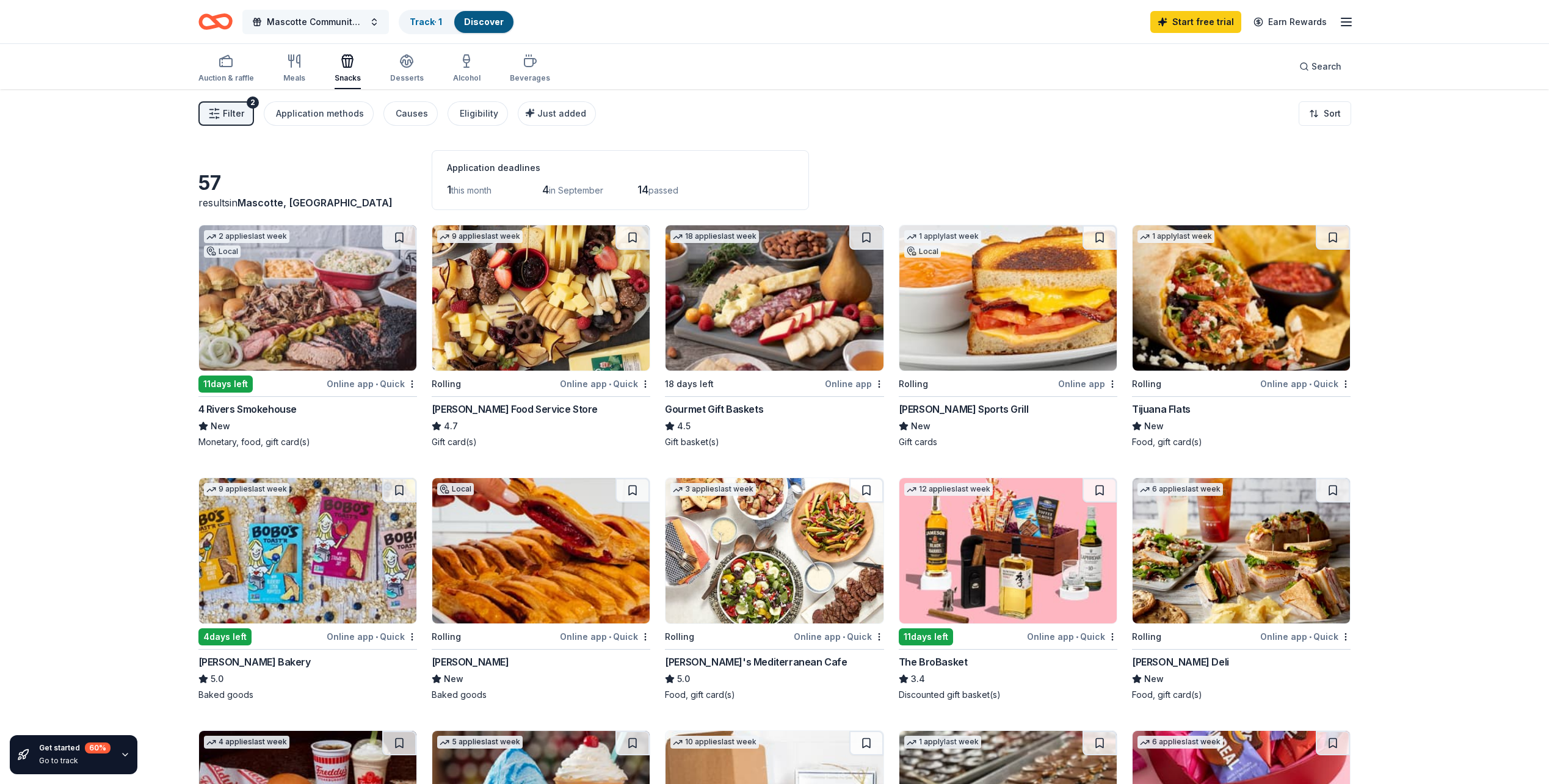
click at [343, 21] on span "Mascotte Community Health Expo" at bounding box center [316, 22] width 98 height 15
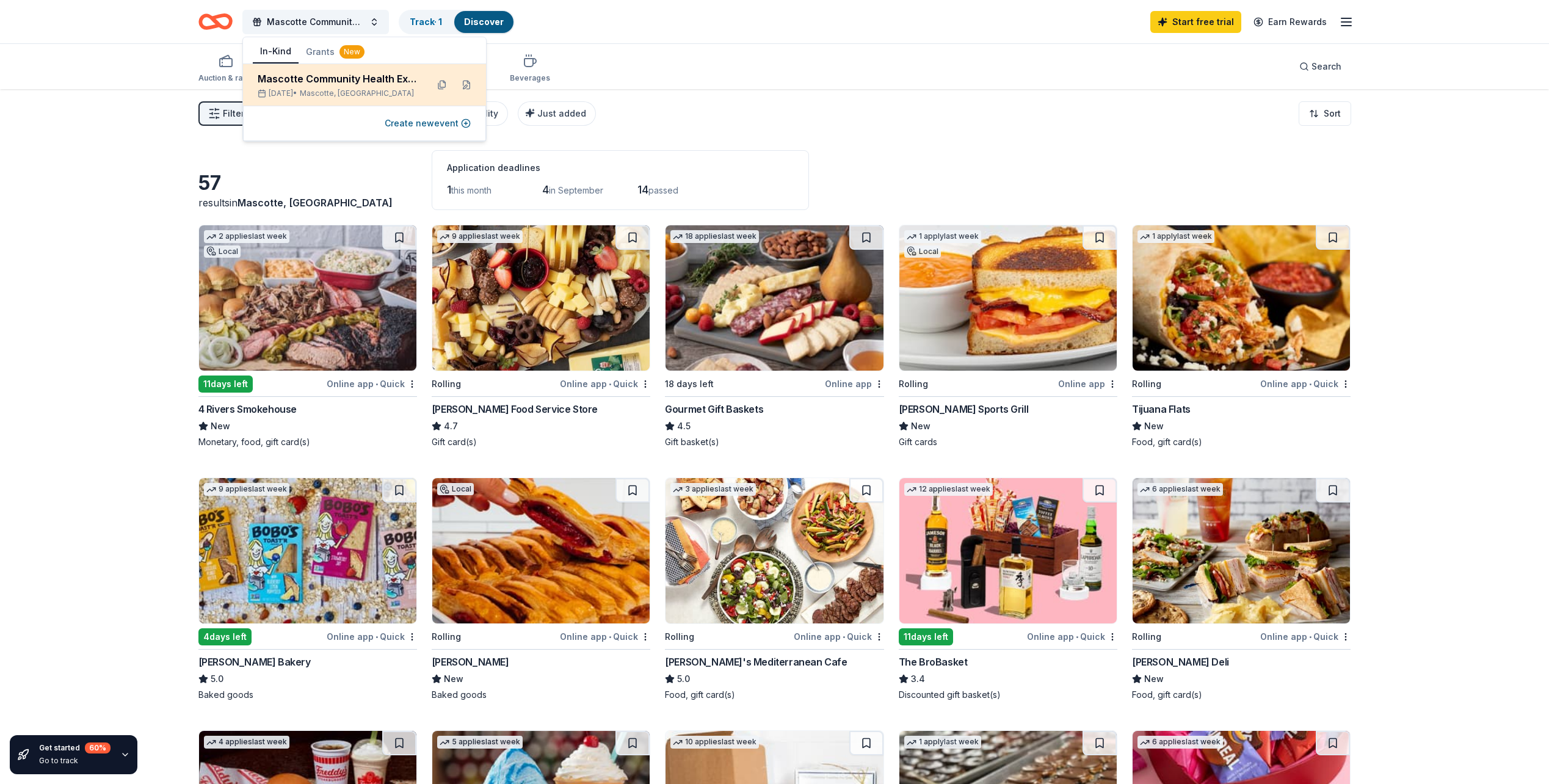
click at [332, 95] on span "Mascotte, FL" at bounding box center [357, 94] width 114 height 10
click at [455, 87] on div at bounding box center [454, 85] width 44 height 20
click at [466, 86] on button at bounding box center [466, 85] width 20 height 20
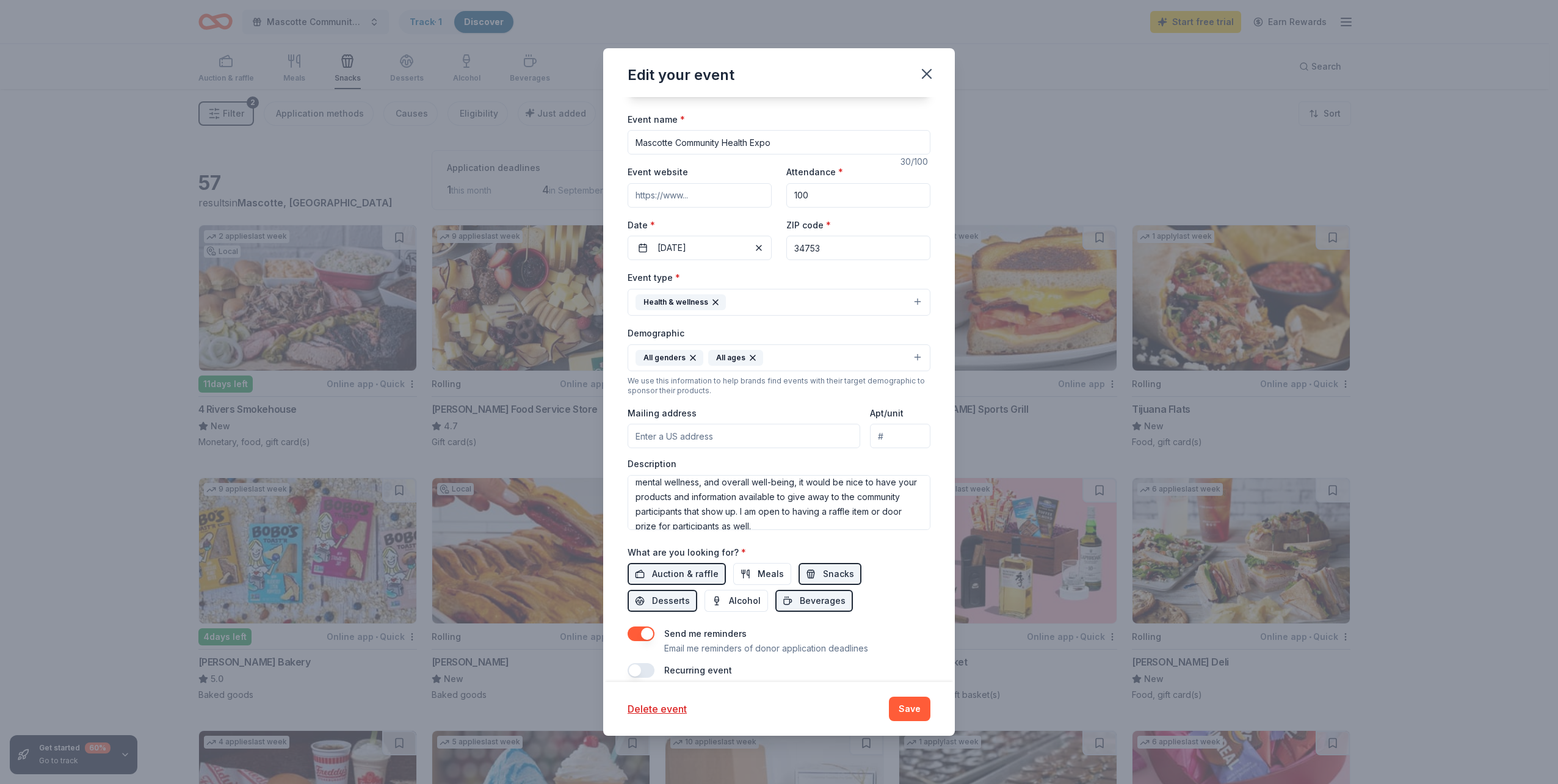
scroll to position [88, 0]
click at [784, 571] on button "Meals" at bounding box center [762, 574] width 58 height 22
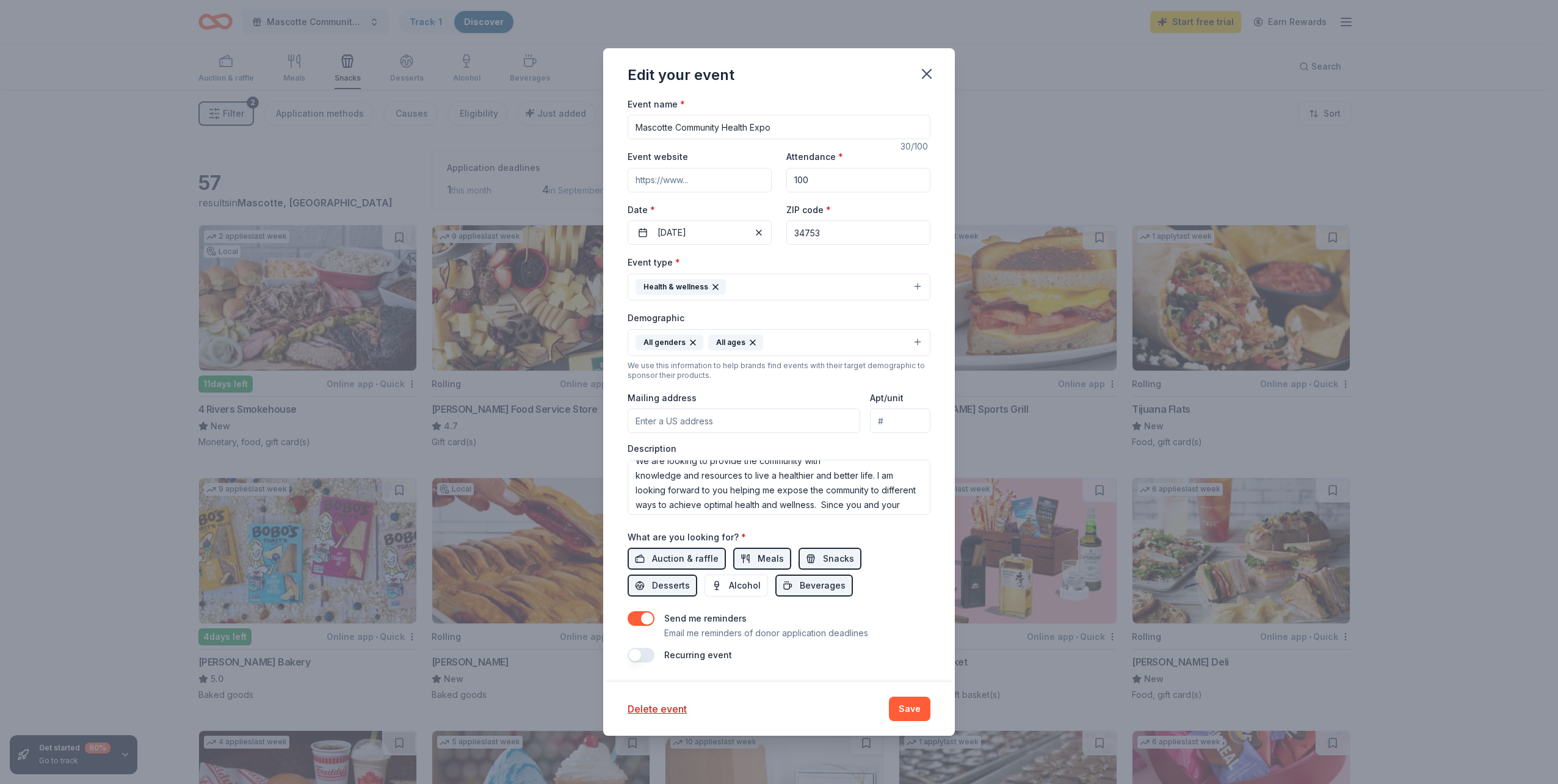
scroll to position [0, 0]
click at [916, 709] on button "Save" at bounding box center [909, 708] width 41 height 24
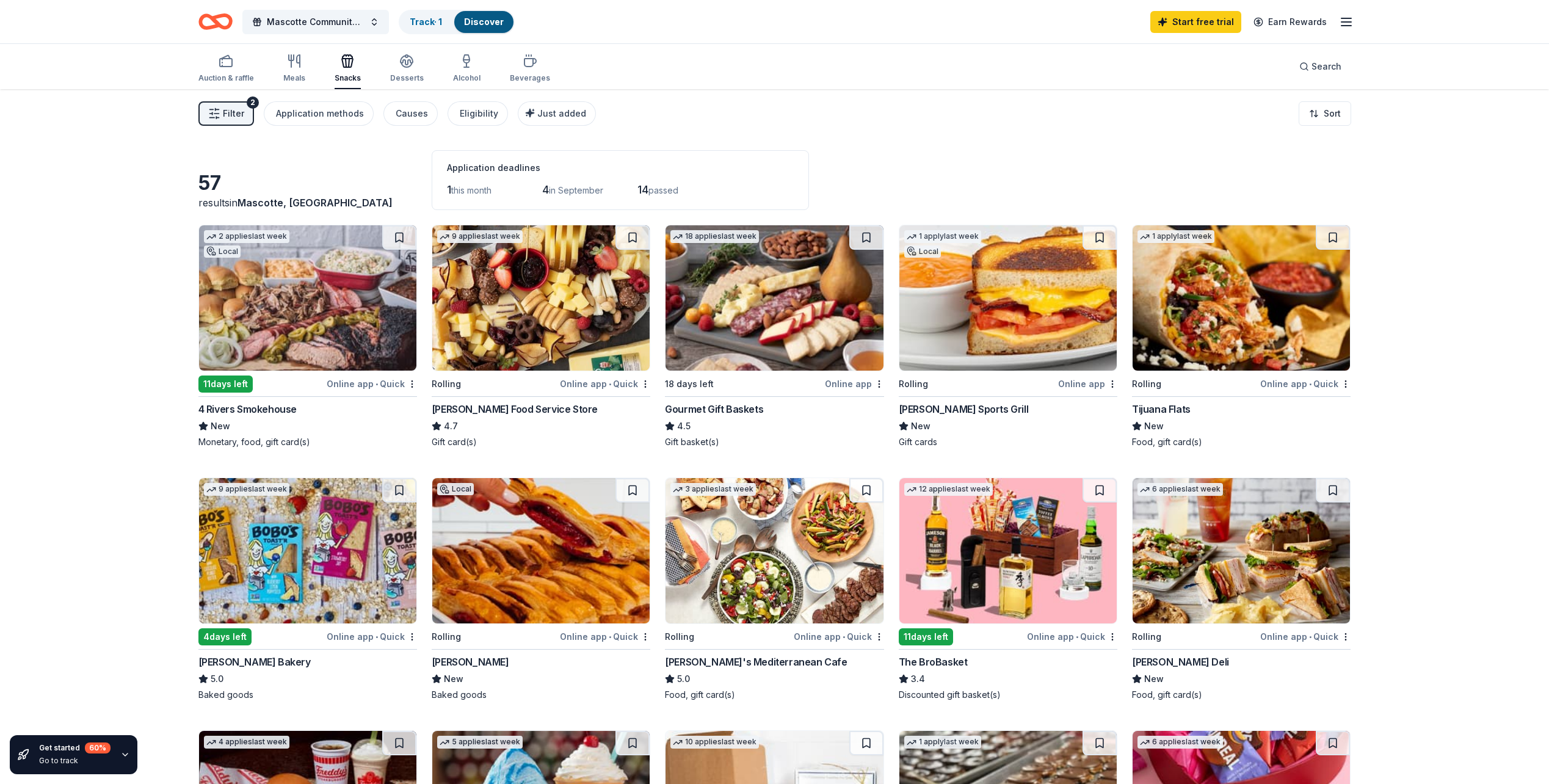
click at [226, 113] on span "Filter" at bounding box center [234, 113] width 22 height 15
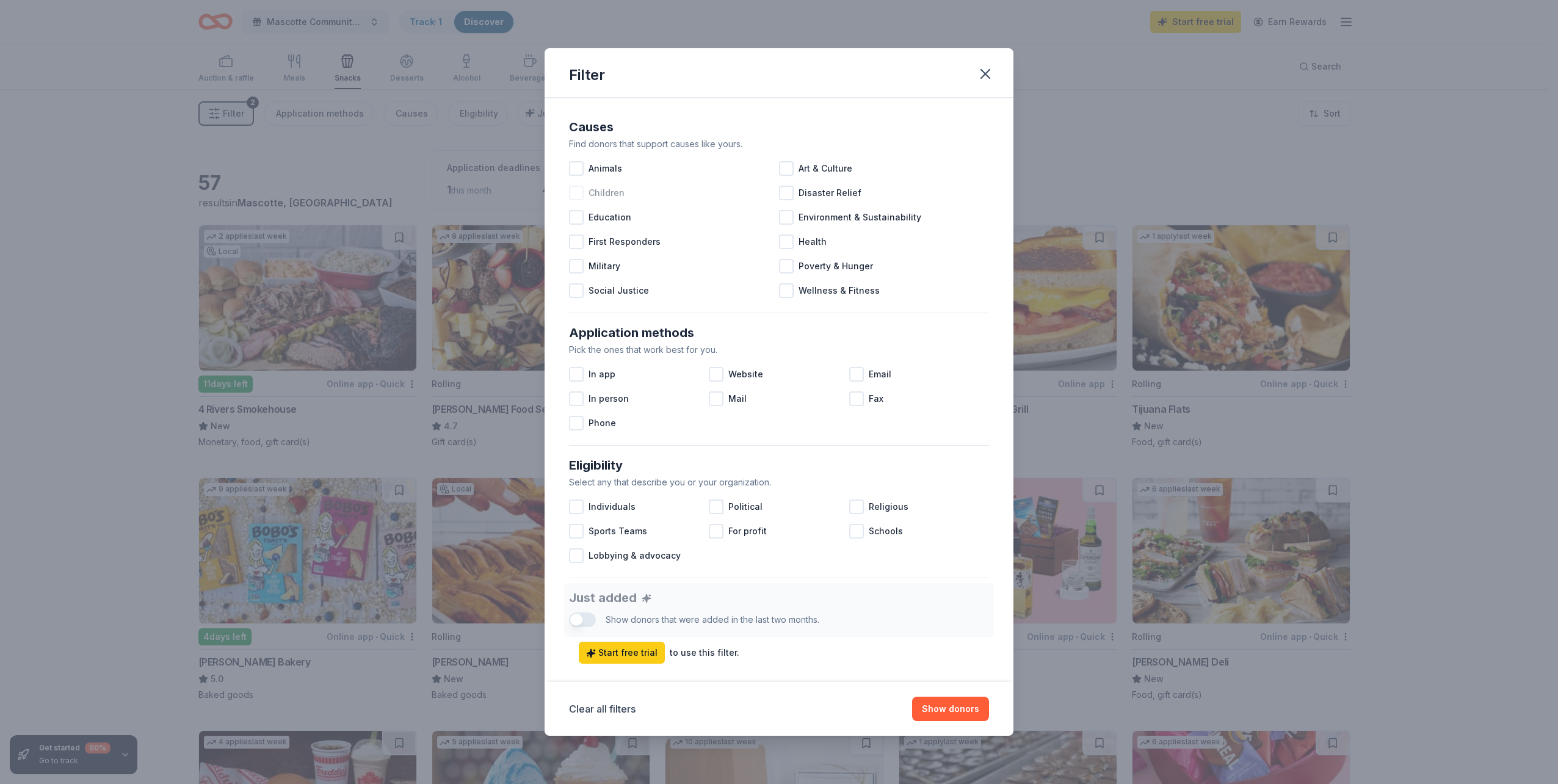
click at [575, 190] on div at bounding box center [576, 193] width 15 height 15
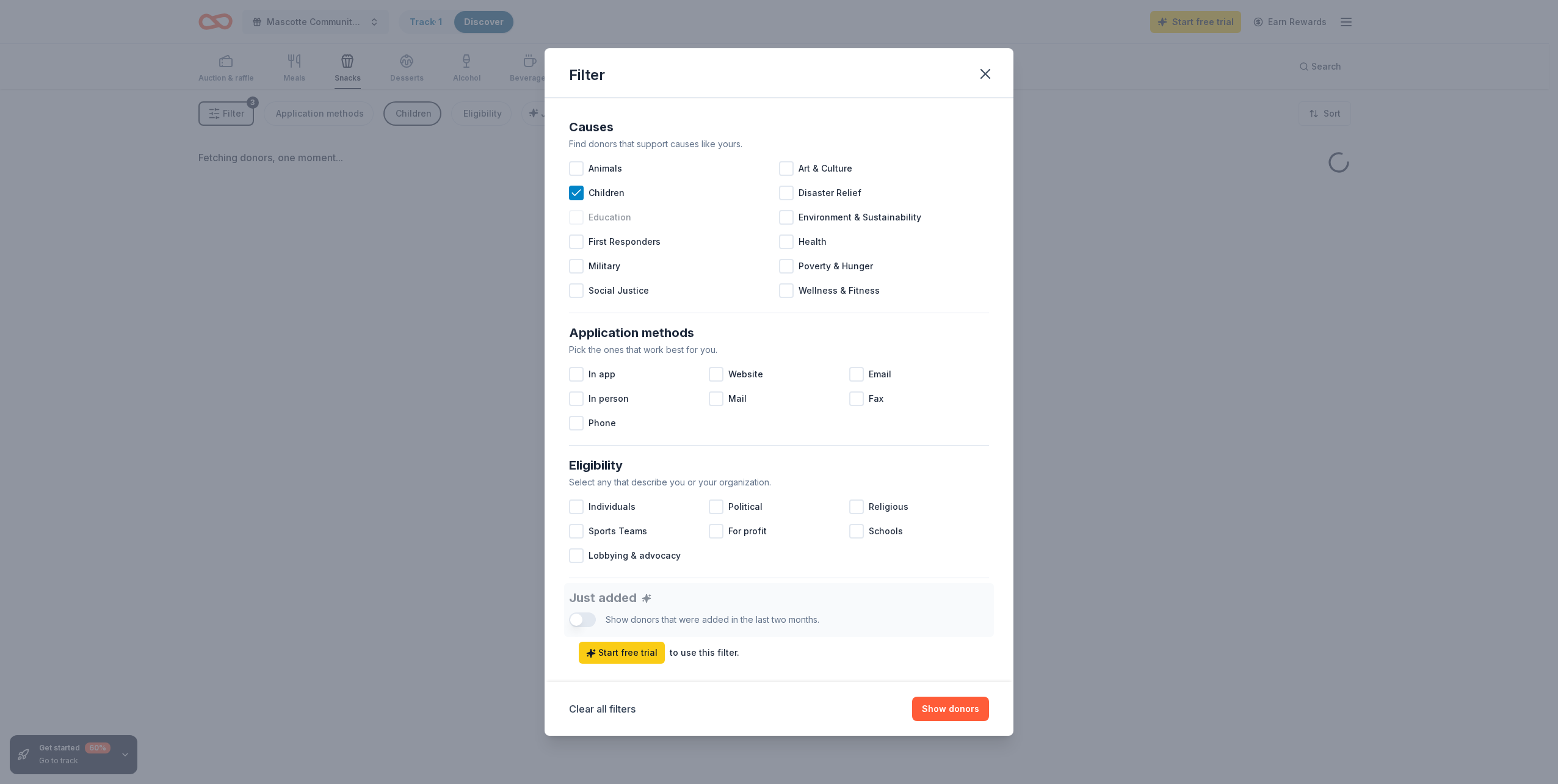
click at [576, 214] on div at bounding box center [576, 218] width 15 height 15
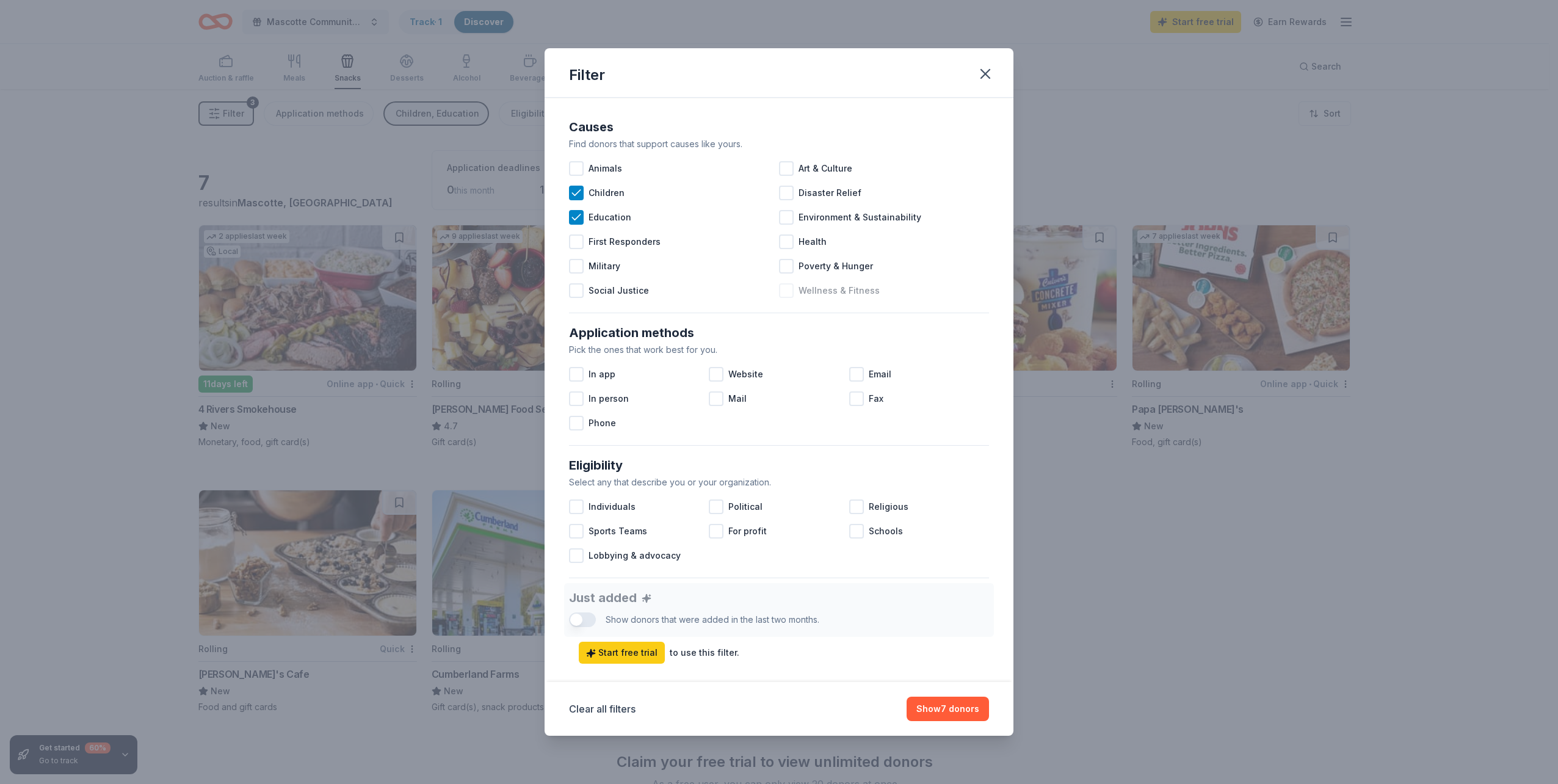
click at [788, 289] on div at bounding box center [787, 291] width 15 height 15
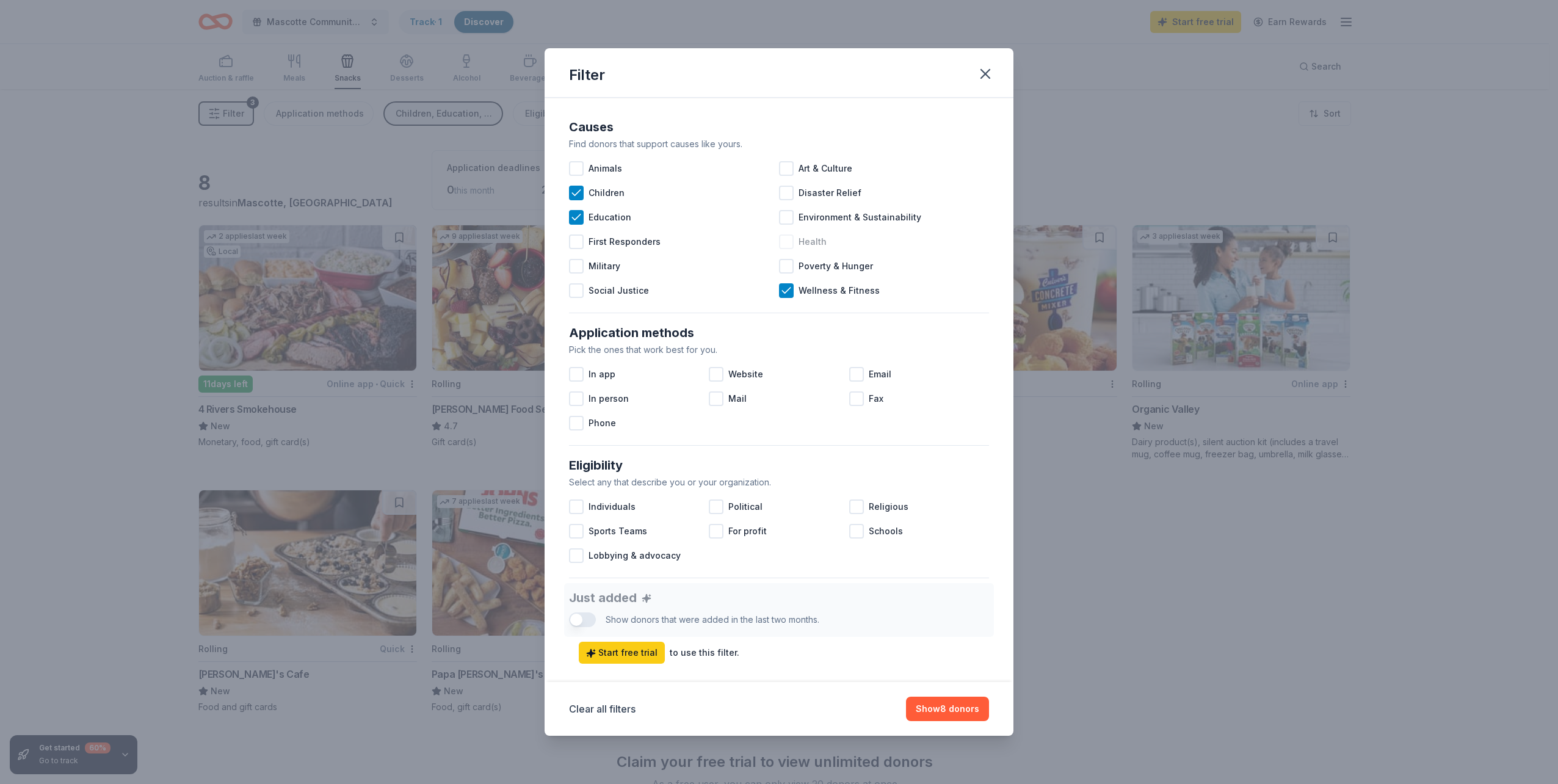
click at [782, 240] on div at bounding box center [787, 242] width 15 height 15
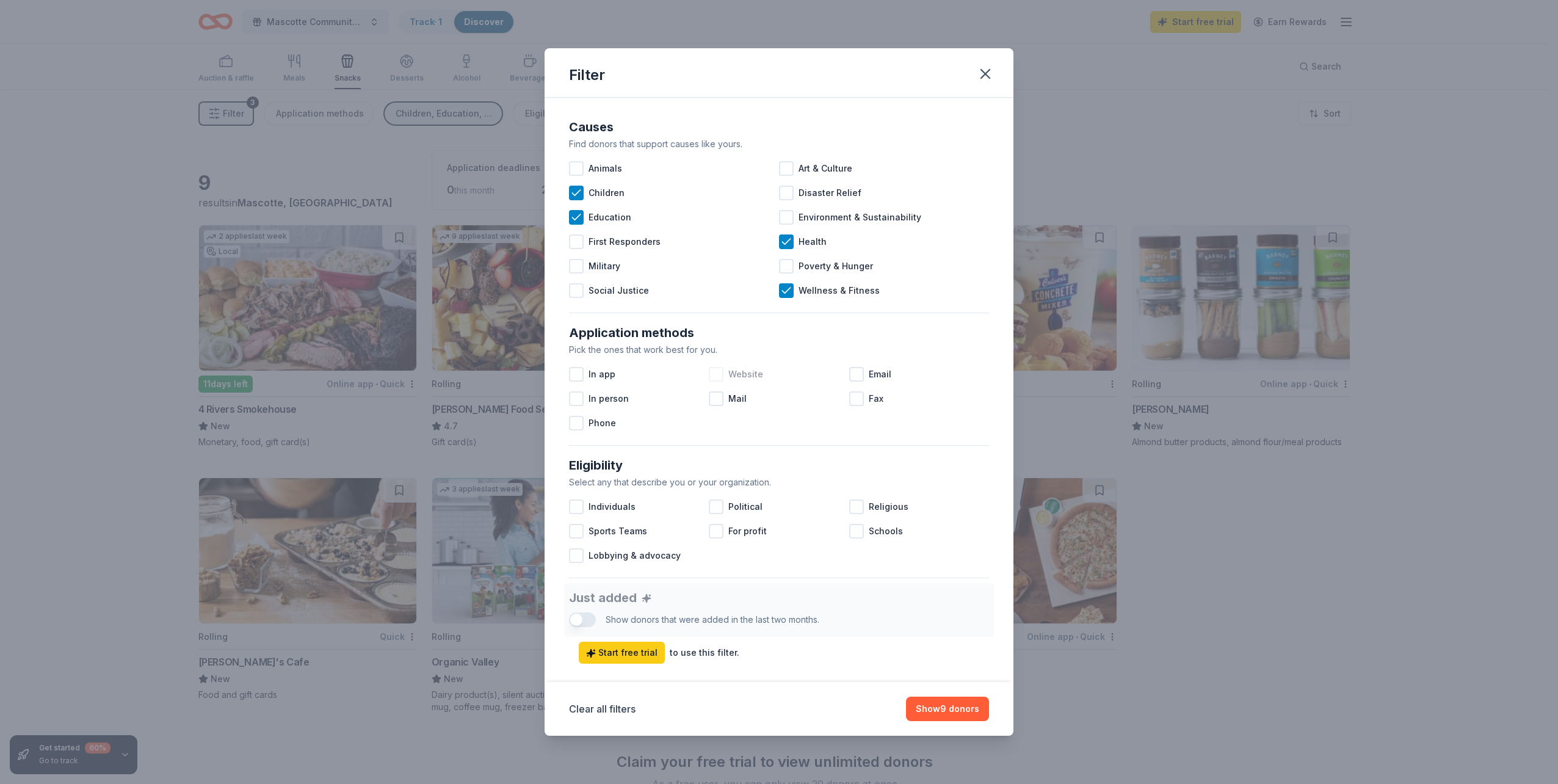
click at [716, 377] on div at bounding box center [716, 374] width 15 height 15
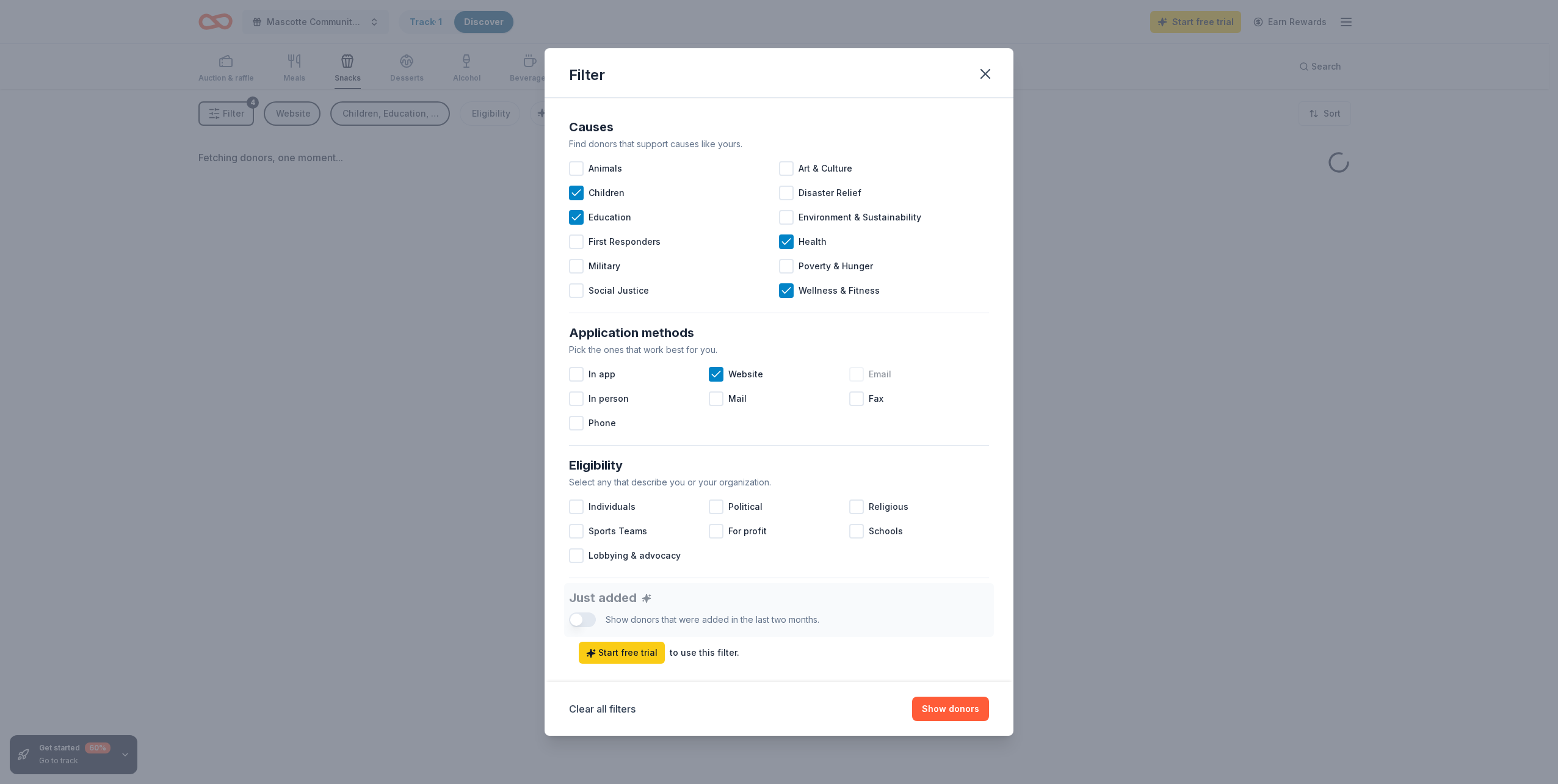
click at [849, 372] on div at bounding box center [856, 374] width 15 height 15
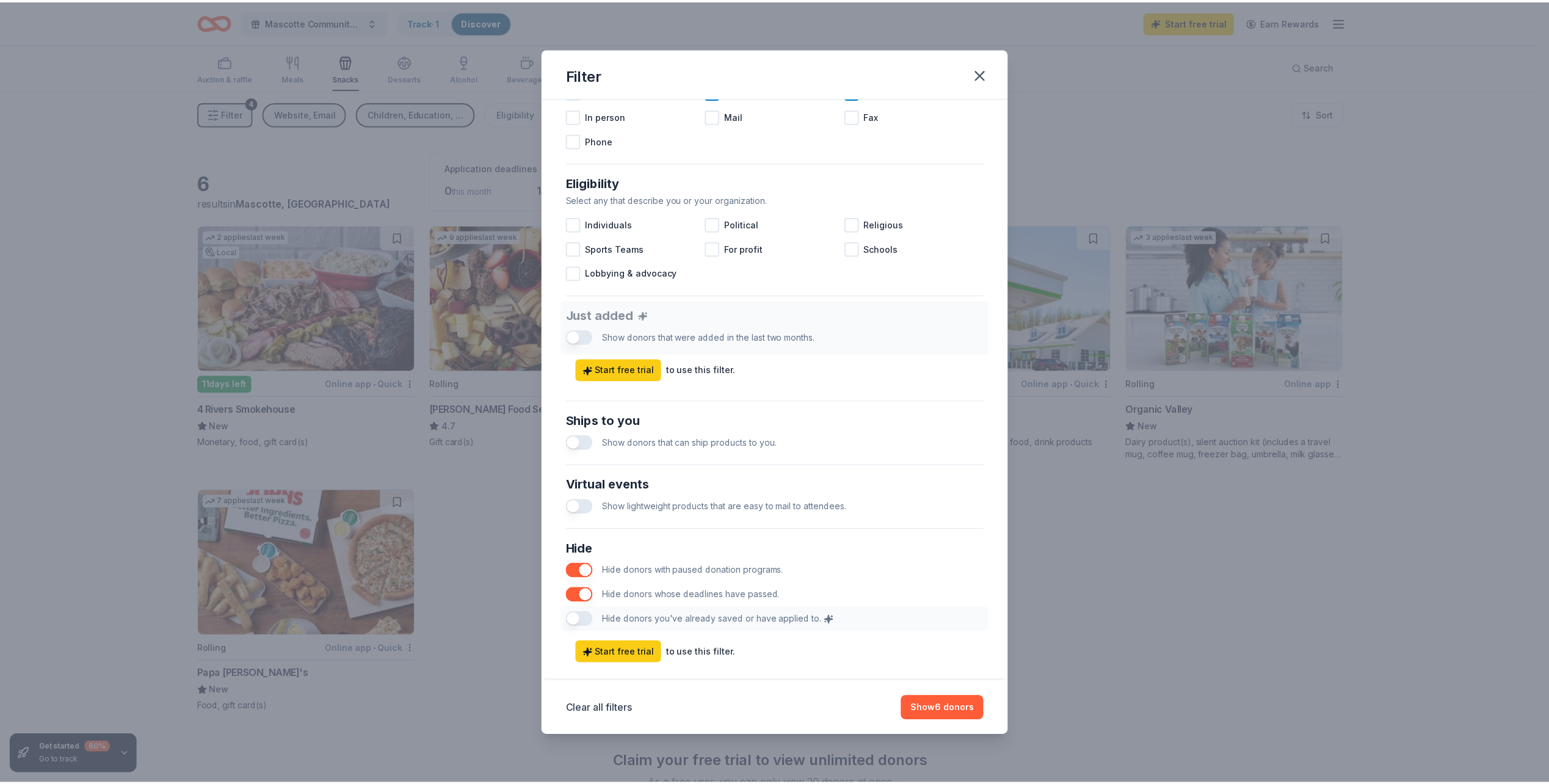
scroll to position [303, 0]
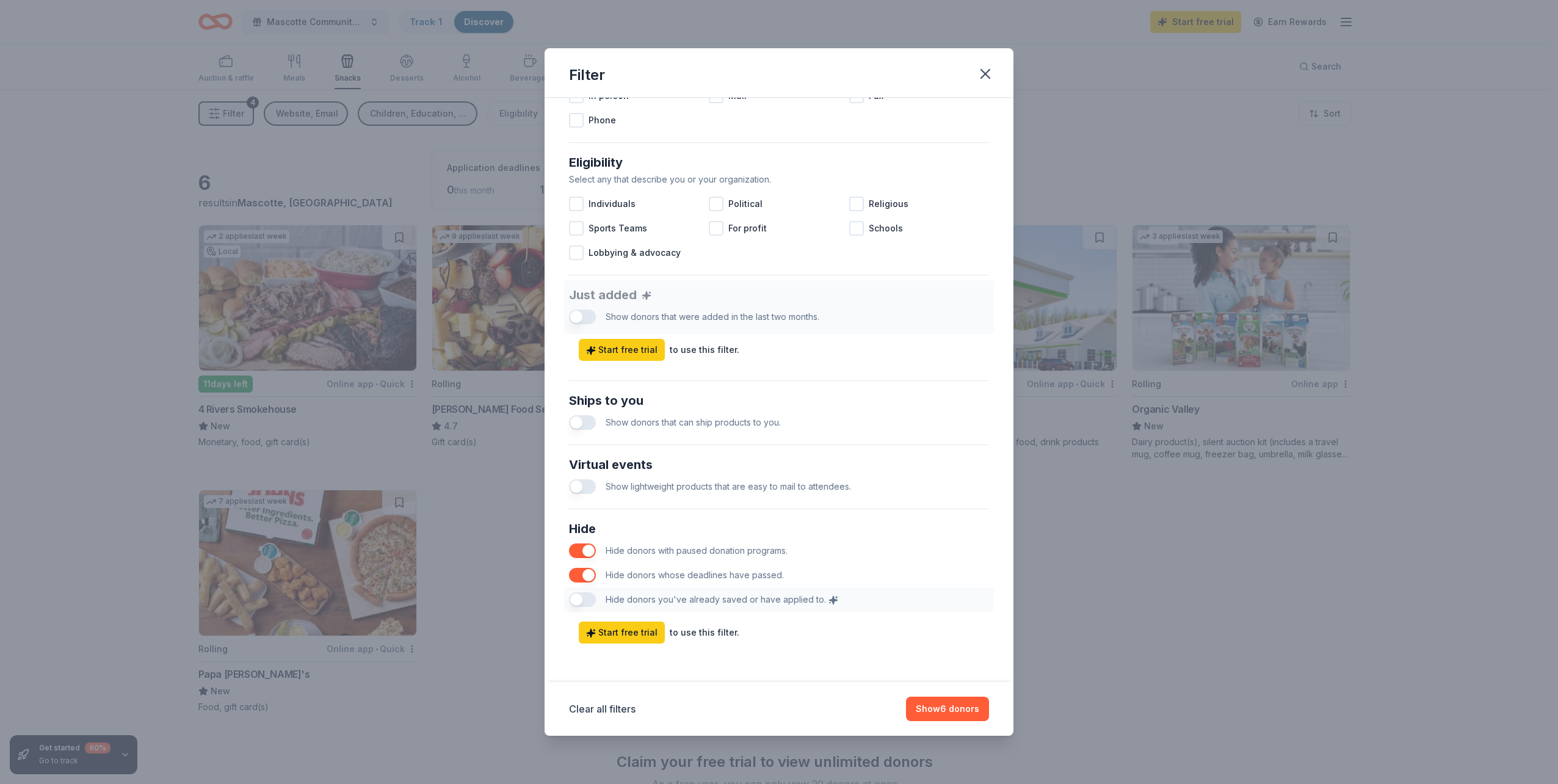
click at [583, 421] on button "button" at bounding box center [582, 422] width 27 height 15
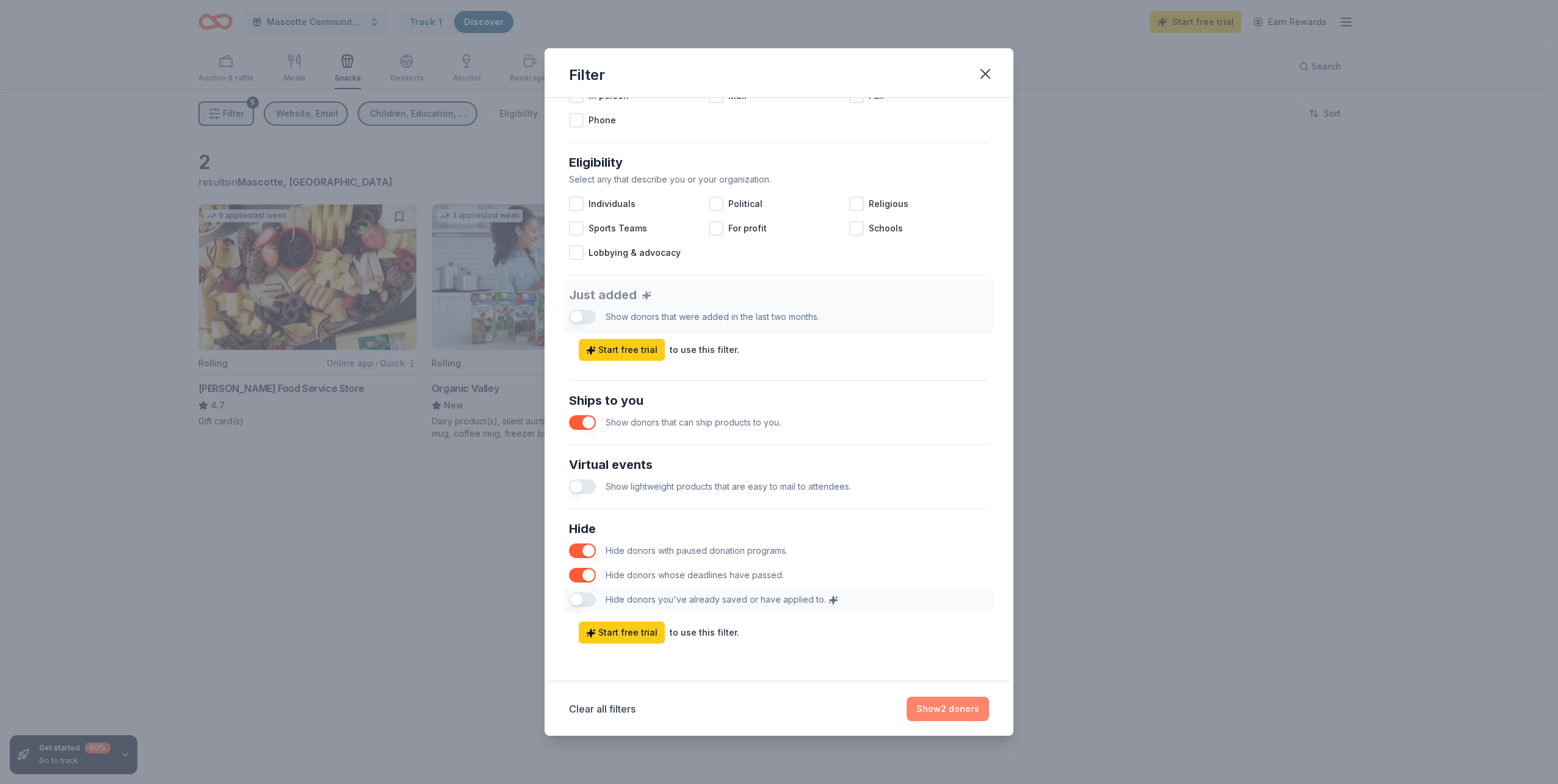
click at [960, 705] on button "Show 2 donors" at bounding box center [948, 708] width 83 height 24
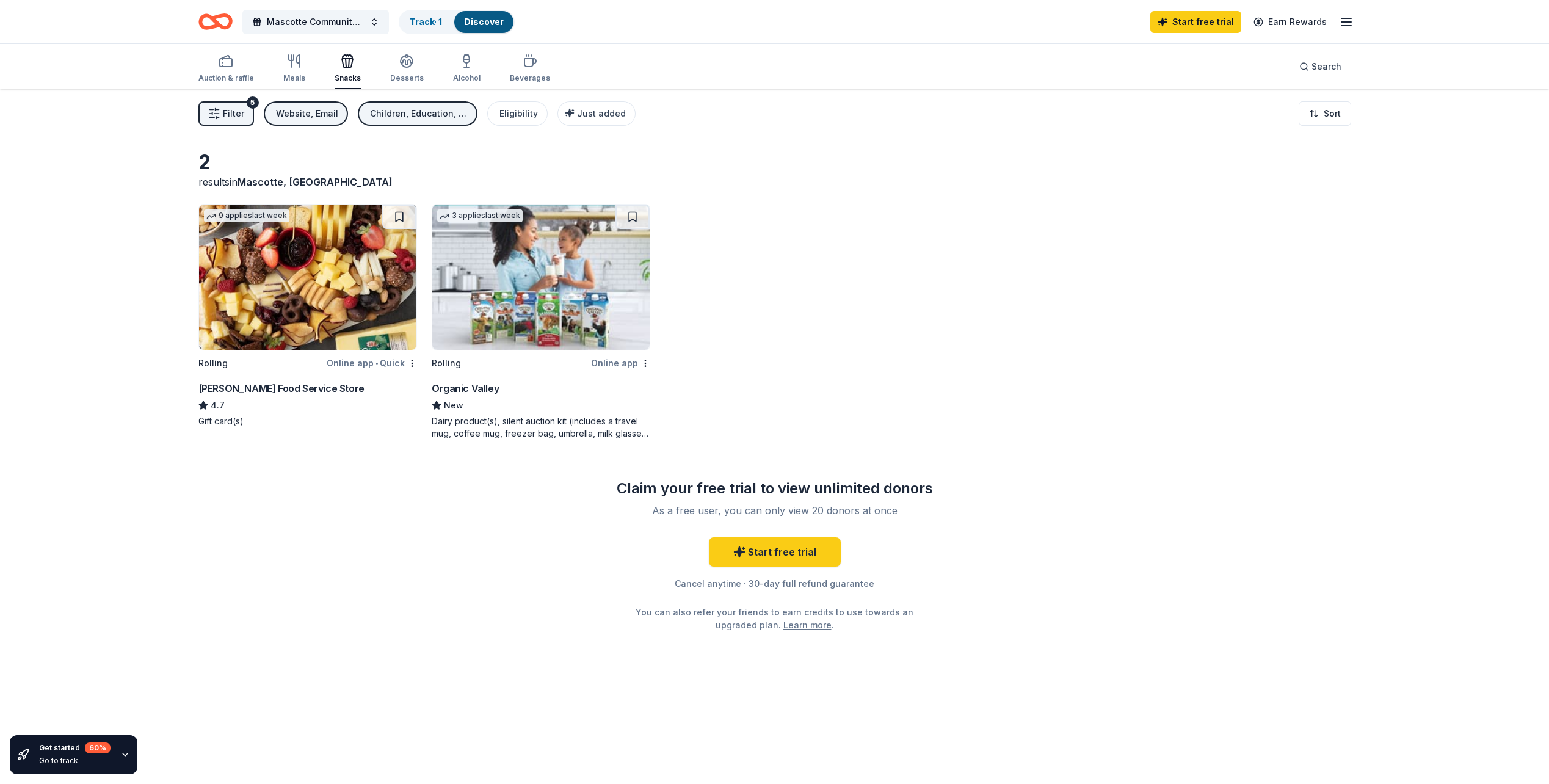
click at [297, 301] on img at bounding box center [307, 277] width 217 height 145
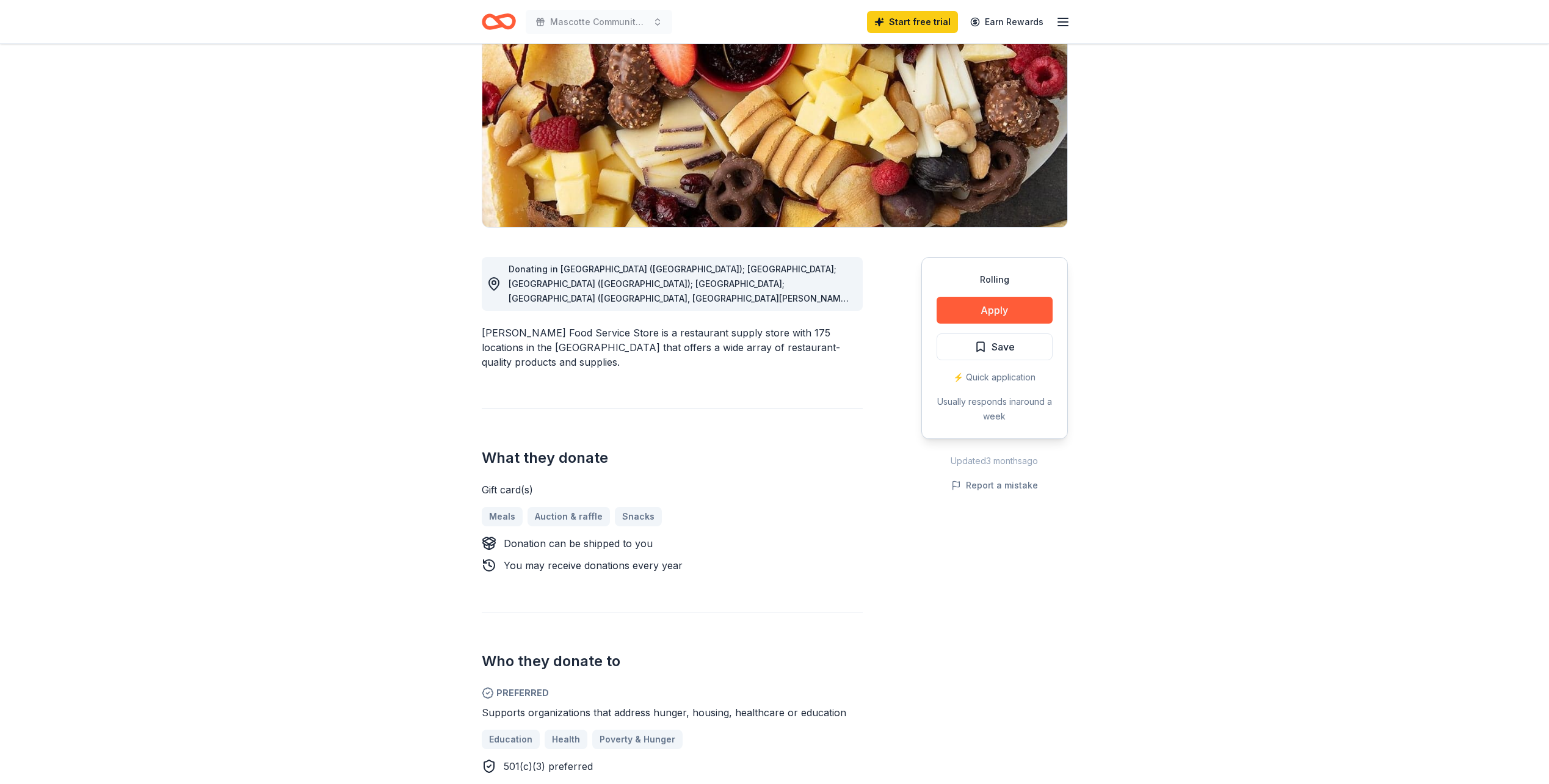
scroll to position [122, 0]
